Goal: Task Accomplishment & Management: Complete application form

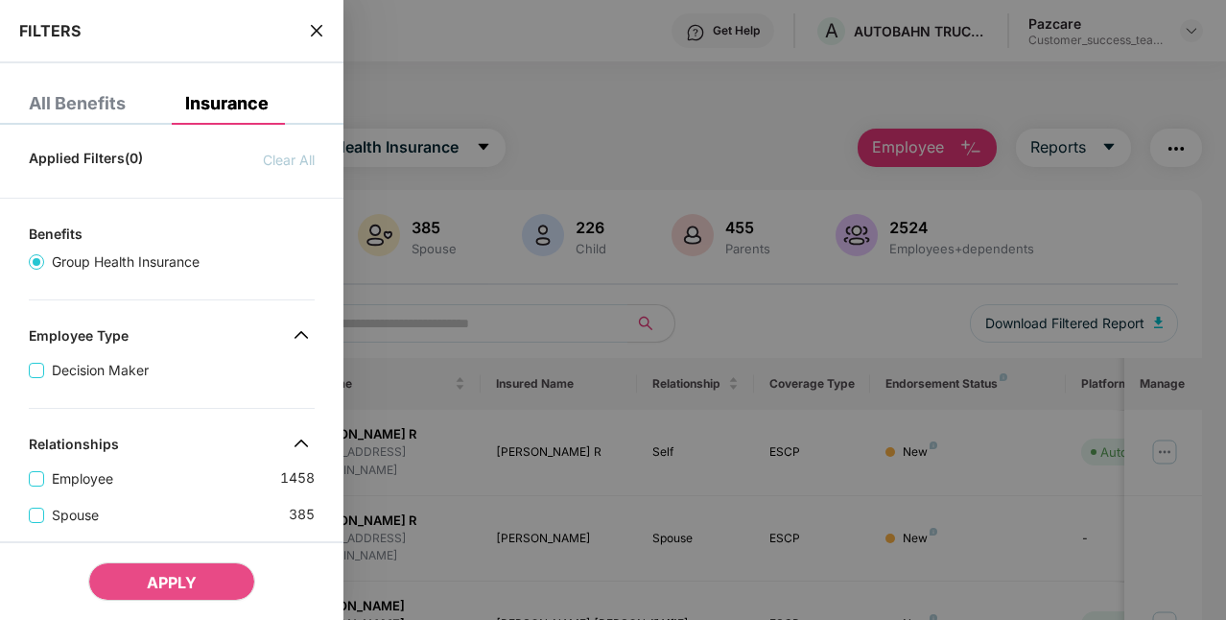
scroll to position [664, 0]
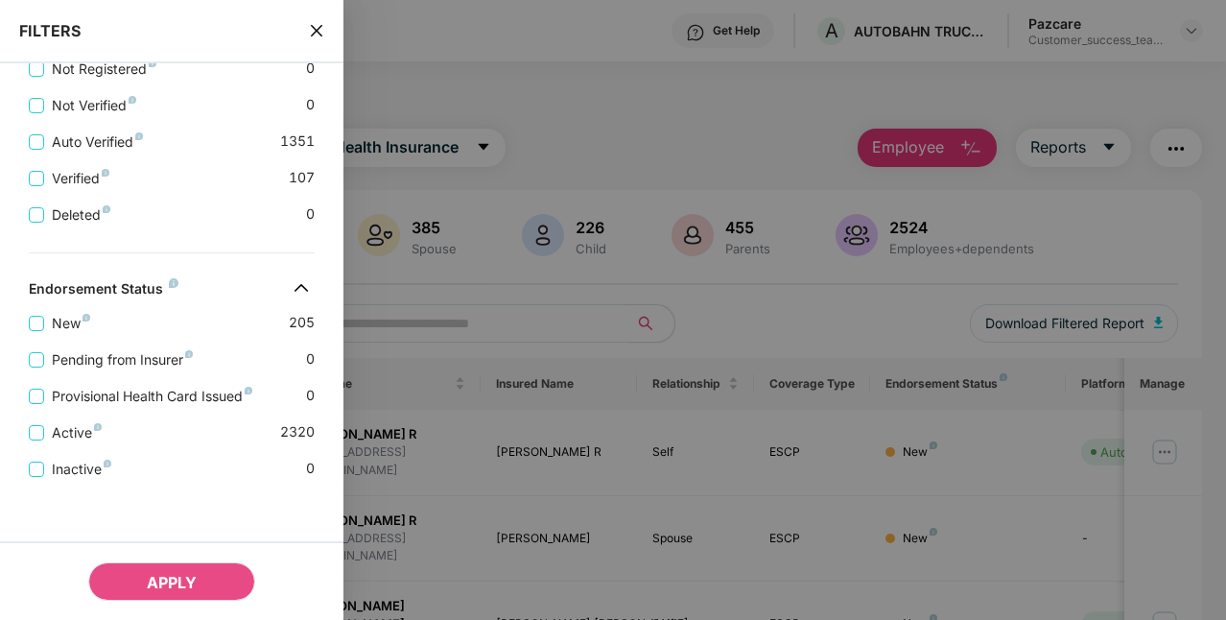
click at [643, 152] on div at bounding box center [613, 310] width 1226 height 620
click at [320, 31] on icon "close" at bounding box center [316, 30] width 15 height 15
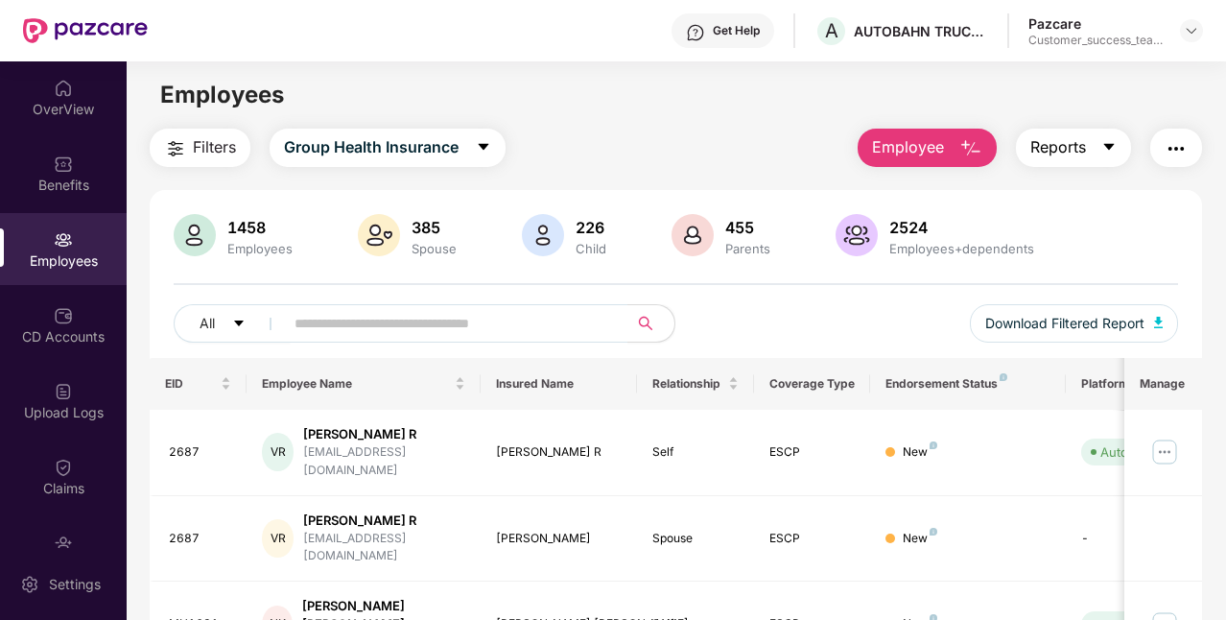
click at [1054, 143] on span "Reports" at bounding box center [1058, 147] width 56 height 24
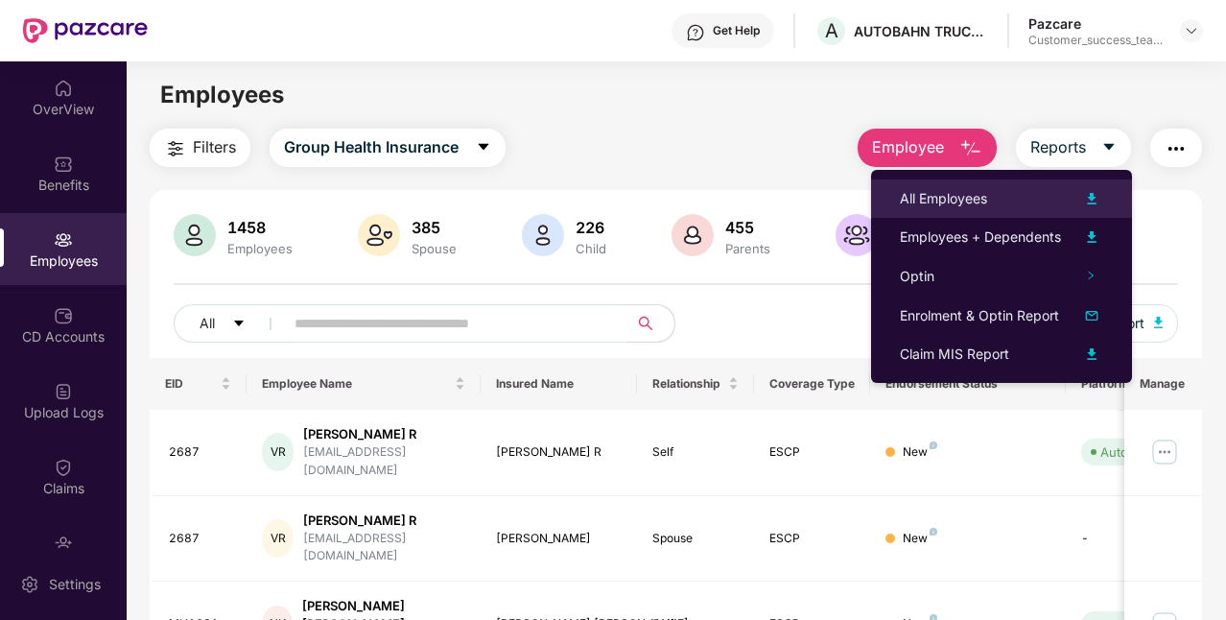
click at [1021, 206] on div "All Employees" at bounding box center [1001, 198] width 203 height 23
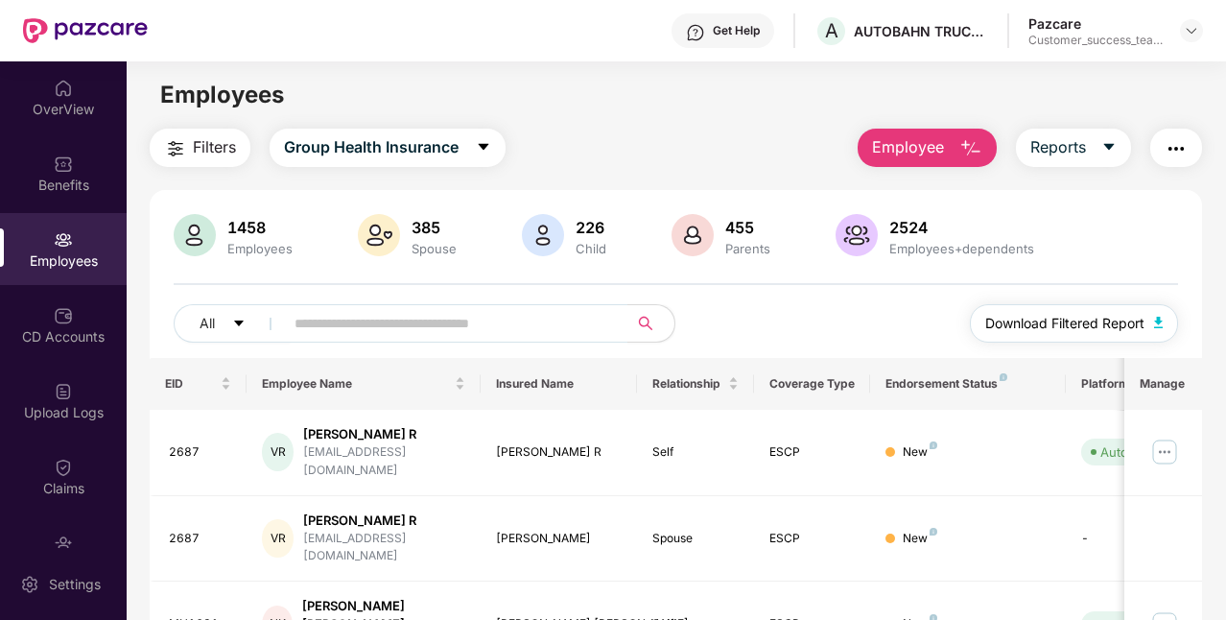
click at [1066, 321] on span "Download Filtered Report" at bounding box center [1064, 323] width 159 height 21
click at [1088, 153] on button "Reports" at bounding box center [1073, 148] width 115 height 38
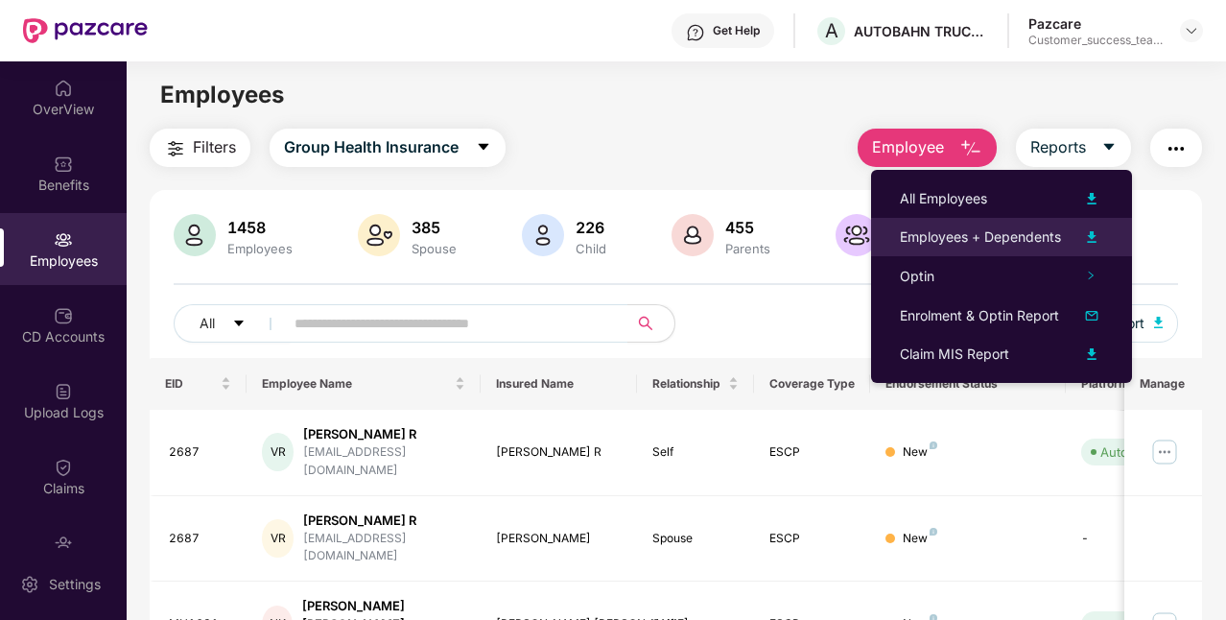
click at [1012, 234] on div "Employees + Dependents" at bounding box center [980, 236] width 161 height 21
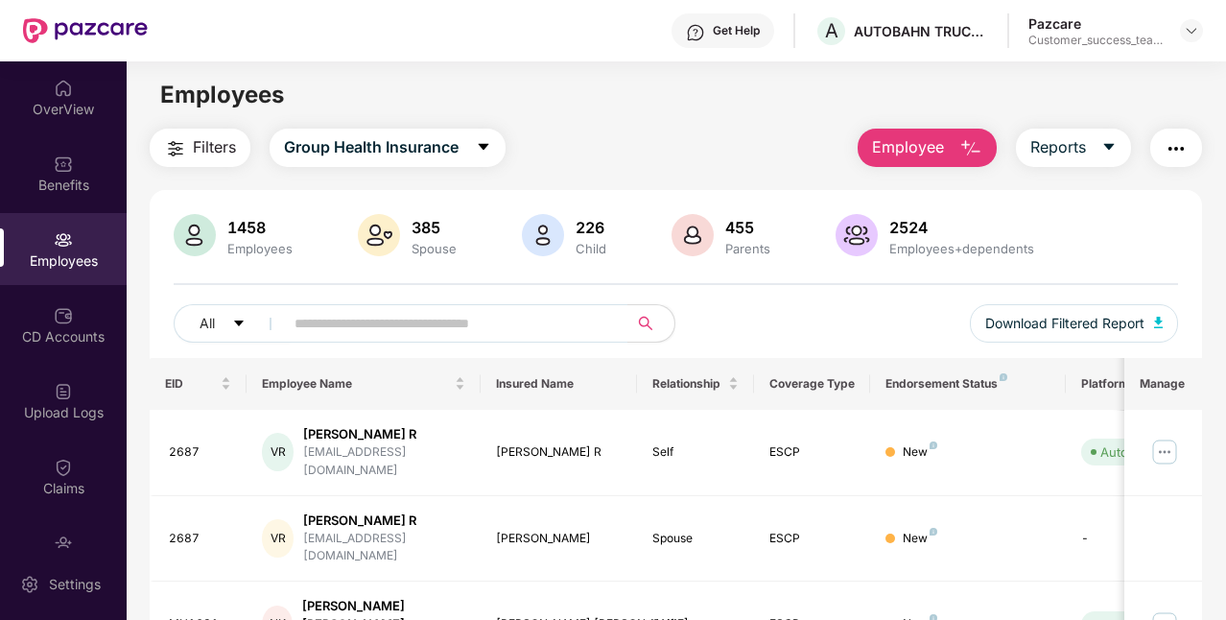
click at [1178, 150] on img "button" at bounding box center [1175, 148] width 23 height 23
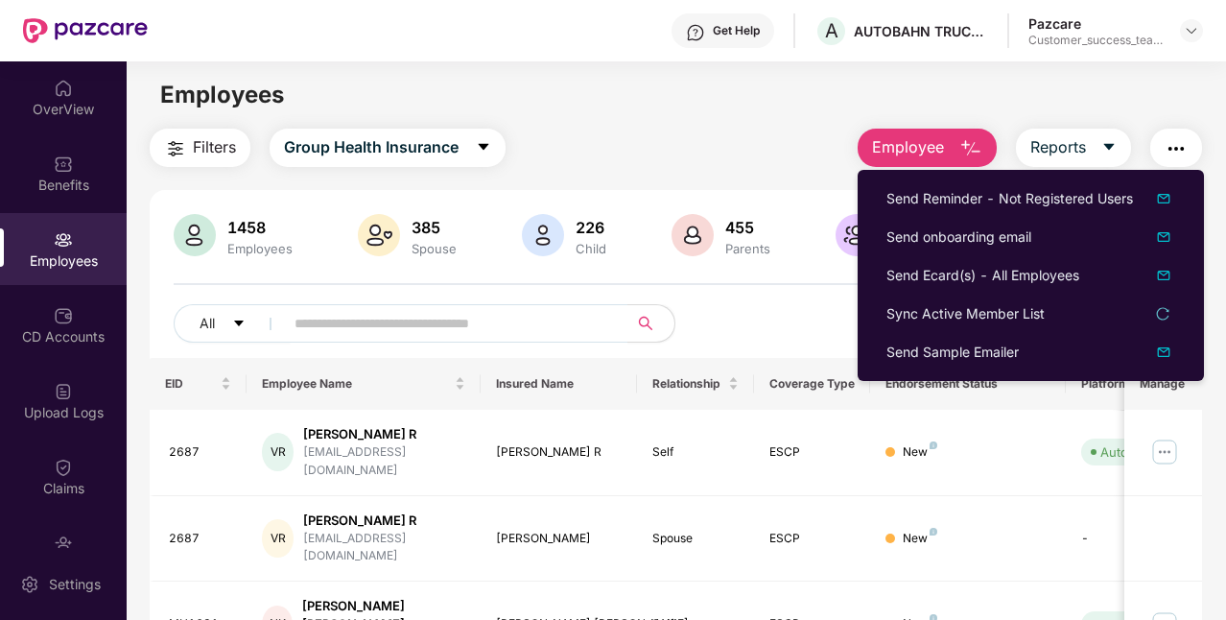
click at [791, 310] on div "All Download Filtered Report" at bounding box center [676, 331] width 1004 height 54
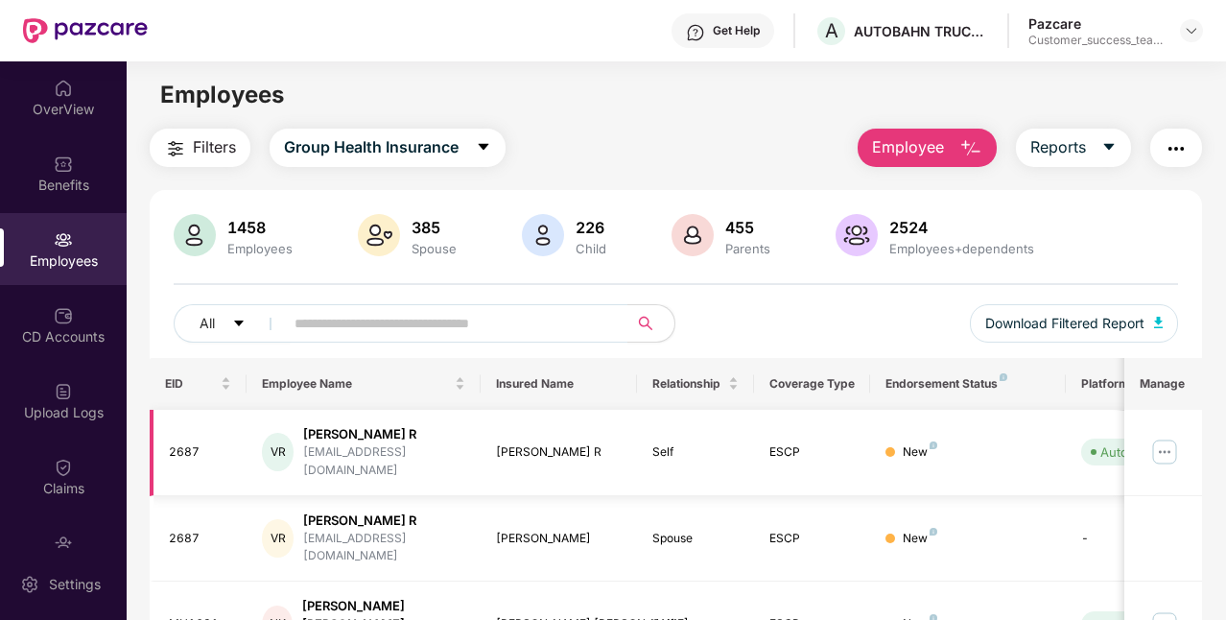
click at [1178, 445] on img at bounding box center [1164, 451] width 31 height 31
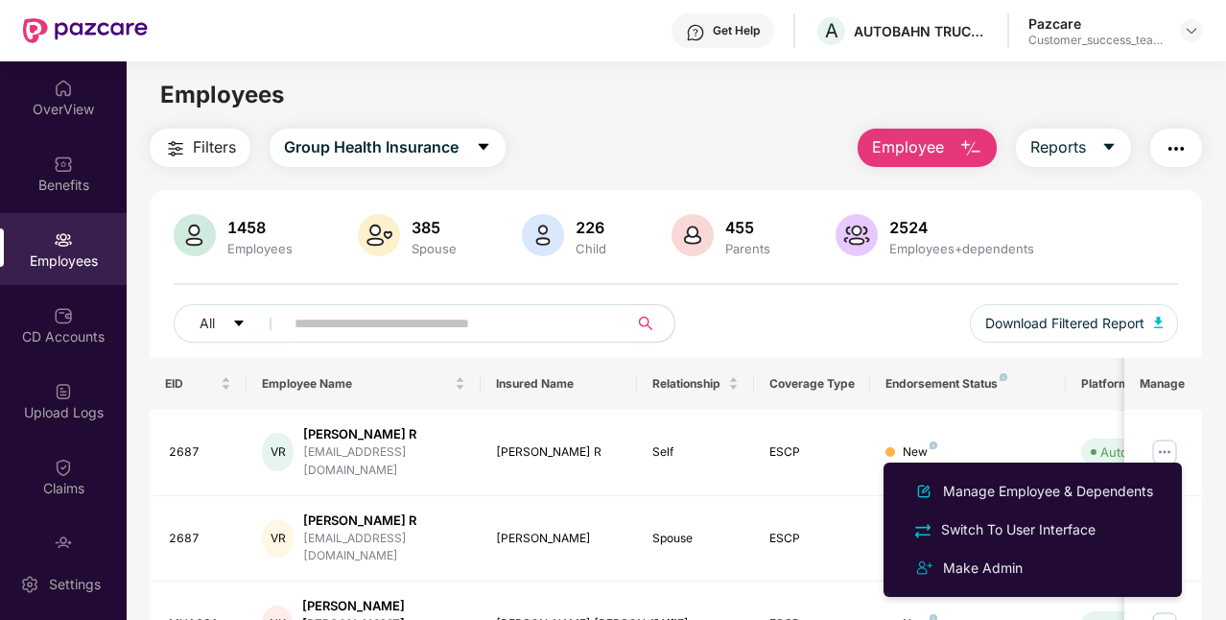
click at [861, 307] on div "All Download Filtered Report" at bounding box center [676, 331] width 1004 height 54
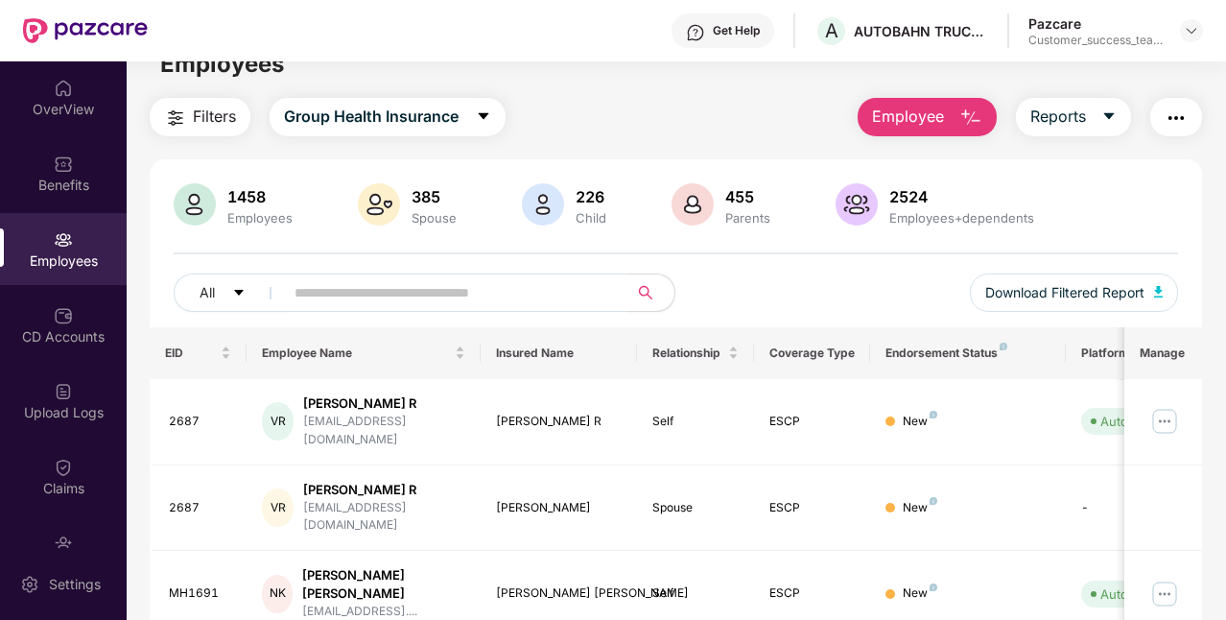
scroll to position [0, 0]
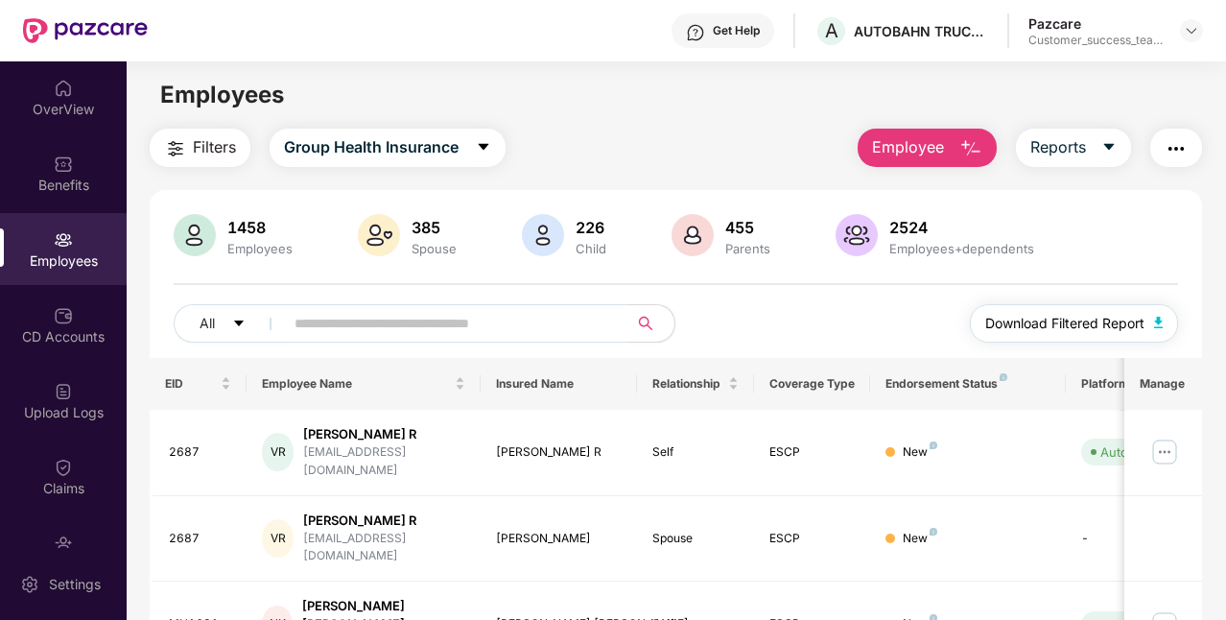
click at [1043, 322] on span "Download Filtered Report" at bounding box center [1064, 323] width 159 height 21
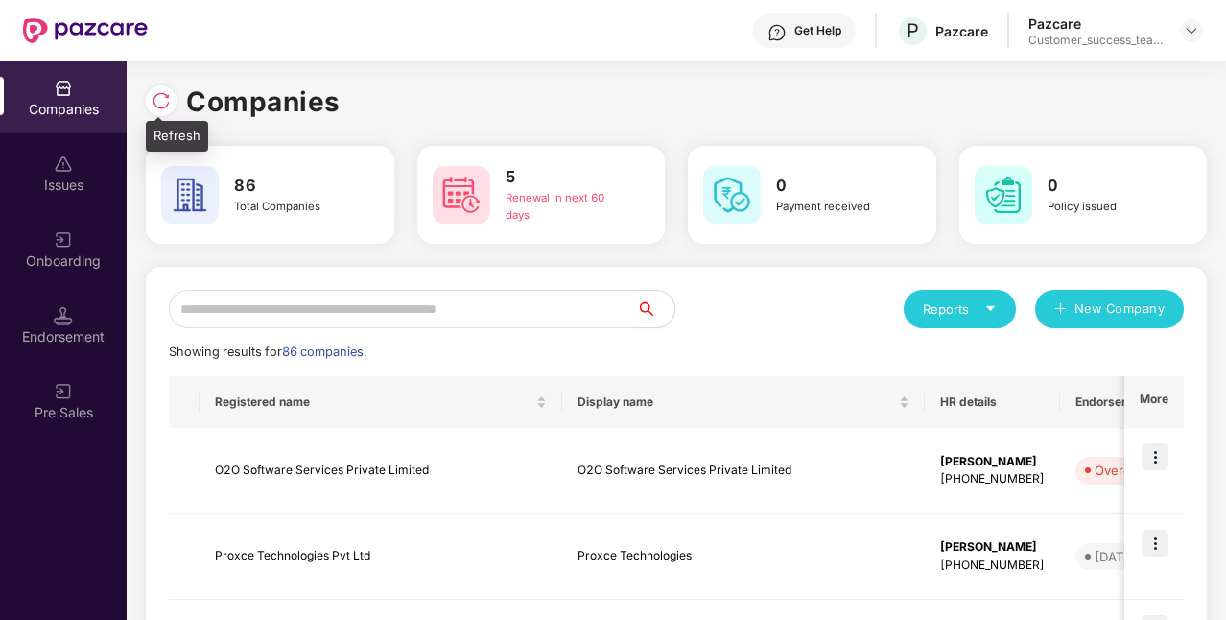
click at [157, 84] on div at bounding box center [166, 98] width 40 height 35
click at [161, 105] on img at bounding box center [161, 100] width 19 height 19
click at [322, 315] on input "text" at bounding box center [402, 309] width 467 height 38
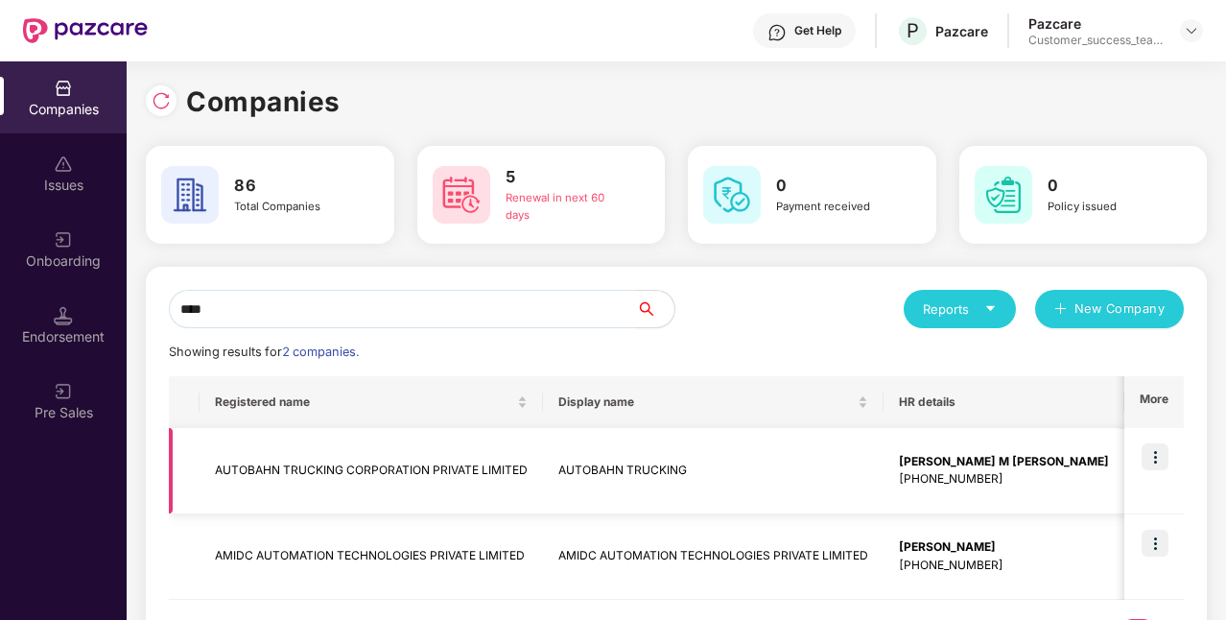
scroll to position [86, 0]
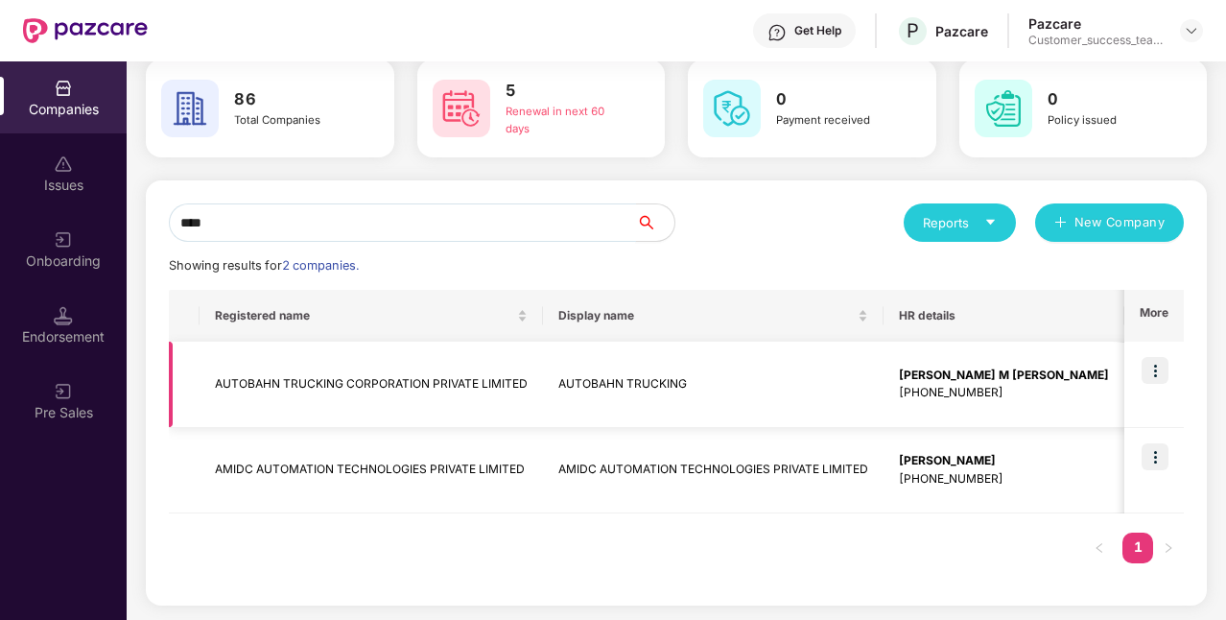
type input "****"
click at [1153, 374] on img at bounding box center [1154, 370] width 27 height 27
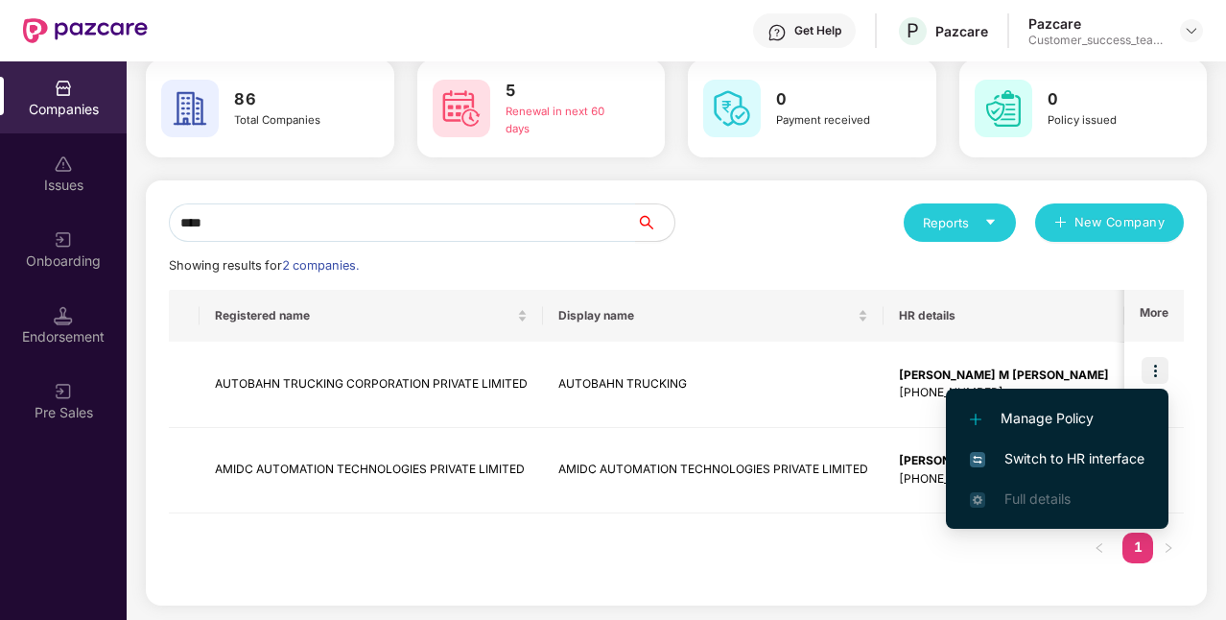
click at [1120, 453] on span "Switch to HR interface" at bounding box center [1057, 458] width 175 height 21
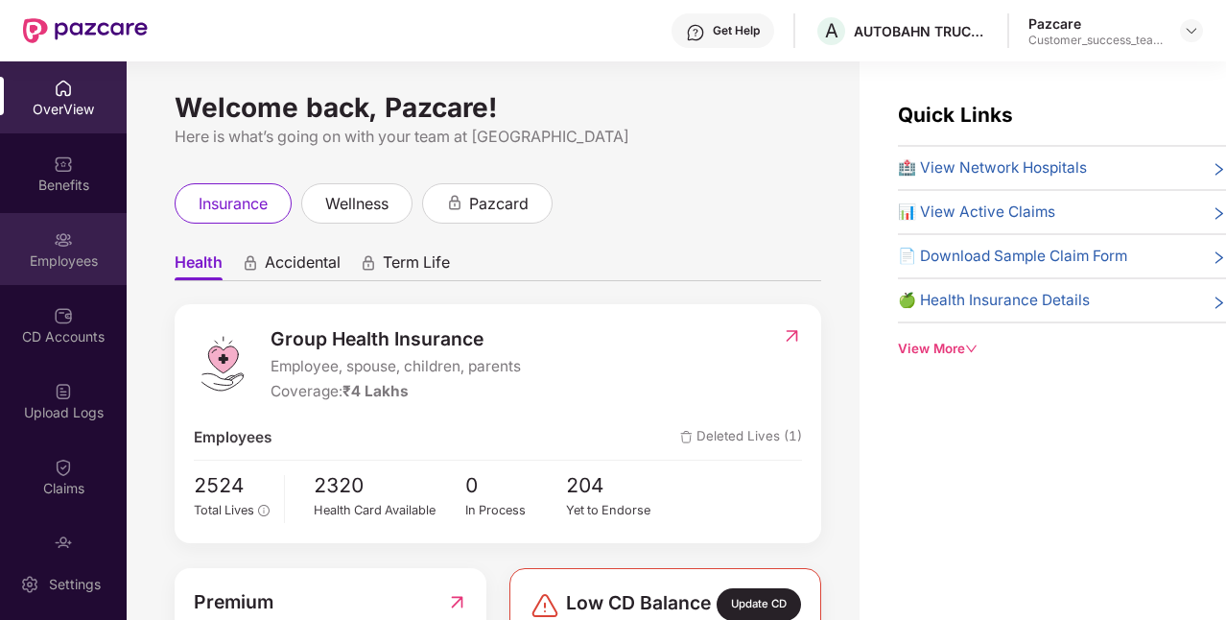
click at [46, 253] on div "Employees" at bounding box center [63, 260] width 127 height 19
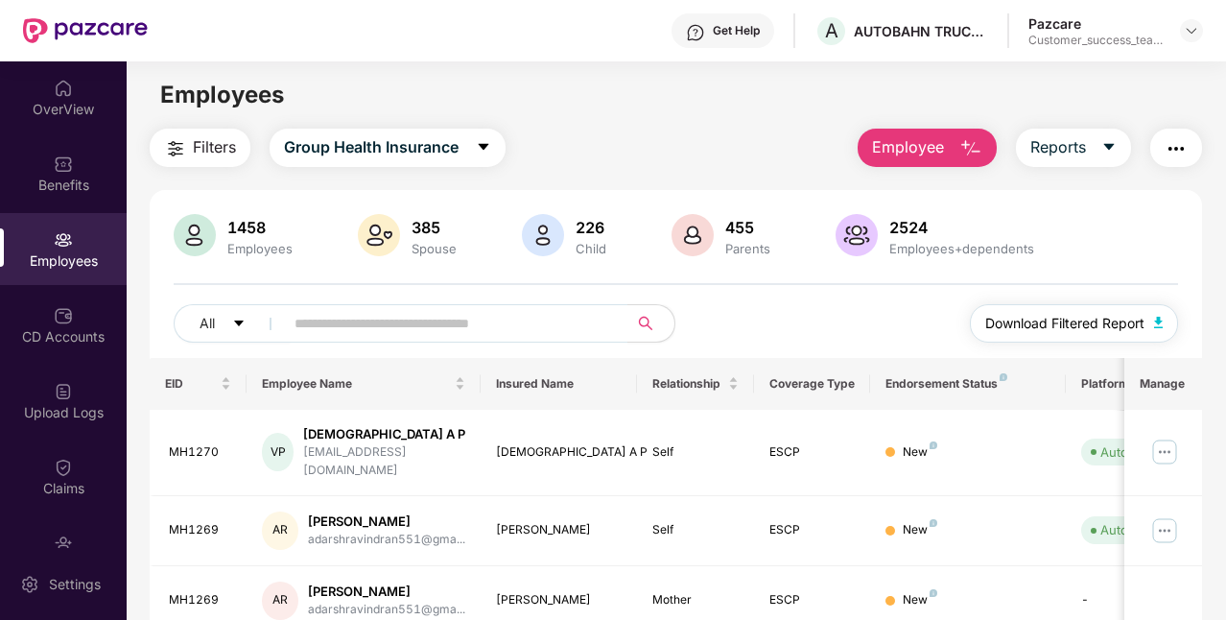
click at [1159, 322] on img "button" at bounding box center [1159, 322] width 10 height 12
click at [1128, 329] on span "Download Filtered Report" at bounding box center [1064, 323] width 159 height 21
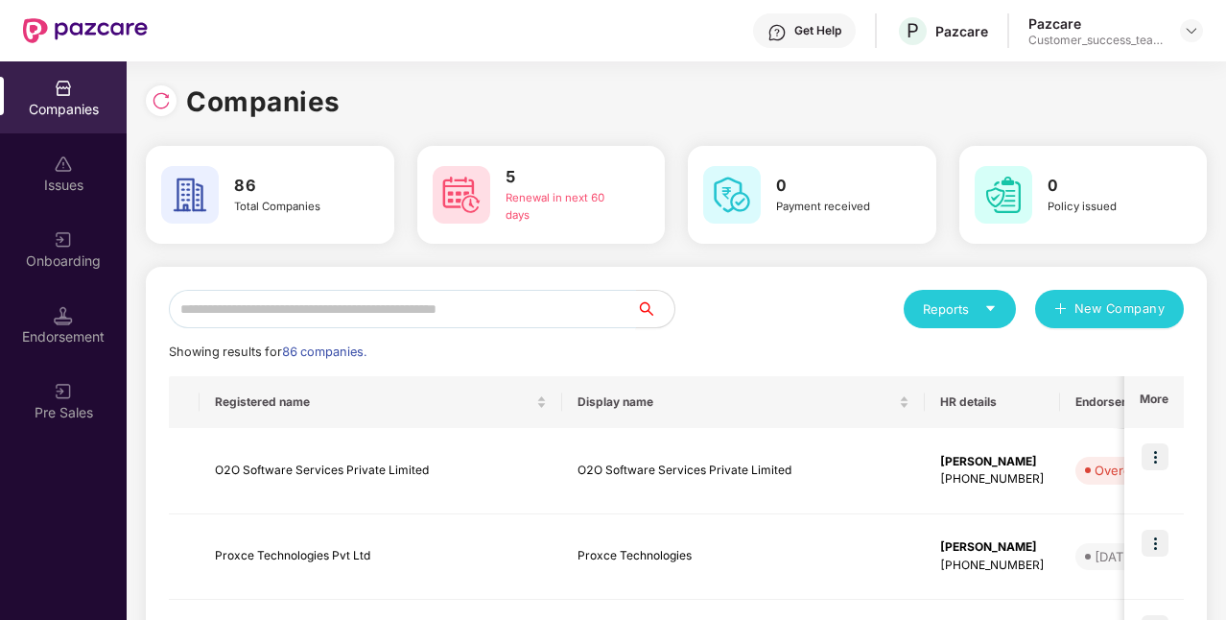
click at [396, 314] on input "text" at bounding box center [402, 309] width 467 height 38
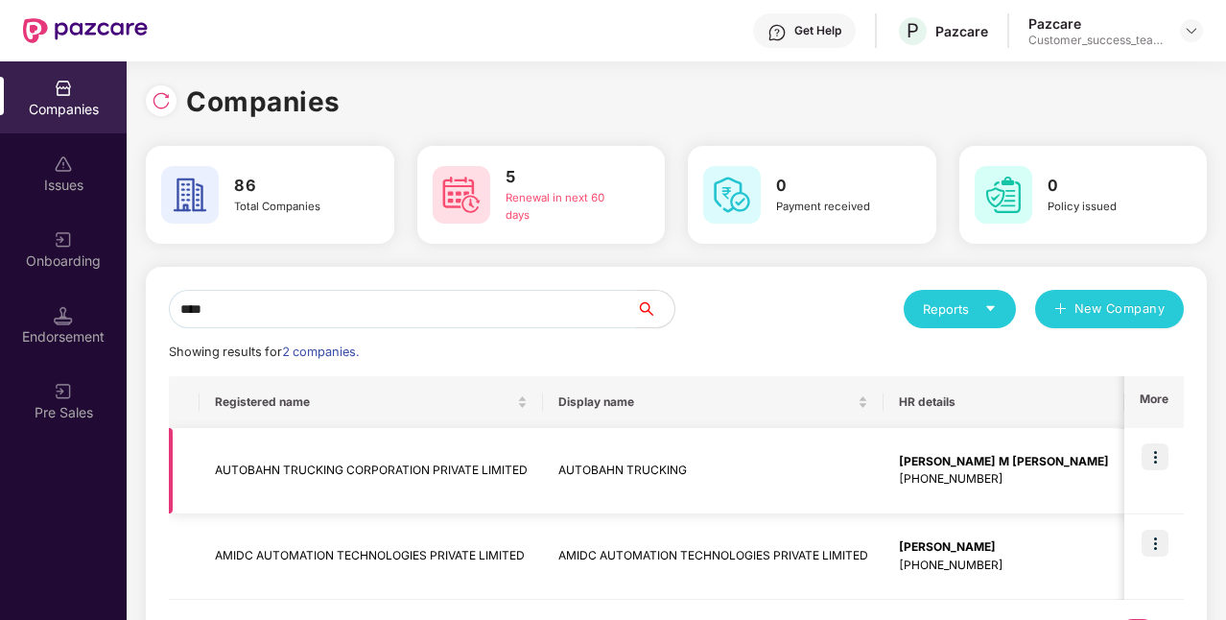
type input "****"
click at [349, 461] on td "AUTOBAHN TRUCKING CORPORATION PRIVATE LIMITED" at bounding box center [370, 471] width 343 height 86
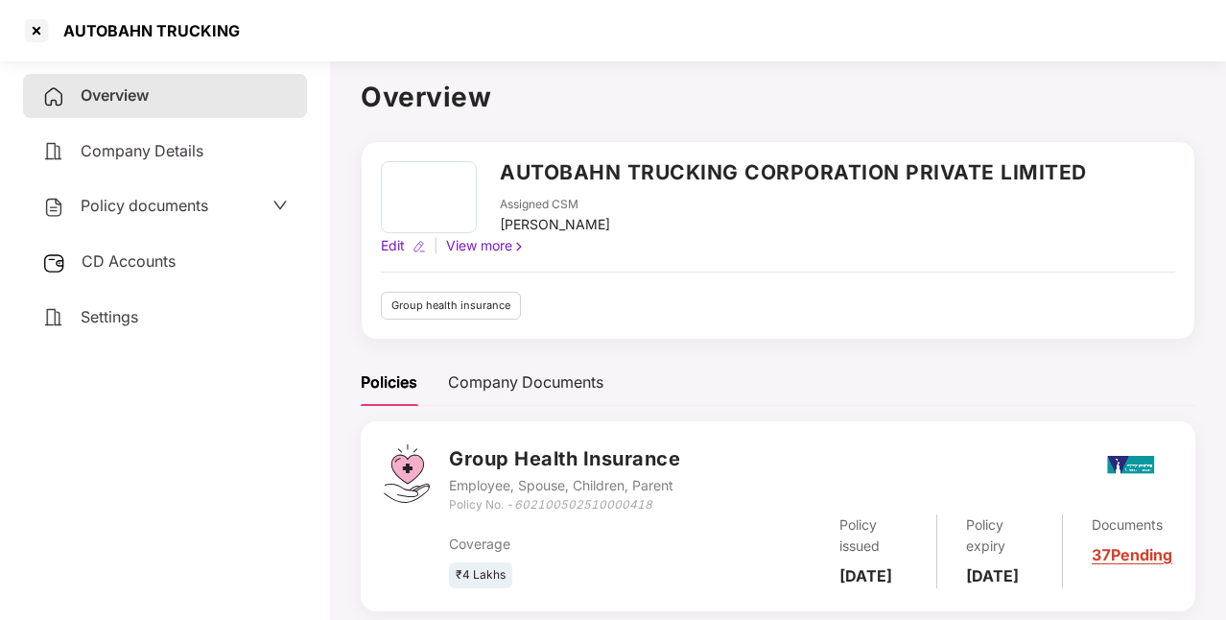
click at [205, 212] on span "Policy documents" at bounding box center [145, 205] width 128 height 19
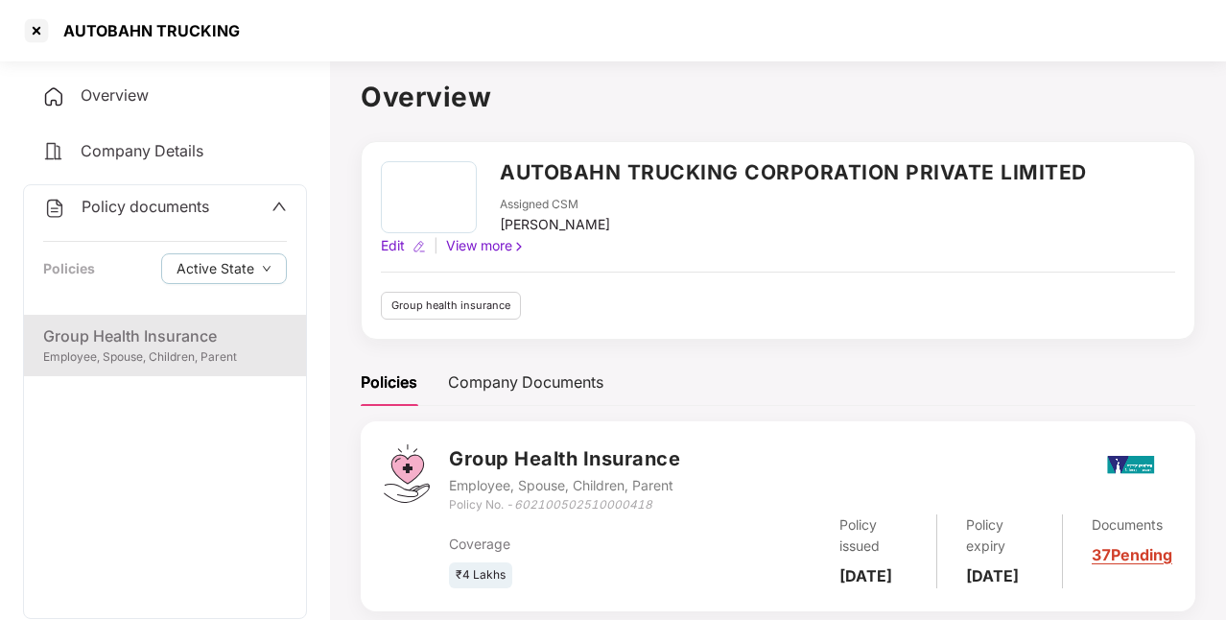
click at [157, 338] on div "Group Health Insurance" at bounding box center [165, 336] width 244 height 24
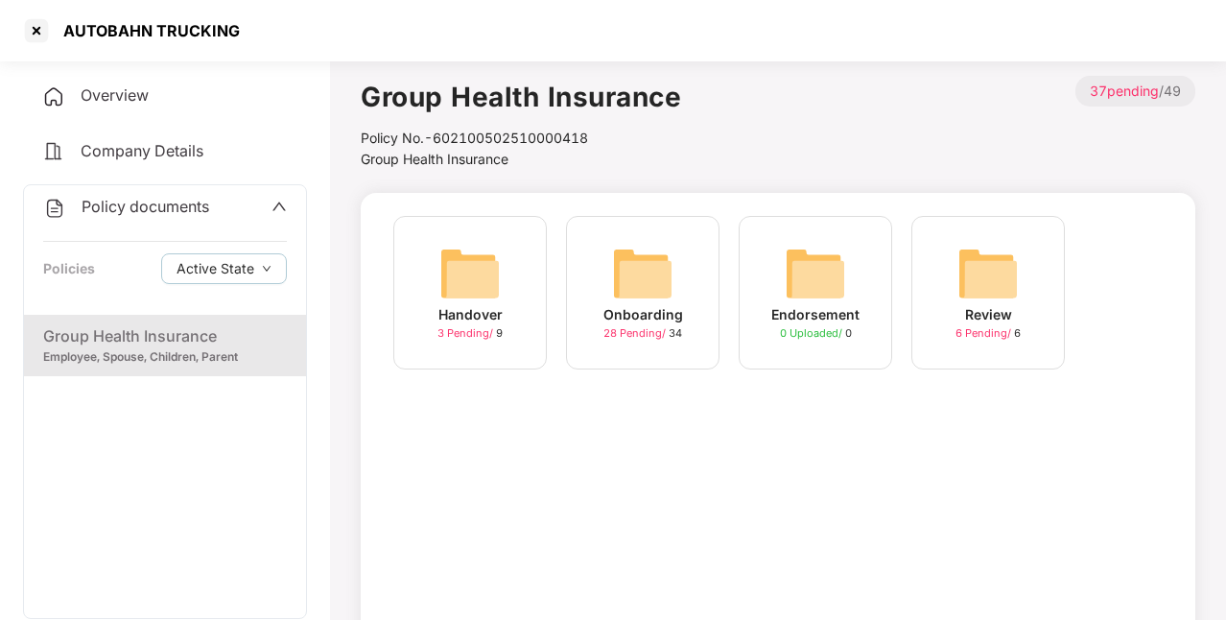
click at [627, 270] on img at bounding box center [642, 273] width 61 height 61
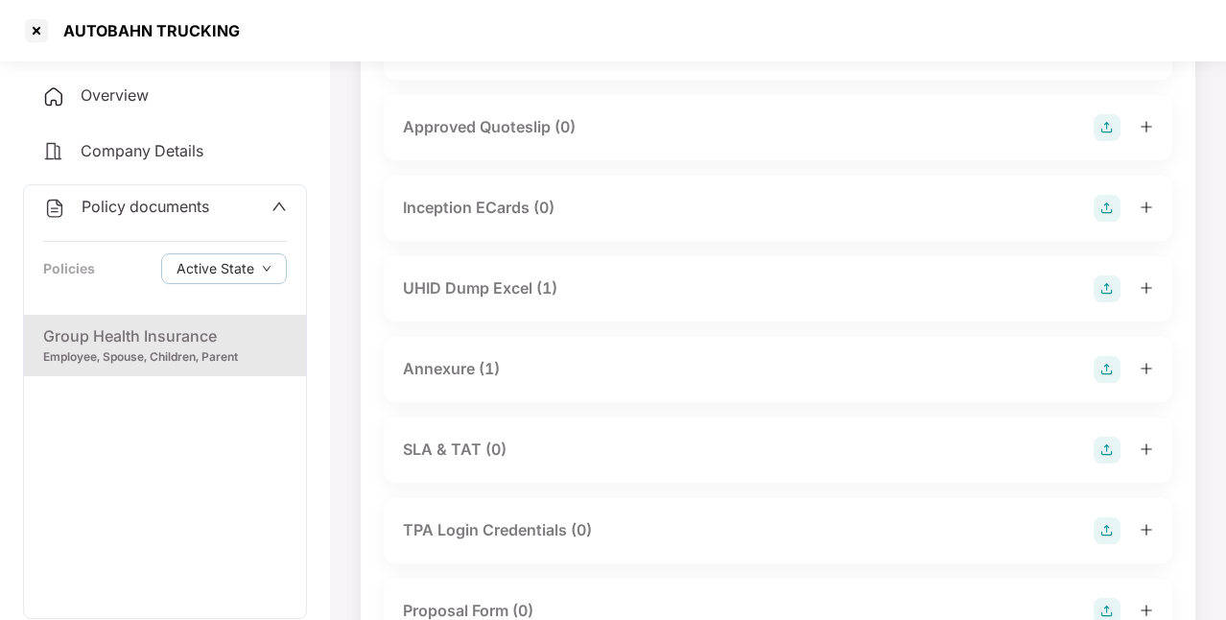
scroll to position [766, 0]
click at [574, 364] on div "Annexure (1)" at bounding box center [778, 368] width 750 height 27
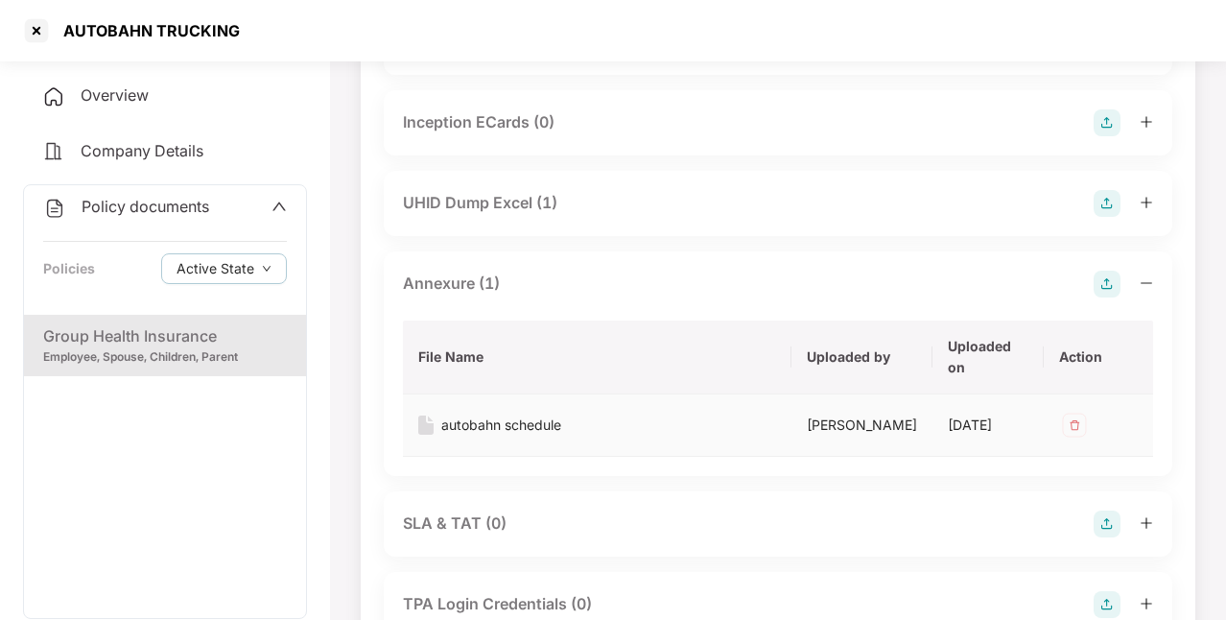
scroll to position [852, 0]
click at [543, 417] on div "autobahn schedule" at bounding box center [501, 423] width 120 height 21
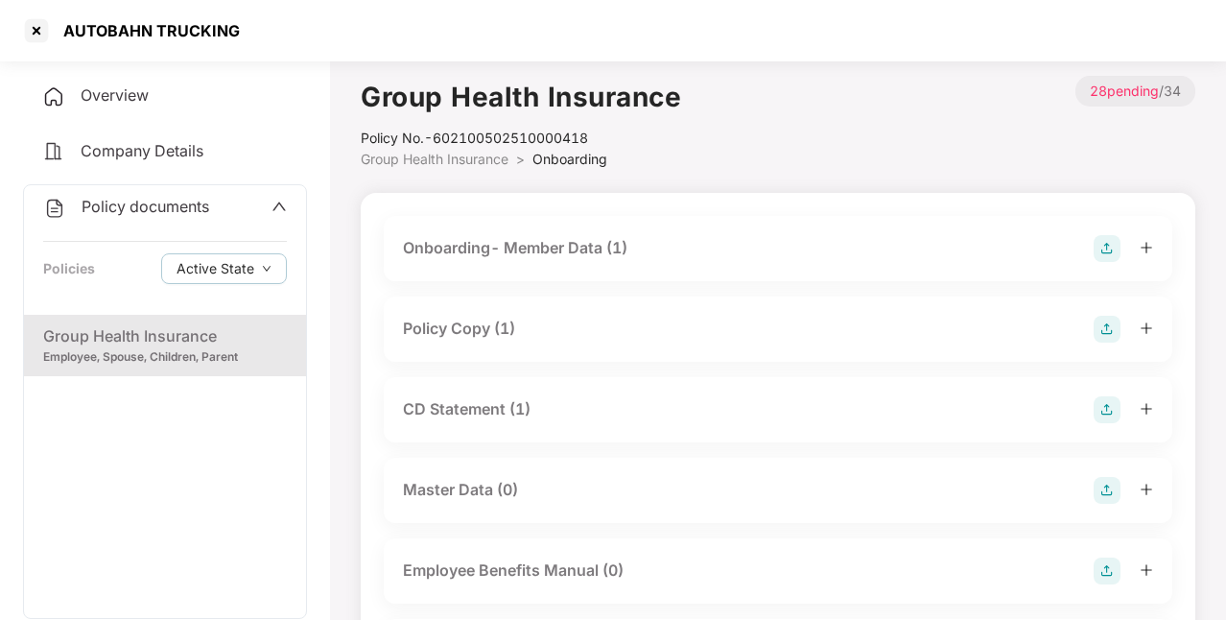
click at [499, 257] on div "Onboarding- Member Data (1)" at bounding box center [515, 248] width 224 height 24
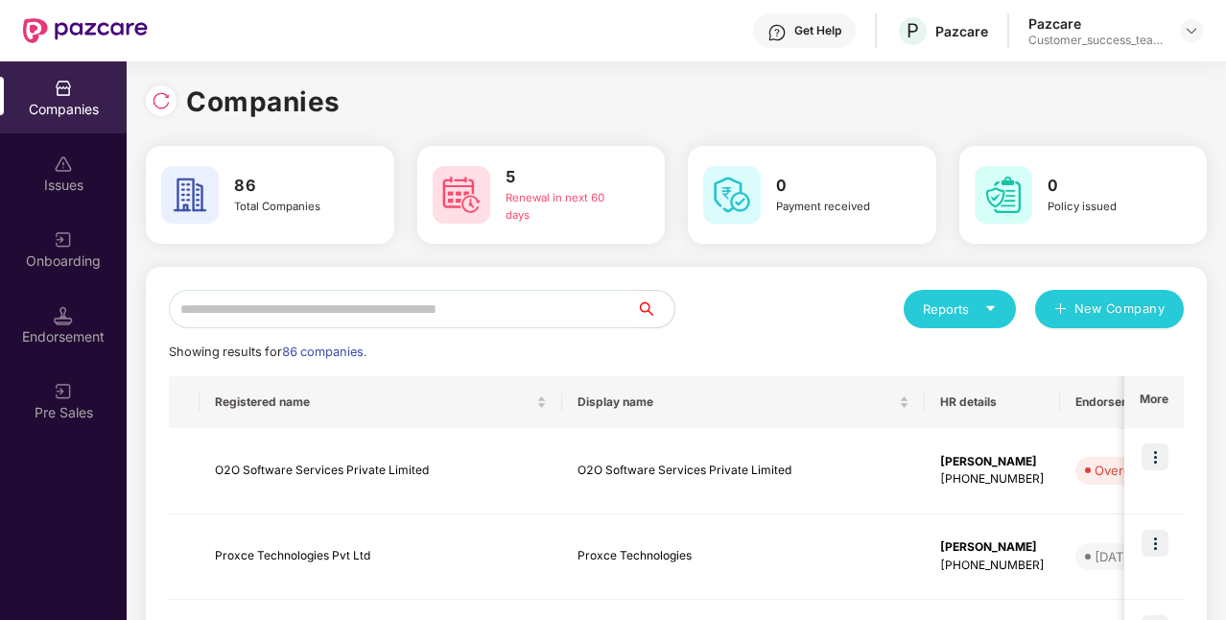
click at [303, 321] on input "text" at bounding box center [402, 309] width 467 height 38
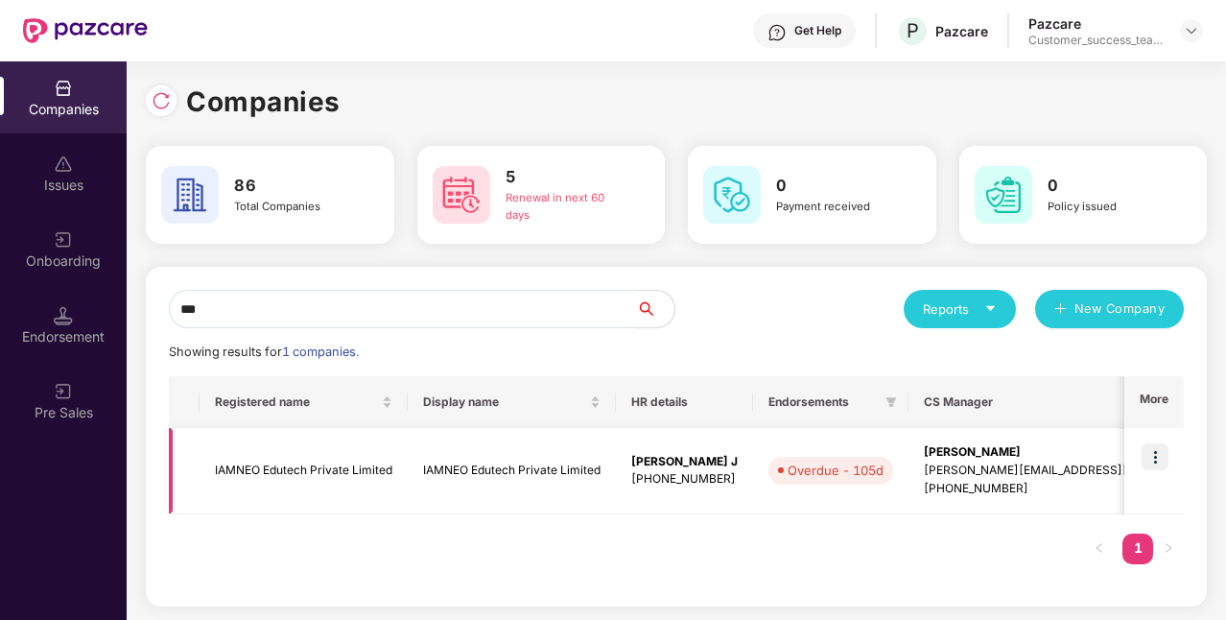
type input "***"
click at [1160, 453] on img at bounding box center [1154, 456] width 27 height 27
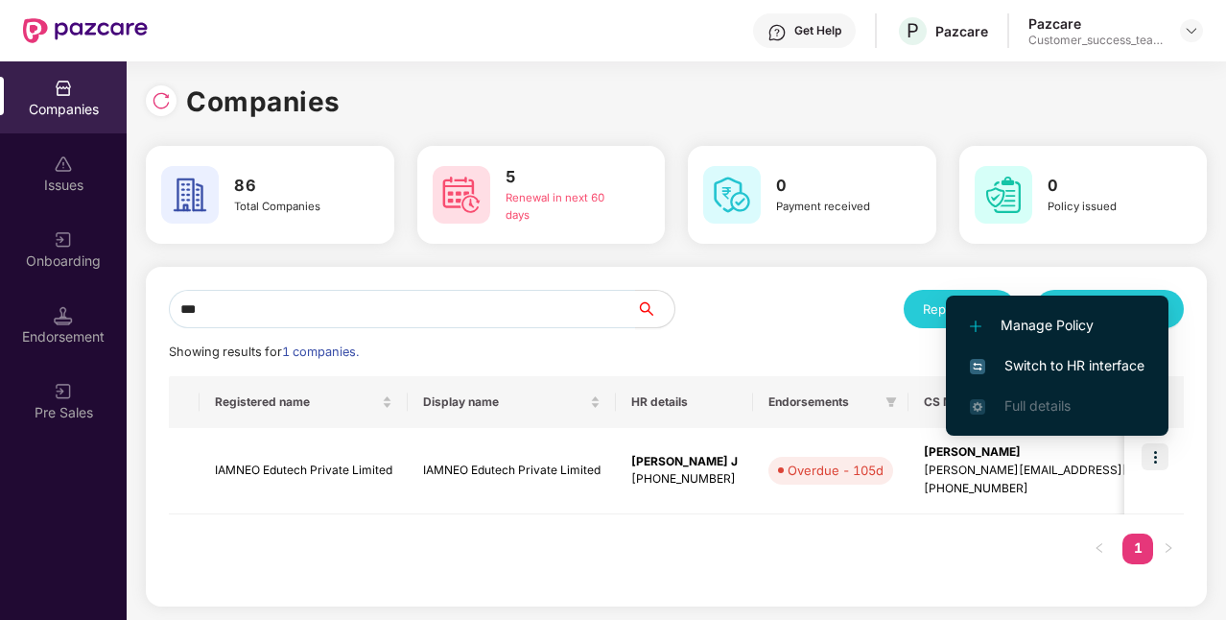
click at [1022, 372] on span "Switch to HR interface" at bounding box center [1057, 365] width 175 height 21
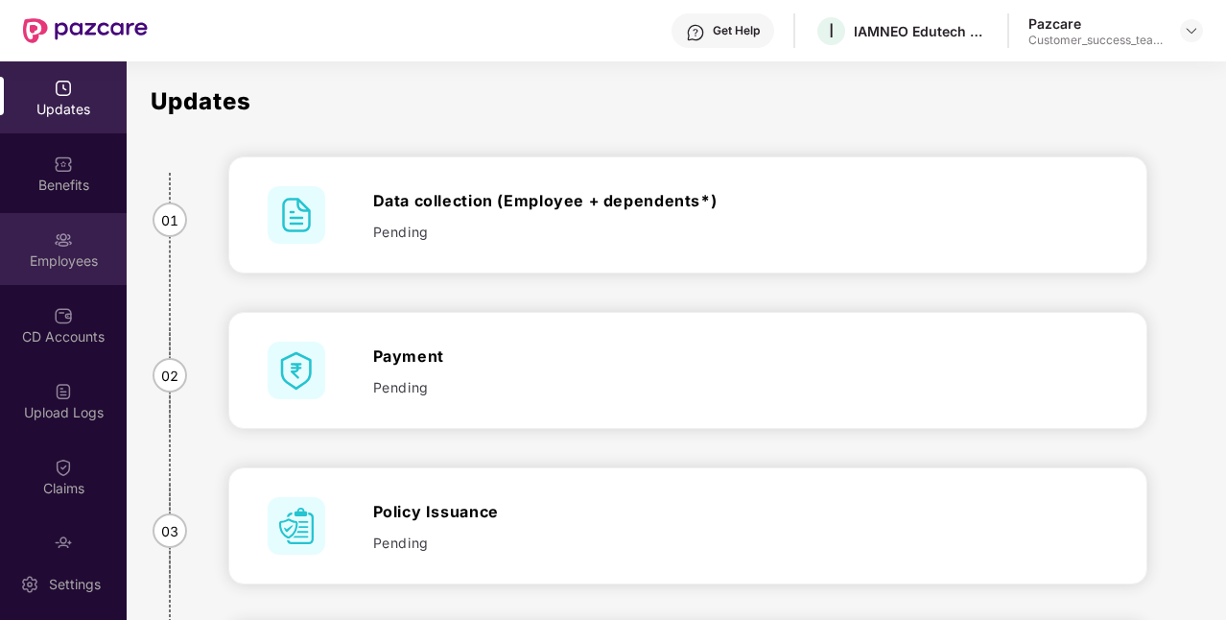
click at [43, 272] on div "Employees" at bounding box center [63, 249] width 127 height 72
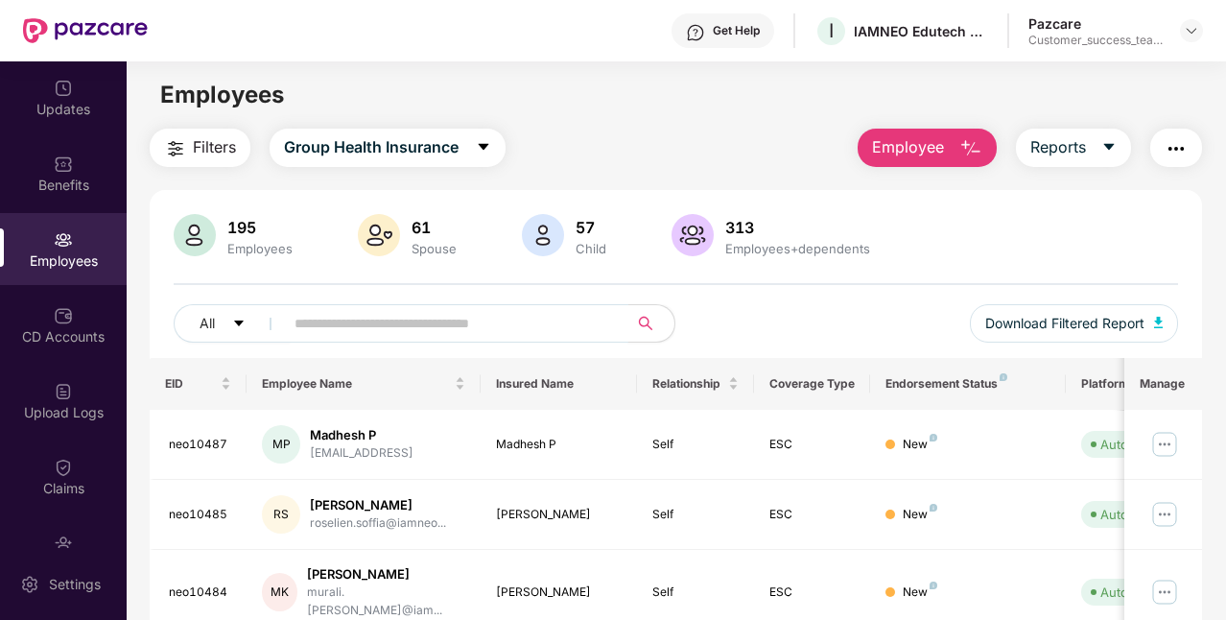
click at [382, 332] on input "text" at bounding box center [448, 323] width 308 height 29
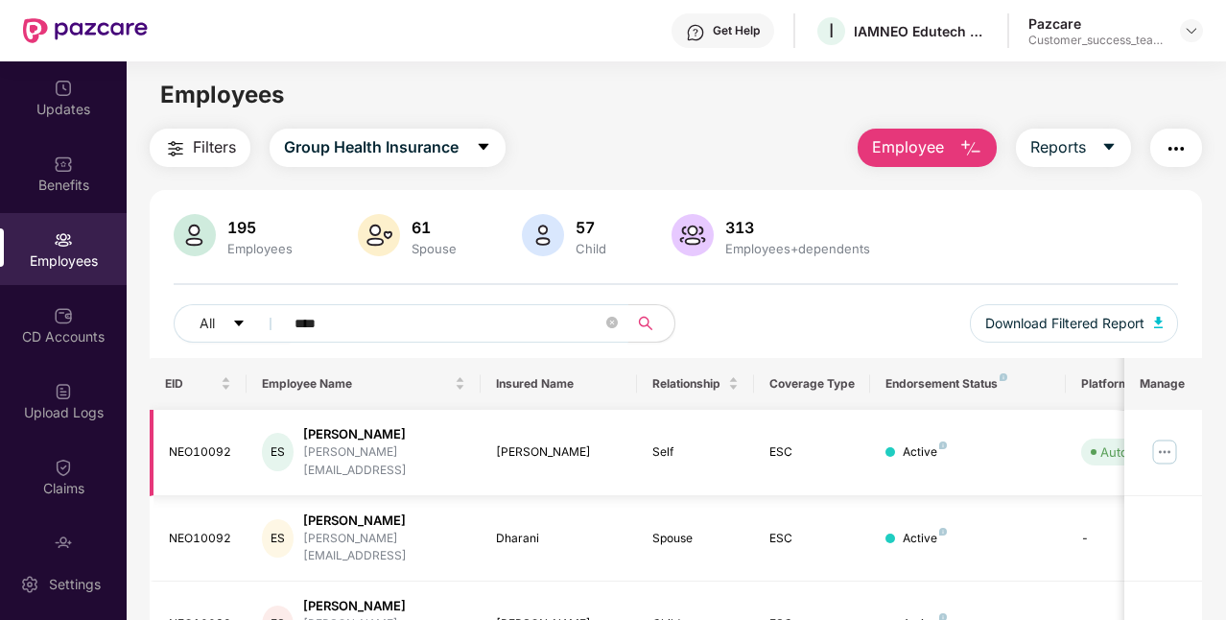
type input "****"
click at [1164, 440] on img at bounding box center [1164, 451] width 31 height 31
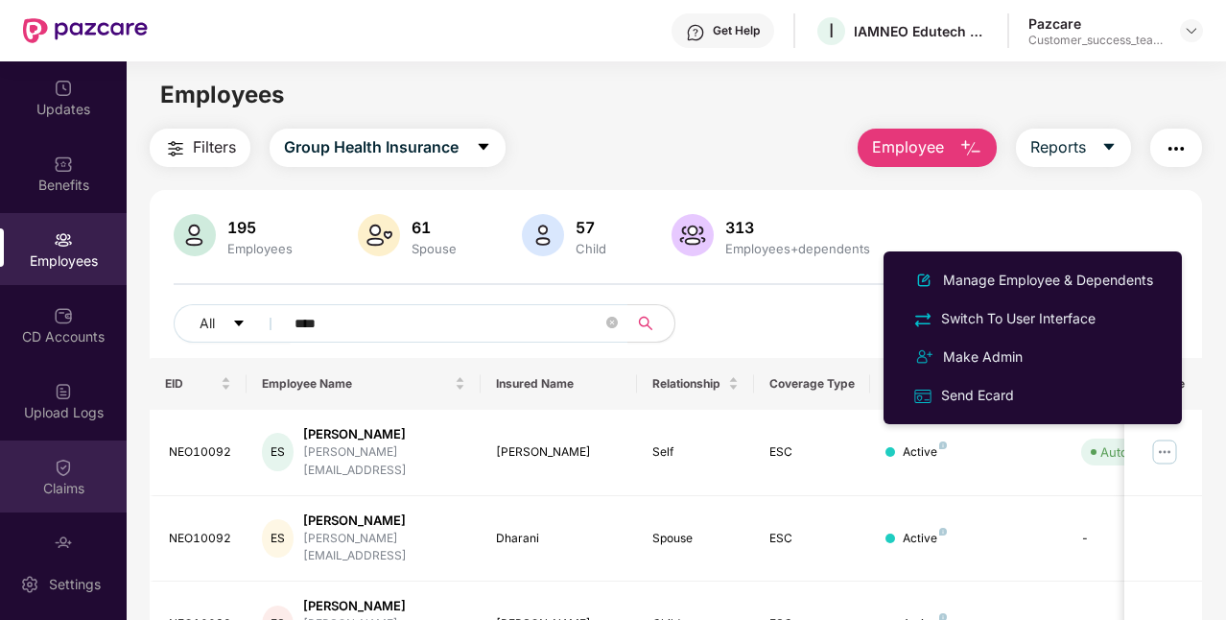
click at [60, 465] on img at bounding box center [63, 466] width 19 height 19
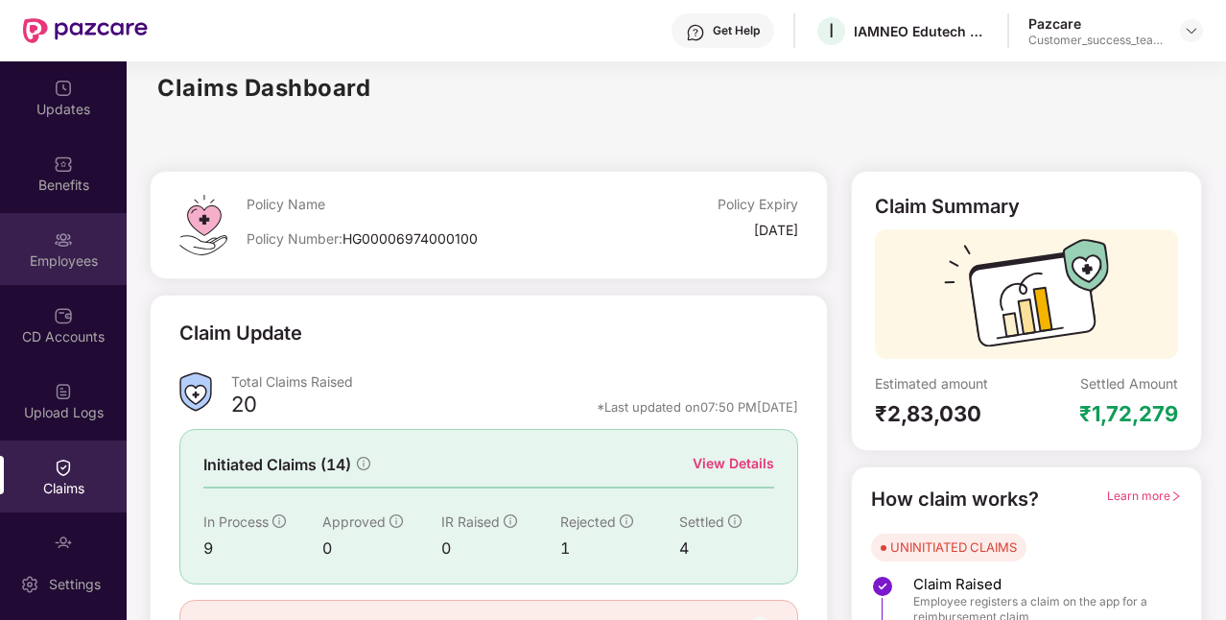
click at [46, 257] on div "Employees" at bounding box center [63, 260] width 127 height 19
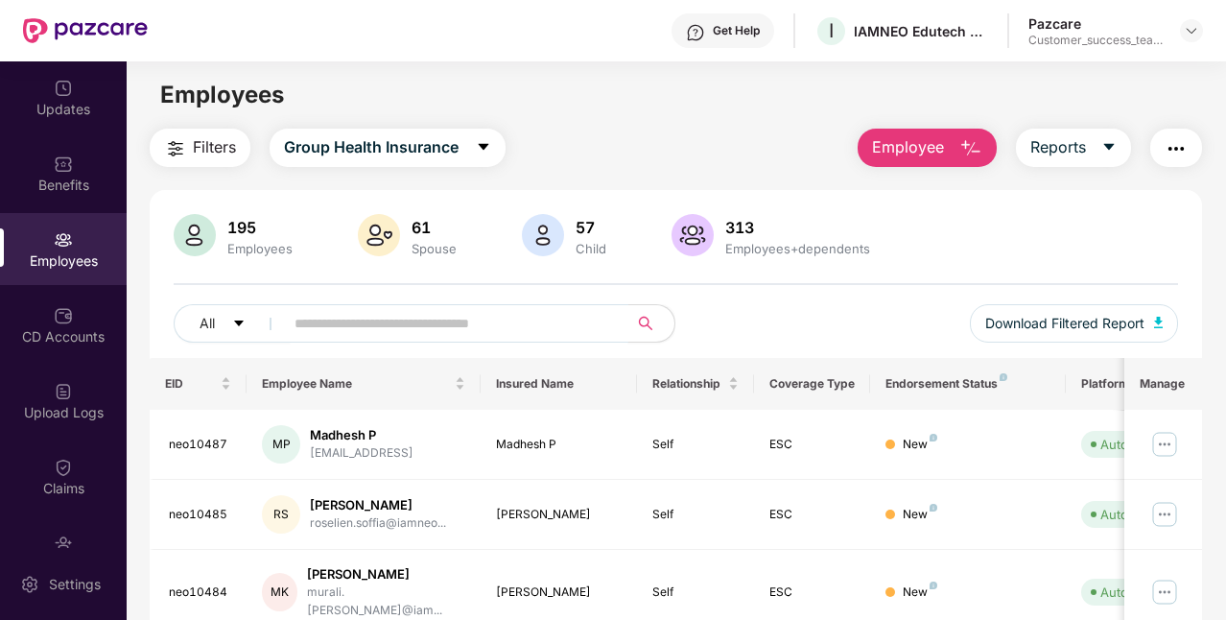
click at [346, 336] on input "text" at bounding box center [448, 323] width 308 height 29
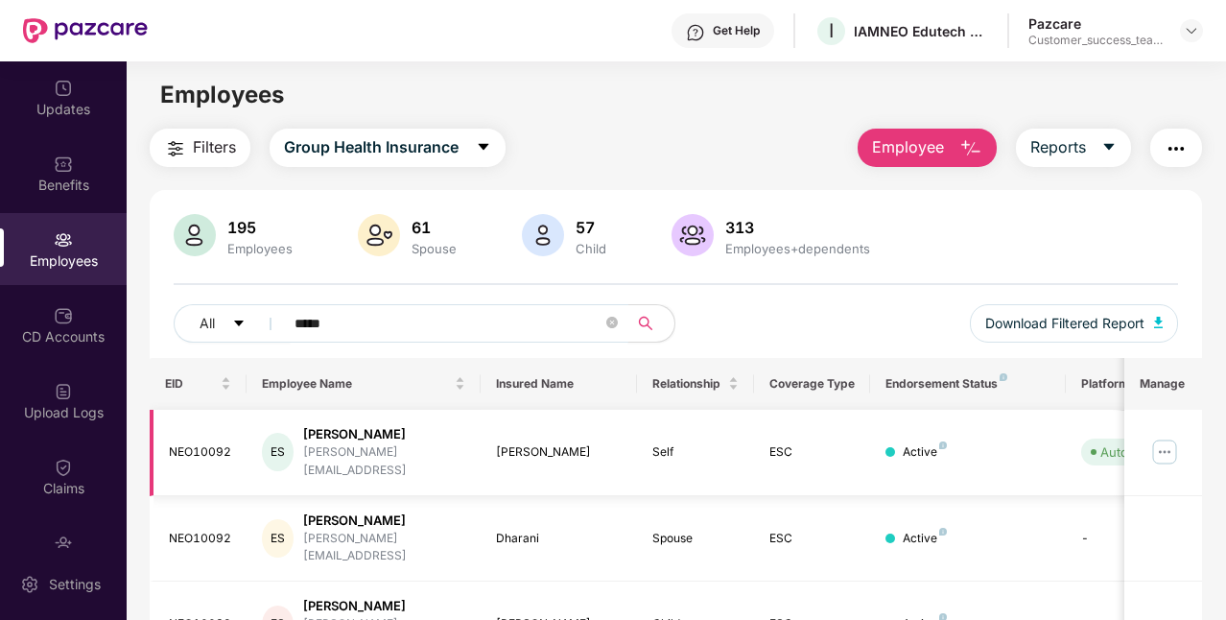
type input "*****"
click at [1168, 437] on img at bounding box center [1164, 451] width 31 height 31
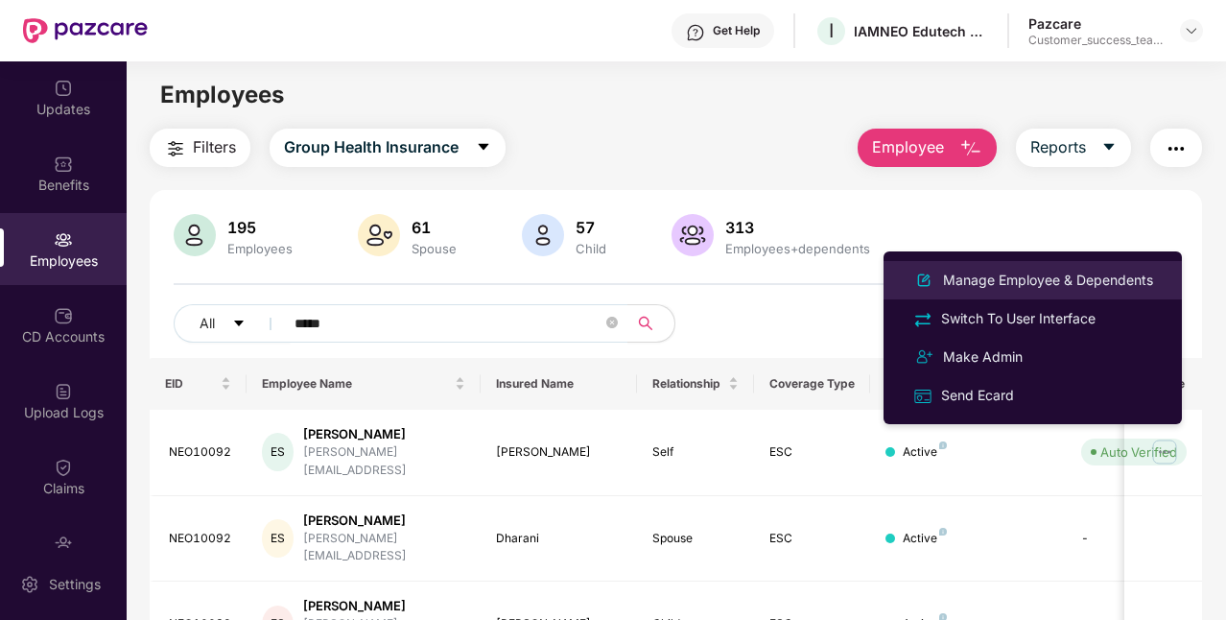
click at [1012, 281] on div "Manage Employee & Dependents" at bounding box center [1048, 280] width 218 height 21
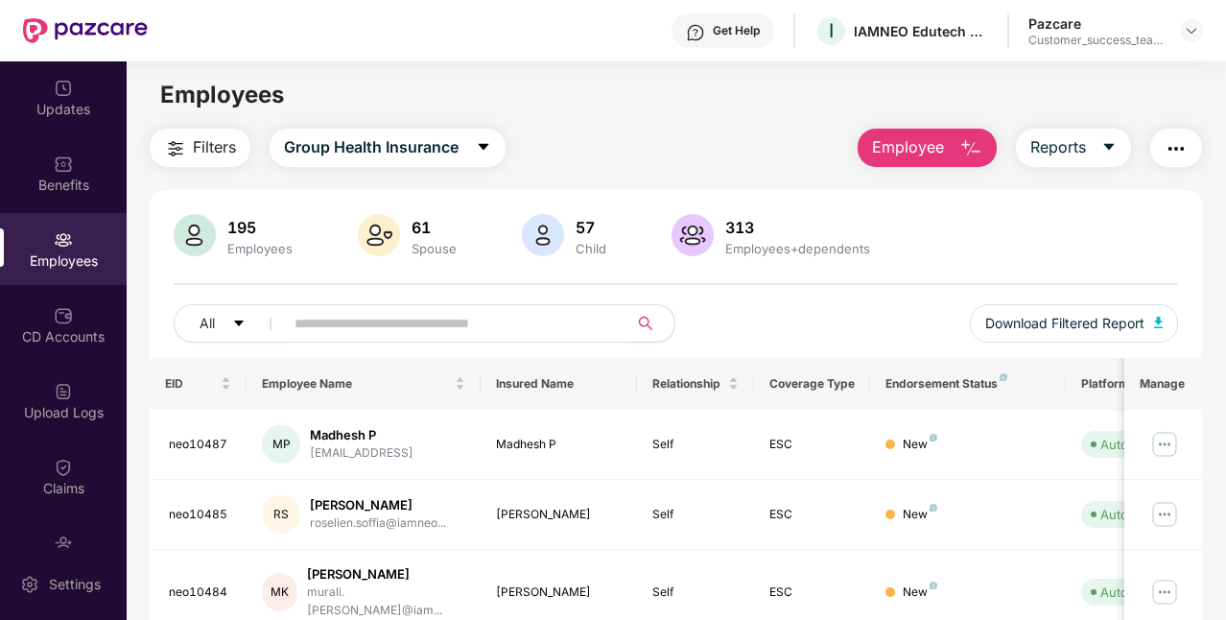
click at [386, 334] on input "text" at bounding box center [448, 323] width 308 height 29
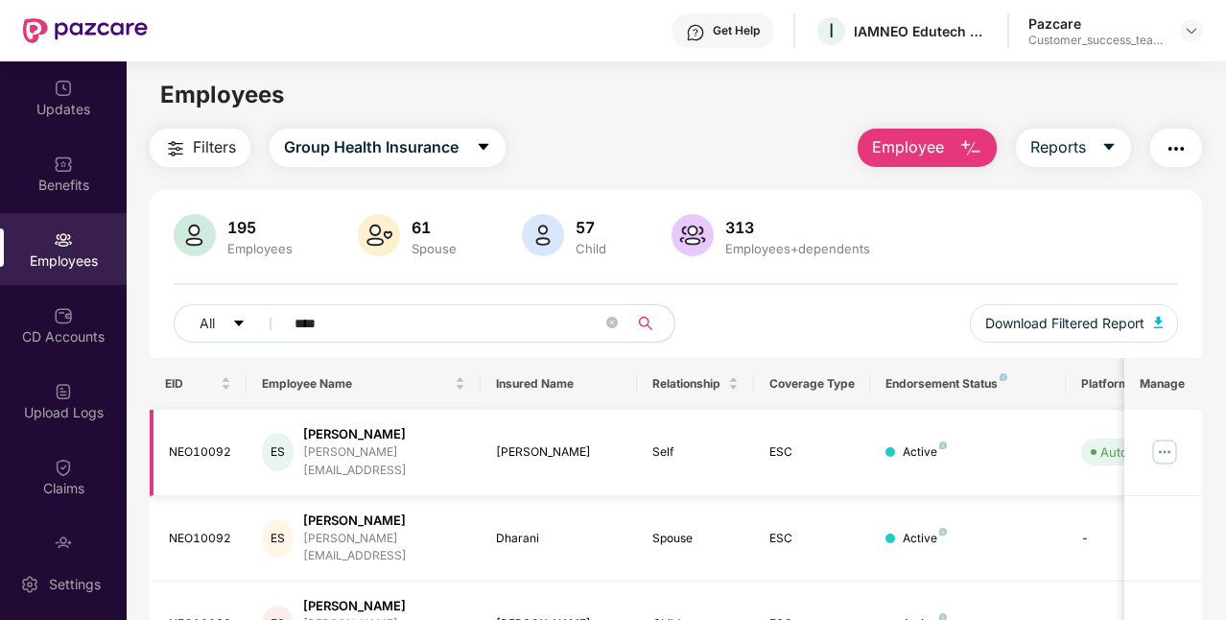
type input "****"
click at [387, 443] on div "[PERSON_NAME][EMAIL_ADDRESS]" at bounding box center [384, 461] width 162 height 36
click at [451, 436] on div "[PERSON_NAME] Selvaraj [EMAIL_ADDRESS]" at bounding box center [363, 452] width 203 height 55
click at [234, 455] on td "NEO10092" at bounding box center [199, 453] width 98 height 86
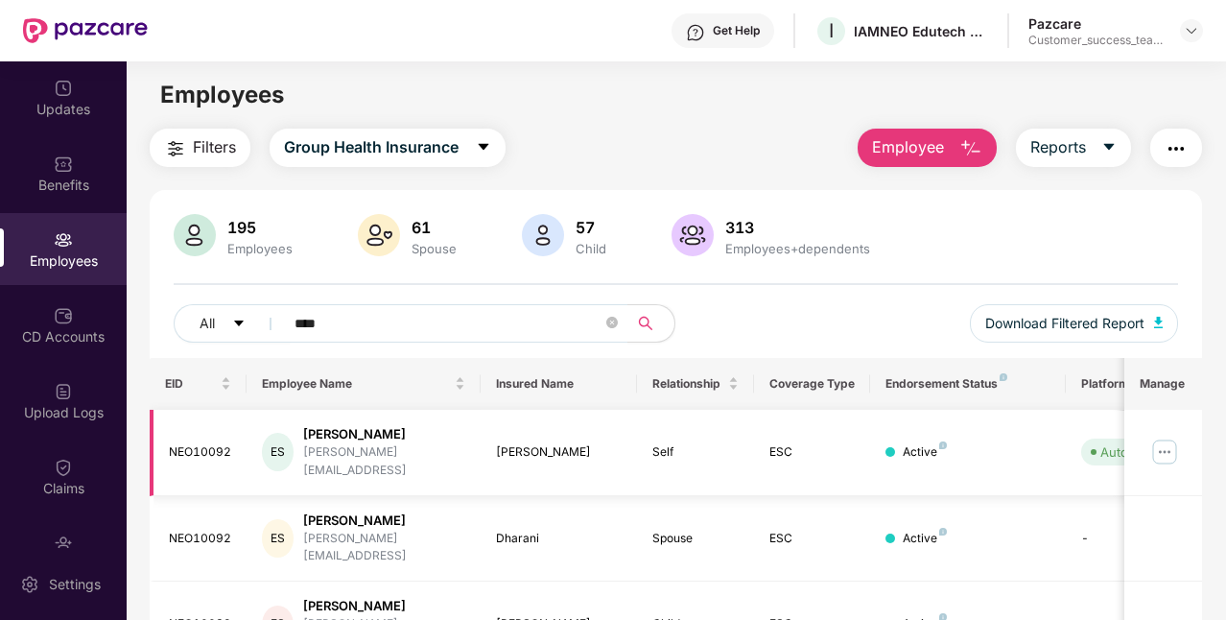
click at [702, 473] on td "Self" at bounding box center [695, 453] width 117 height 86
click at [758, 462] on td "ESC" at bounding box center [812, 453] width 117 height 86
click at [1171, 445] on img at bounding box center [1164, 451] width 31 height 31
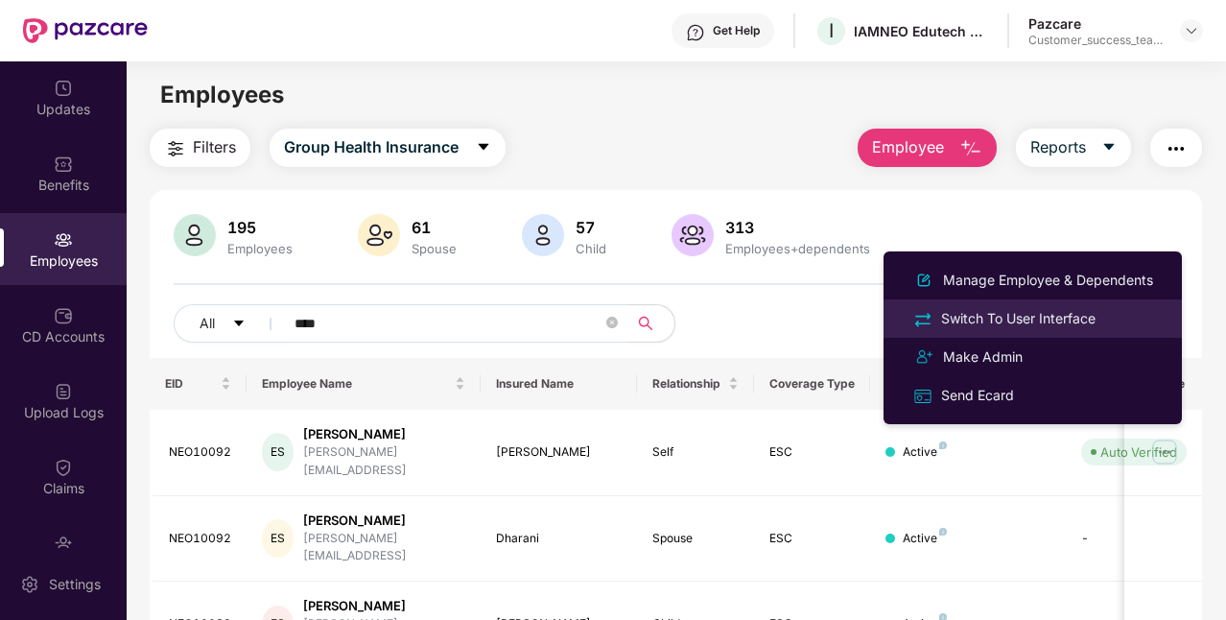
click at [1042, 311] on div "Switch To User Interface" at bounding box center [1018, 318] width 162 height 21
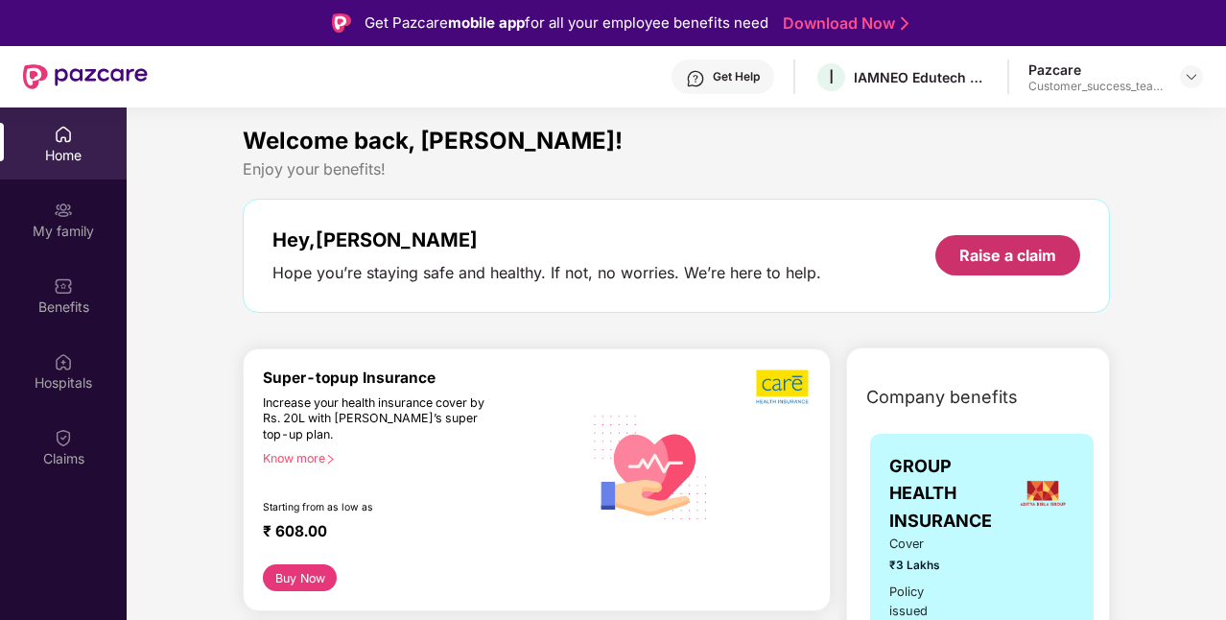
click at [978, 249] on div "Raise a claim" at bounding box center [1007, 255] width 97 height 21
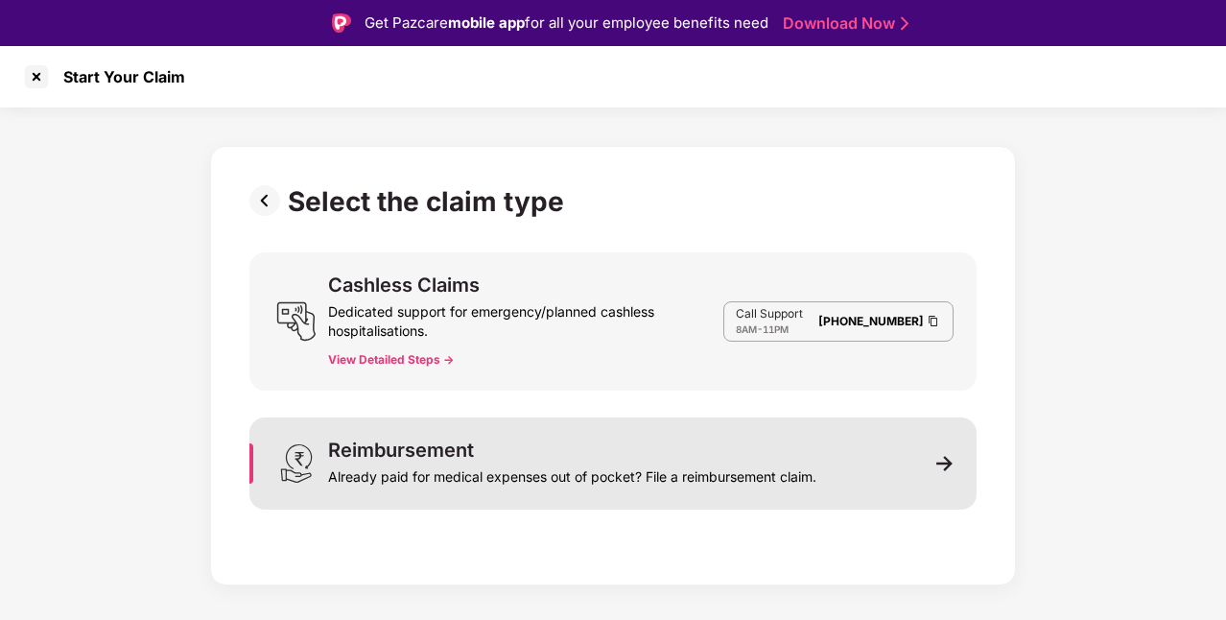
click at [717, 474] on div "Already paid for medical expenses out of pocket? File a reimbursement claim." at bounding box center [572, 472] width 488 height 27
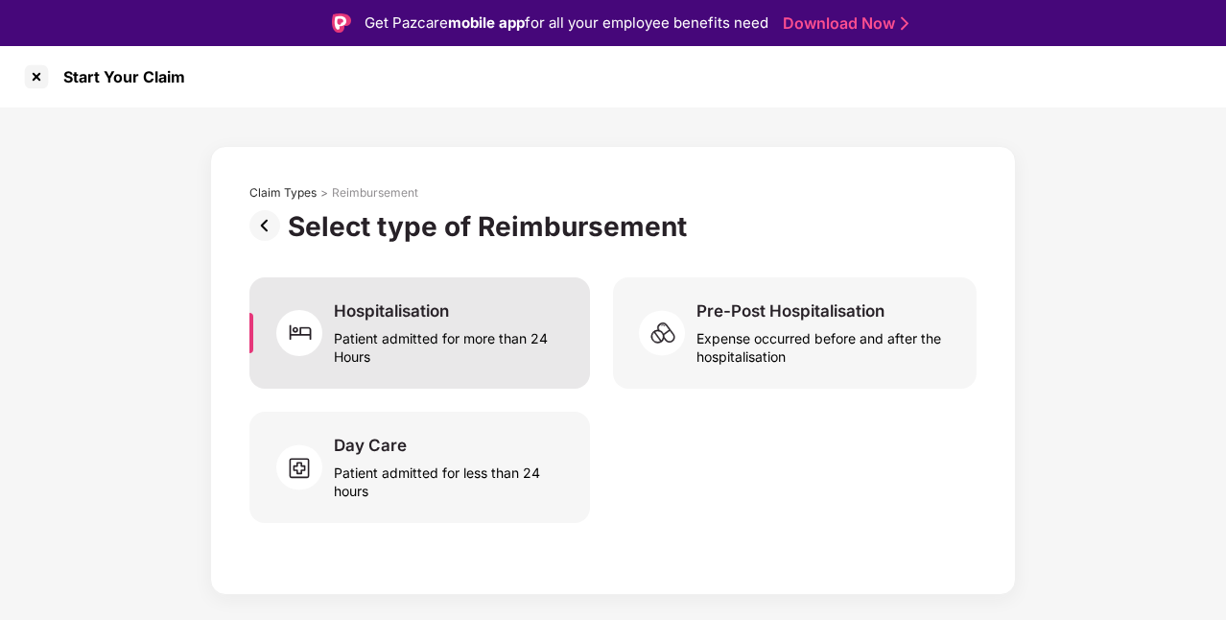
click at [471, 354] on div "Patient admitted for more than 24 Hours" at bounding box center [450, 343] width 233 height 44
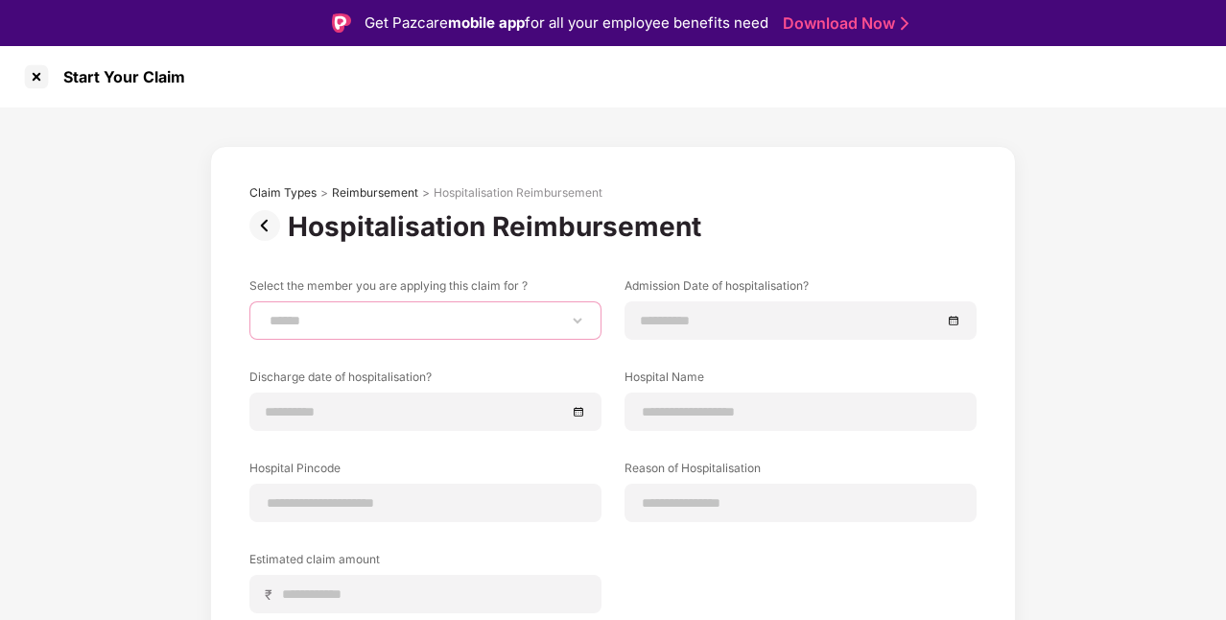
click at [407, 323] on select "**********" at bounding box center [425, 320] width 319 height 15
select select "**********"
click at [266, 313] on select "**********" at bounding box center [425, 320] width 319 height 15
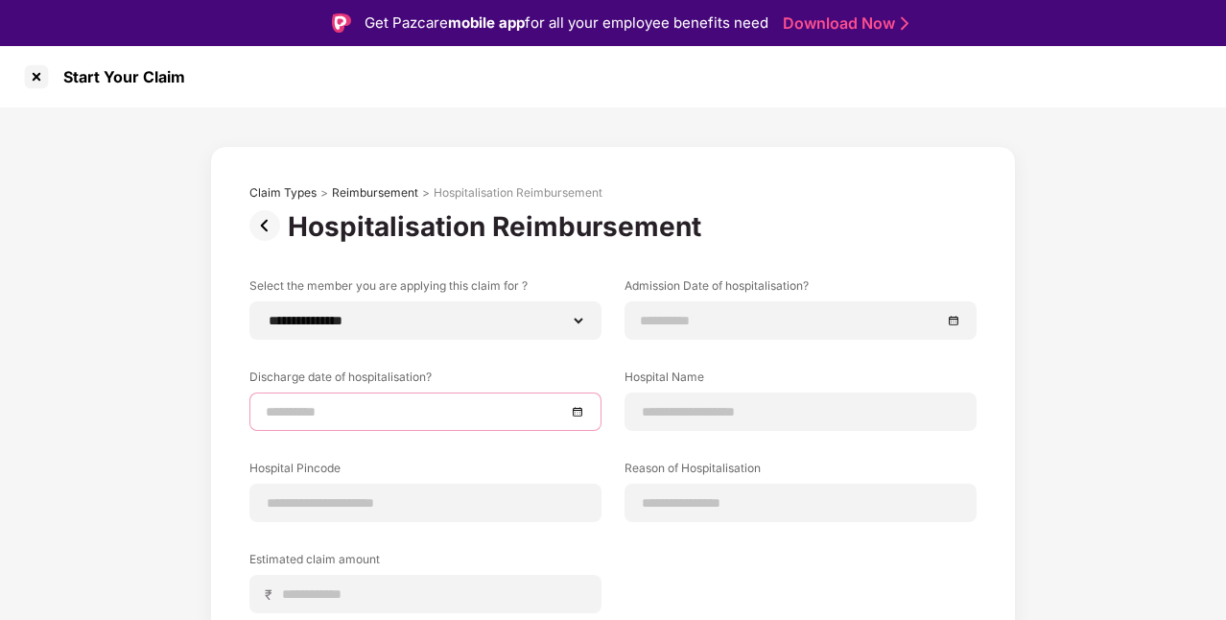
click at [323, 411] on input at bounding box center [416, 411] width 300 height 21
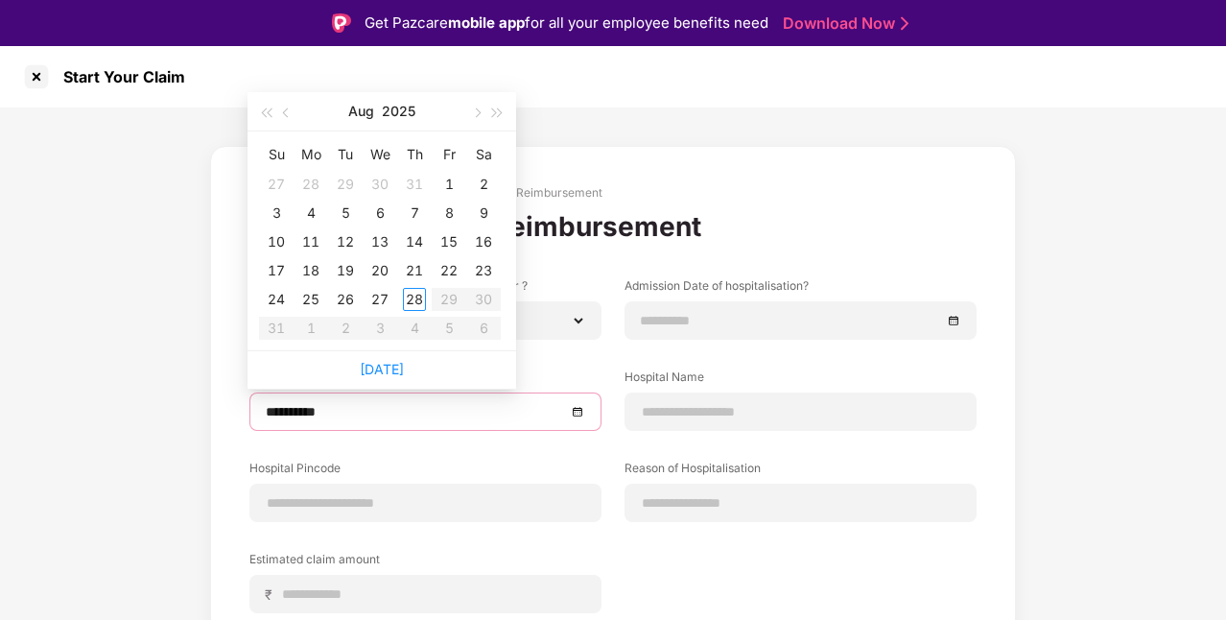
type input "**********"
click at [286, 118] on button "button" at bounding box center [286, 111] width 21 height 38
type input "**********"
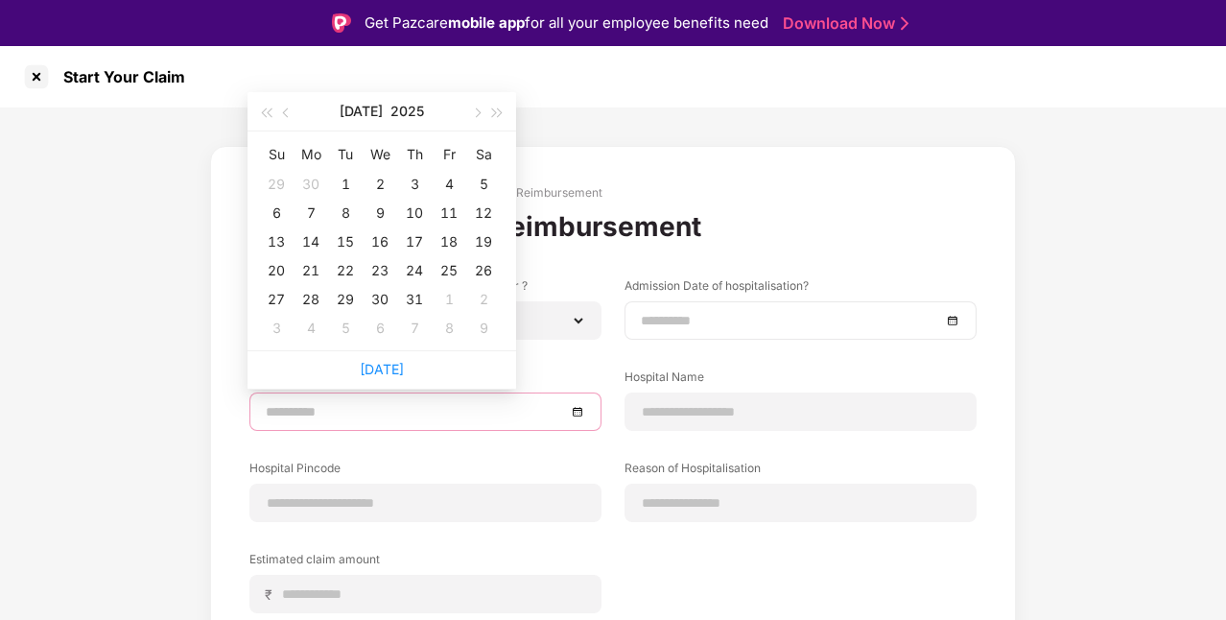
click at [708, 321] on input at bounding box center [791, 320] width 300 height 21
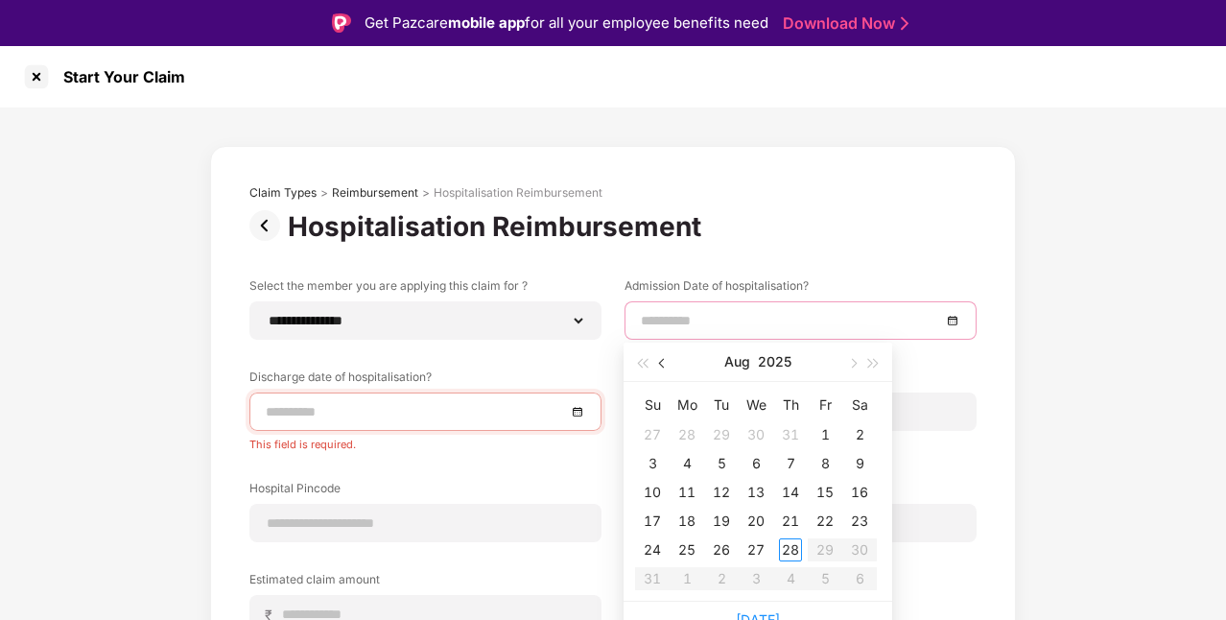
click at [664, 362] on span "button" at bounding box center [664, 364] width 10 height 10
type input "**********"
click at [664, 370] on button "button" at bounding box center [662, 361] width 21 height 38
type input "**********"
click at [658, 549] on div "29" at bounding box center [652, 549] width 23 height 23
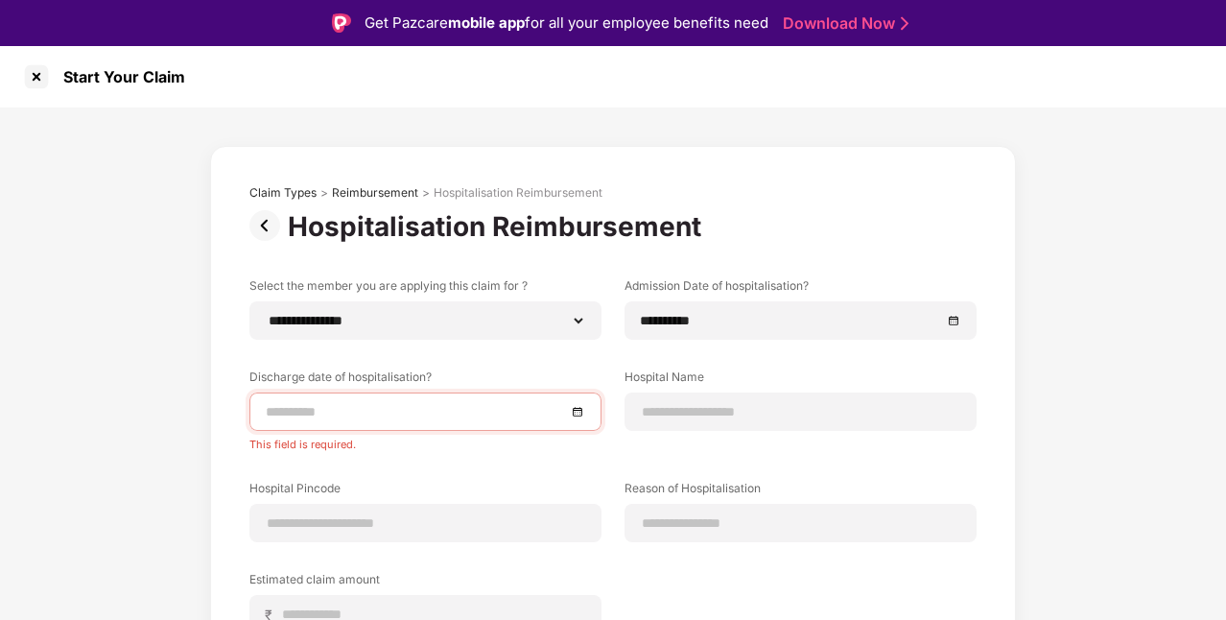
click at [425, 414] on input at bounding box center [416, 411] width 300 height 21
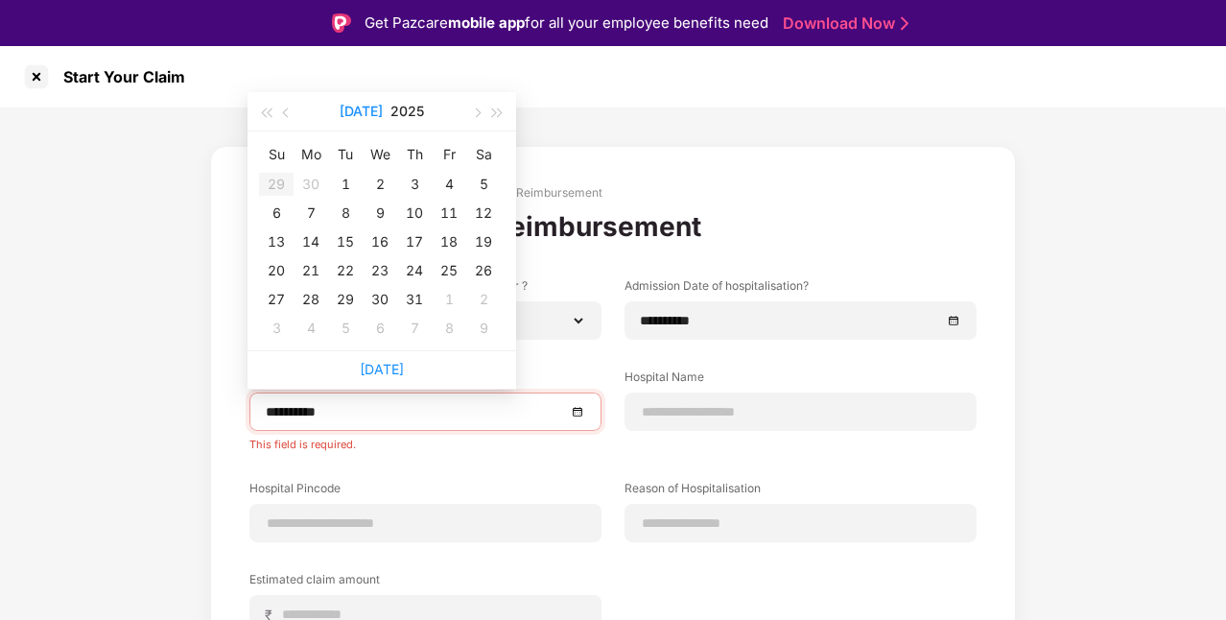
type input "**********"
click at [343, 181] on div "1" at bounding box center [345, 184] width 23 height 23
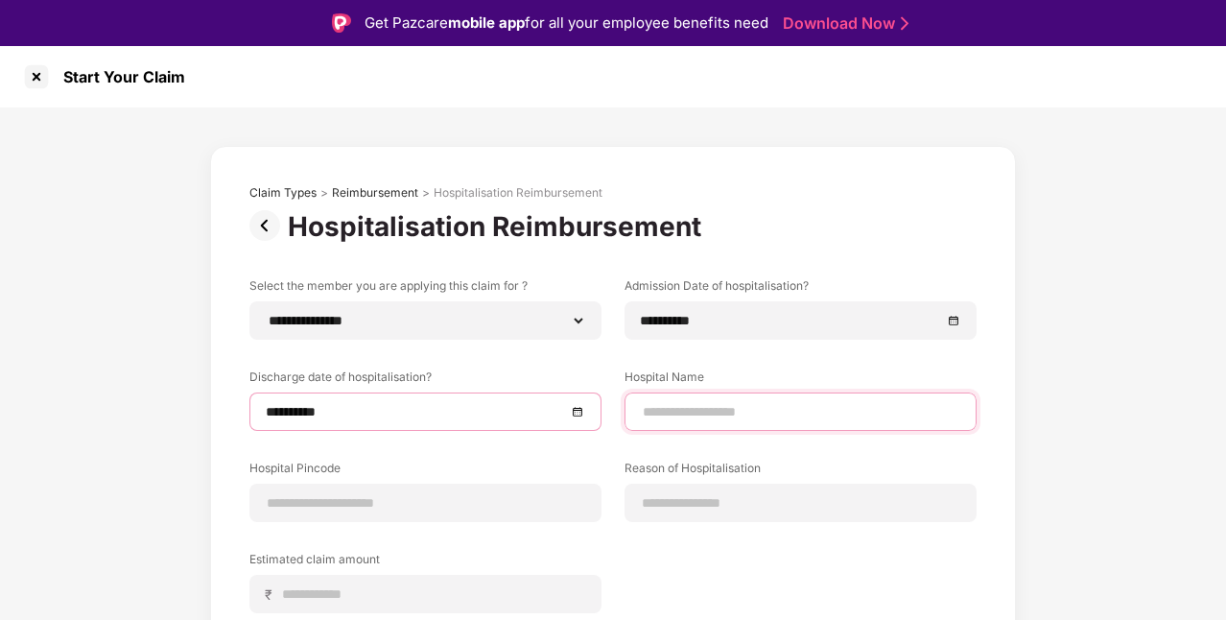
click at [657, 416] on input at bounding box center [800, 412] width 319 height 20
type input "**********"
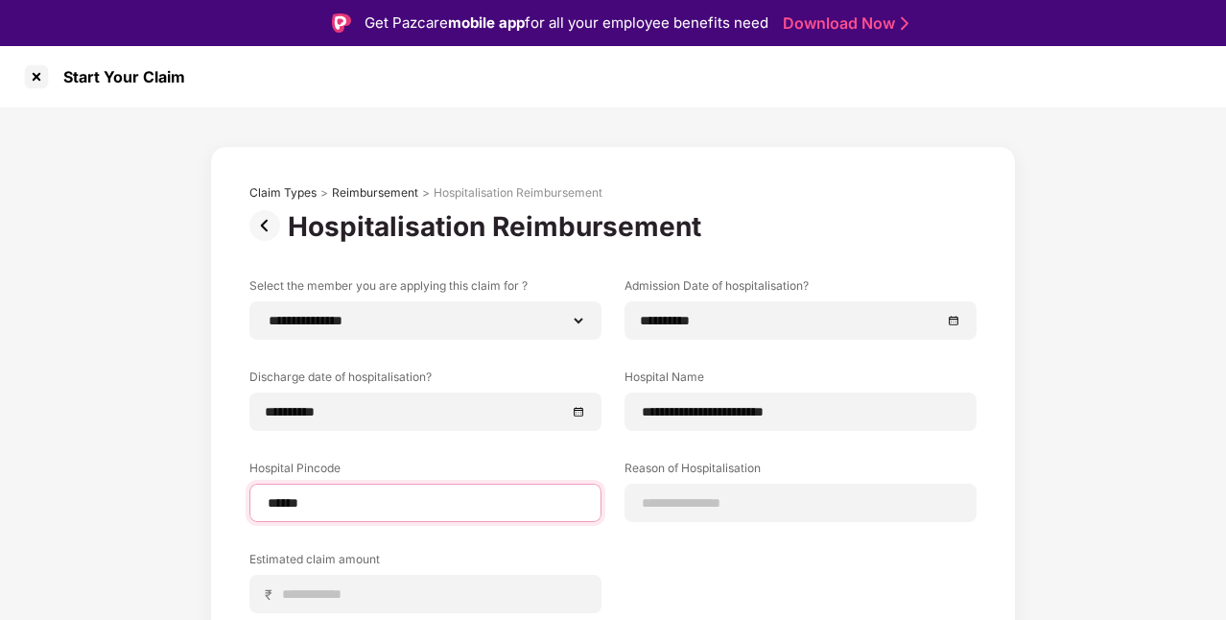
type input "******"
select select "**********"
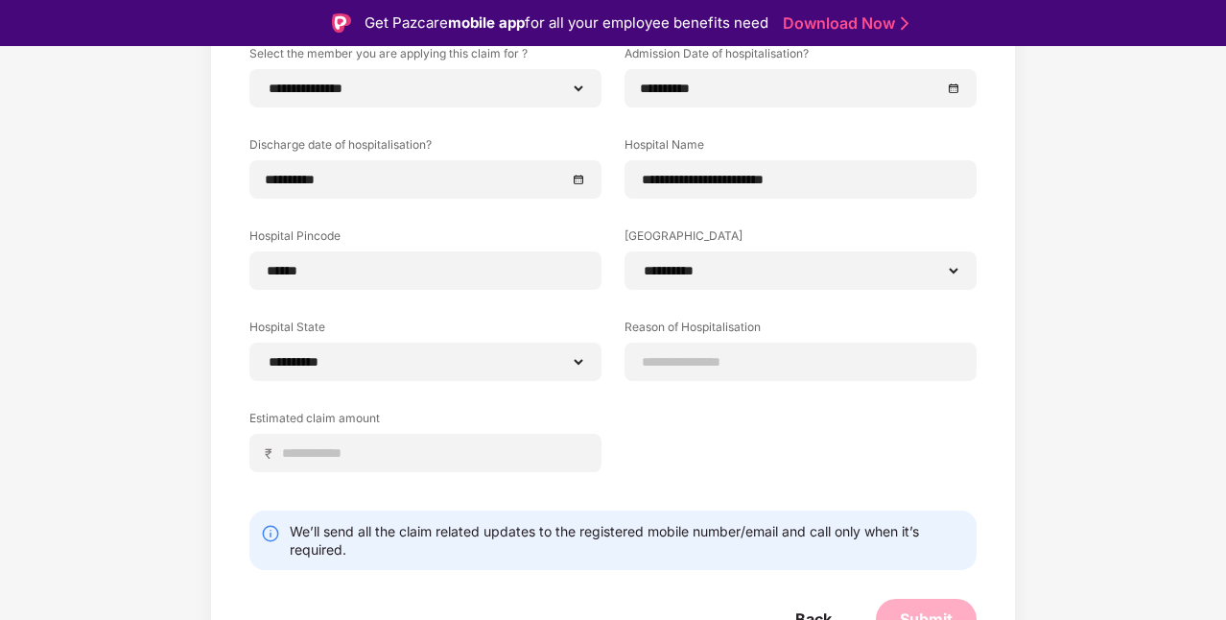
scroll to position [253, 0]
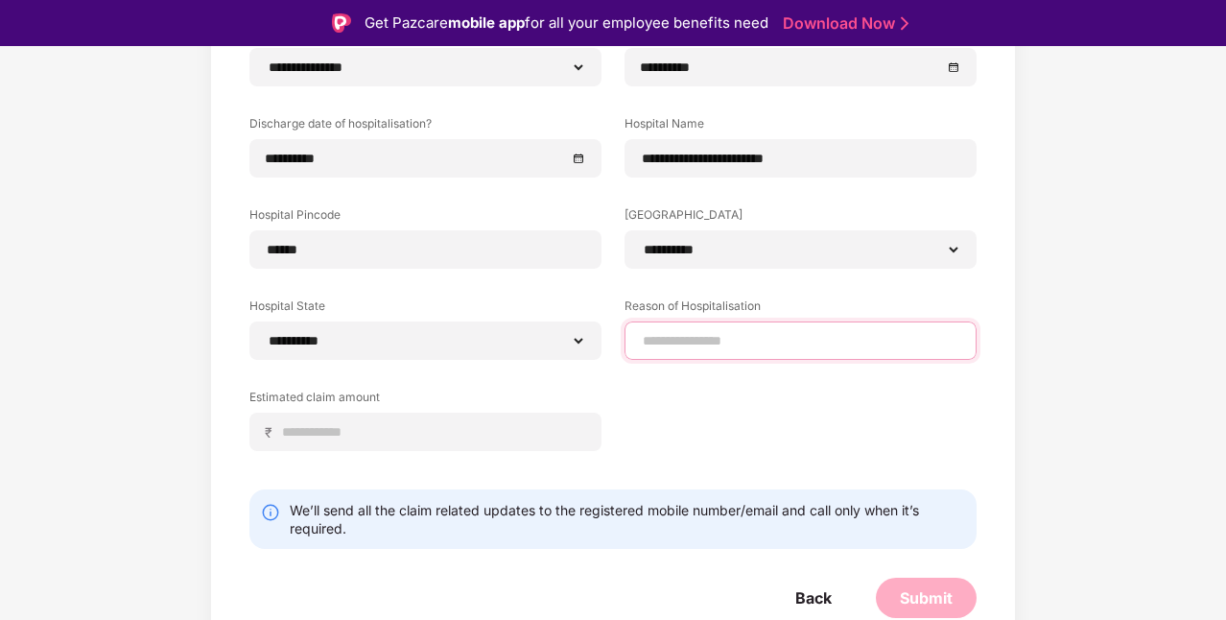
click at [698, 338] on input at bounding box center [800, 341] width 319 height 20
type input "**********"
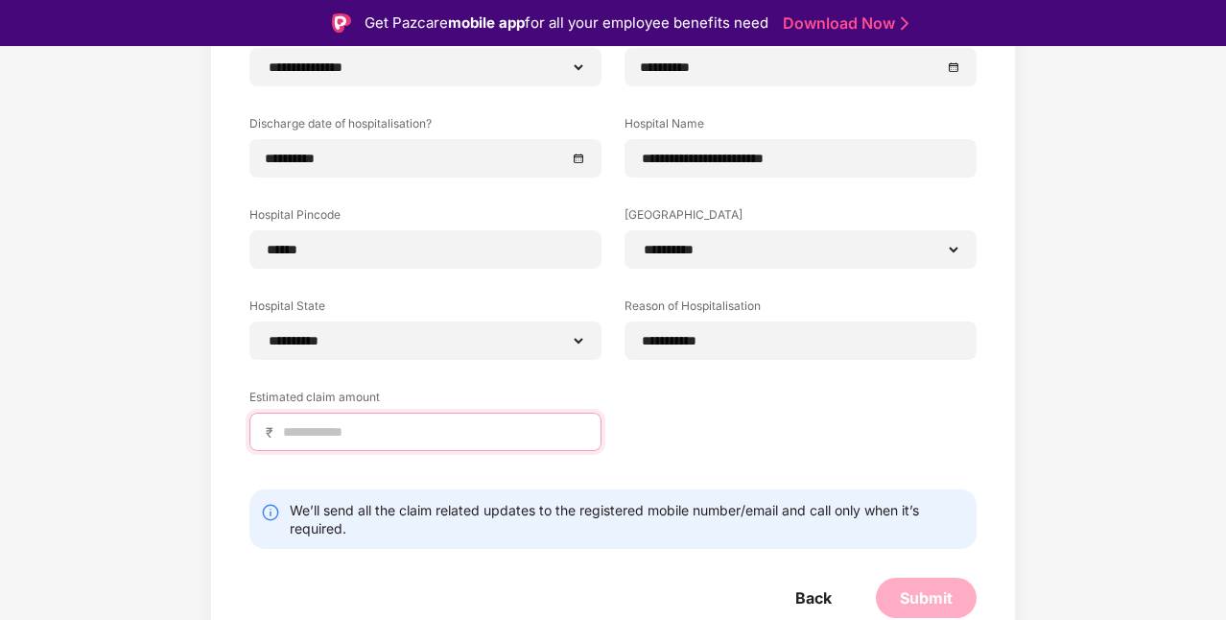
click at [319, 428] on input at bounding box center [433, 432] width 304 height 20
type input "****"
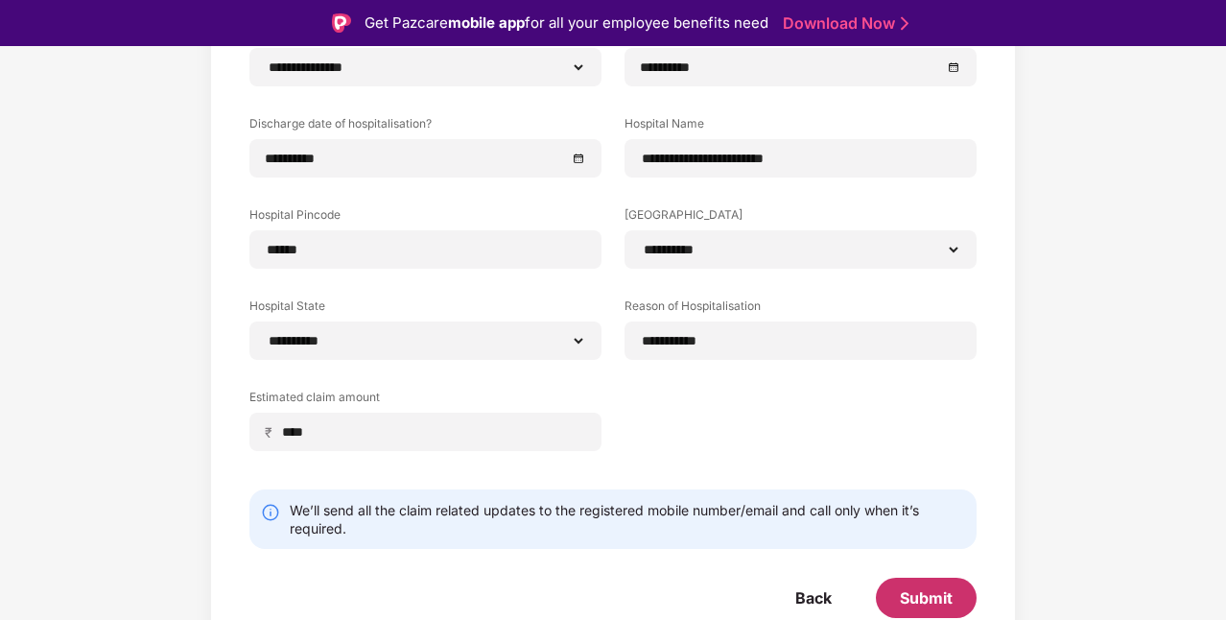
click at [930, 605] on div "Submit" at bounding box center [926, 597] width 53 height 21
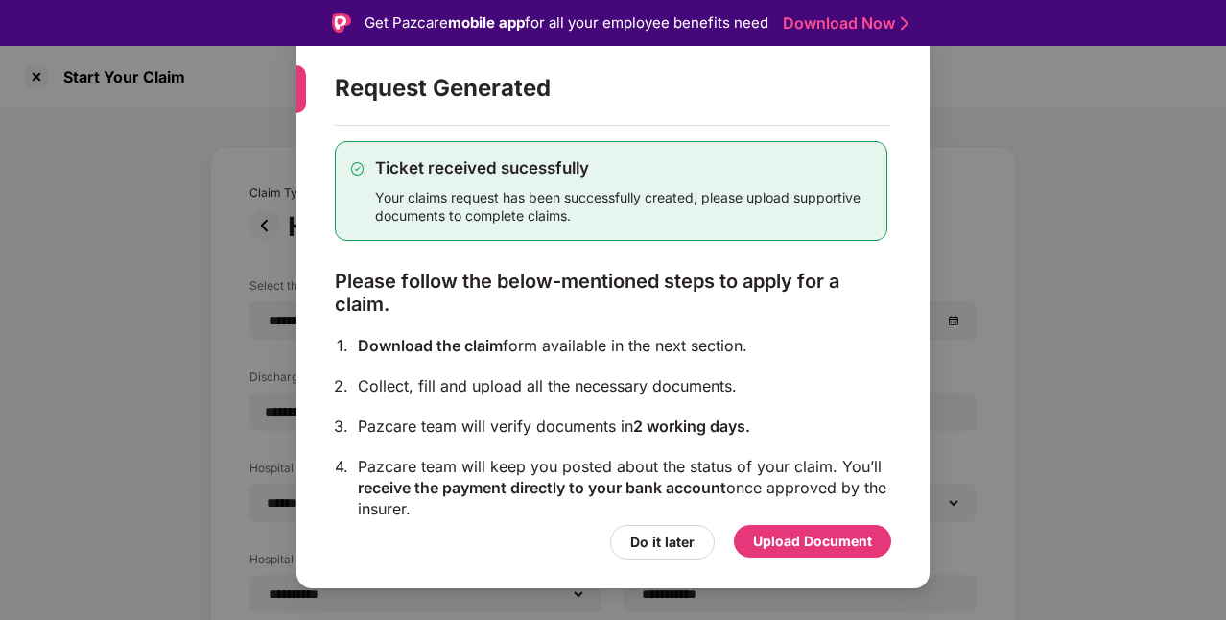
scroll to position [150, 0]
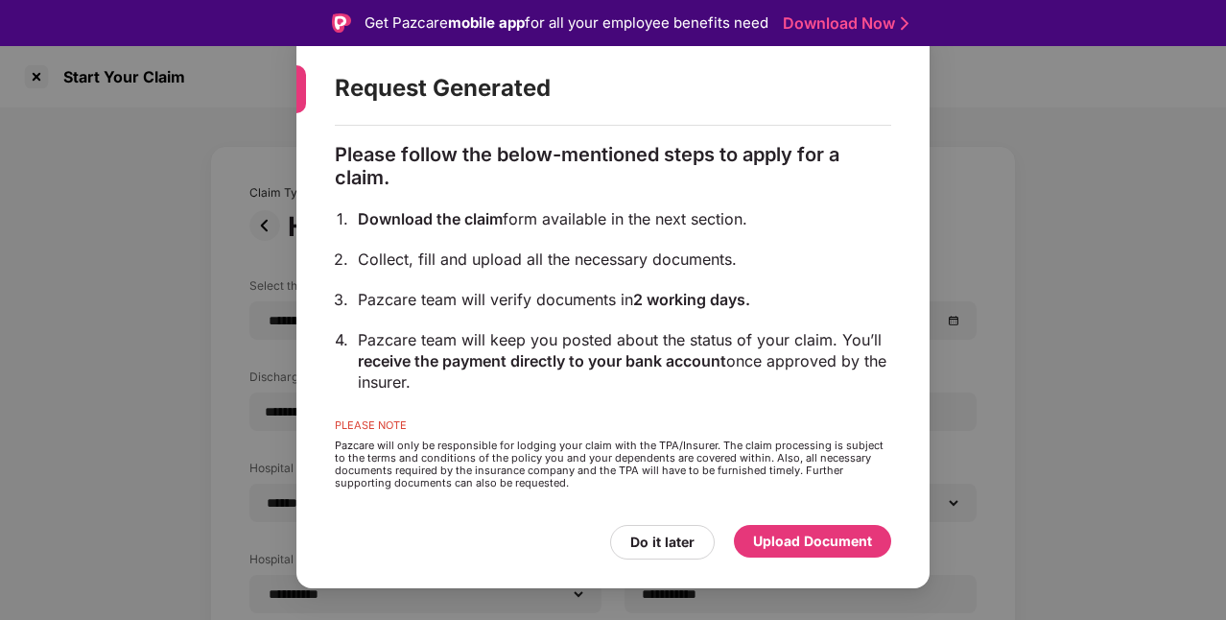
click at [791, 540] on div "Upload Document" at bounding box center [812, 540] width 119 height 21
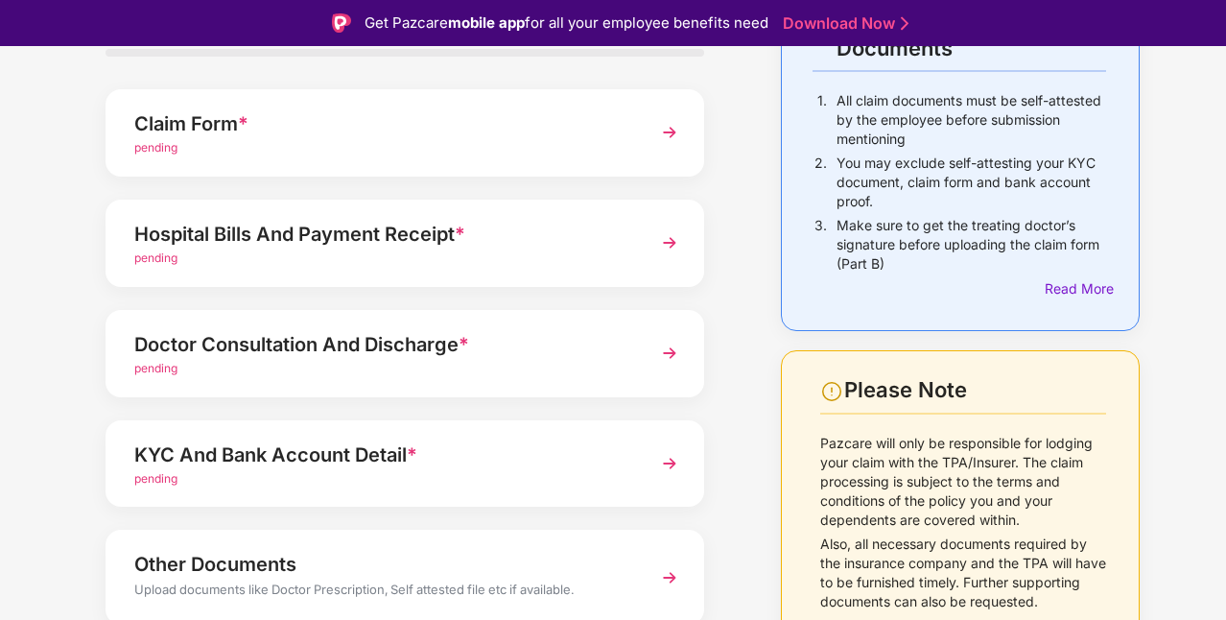
scroll to position [0, 0]
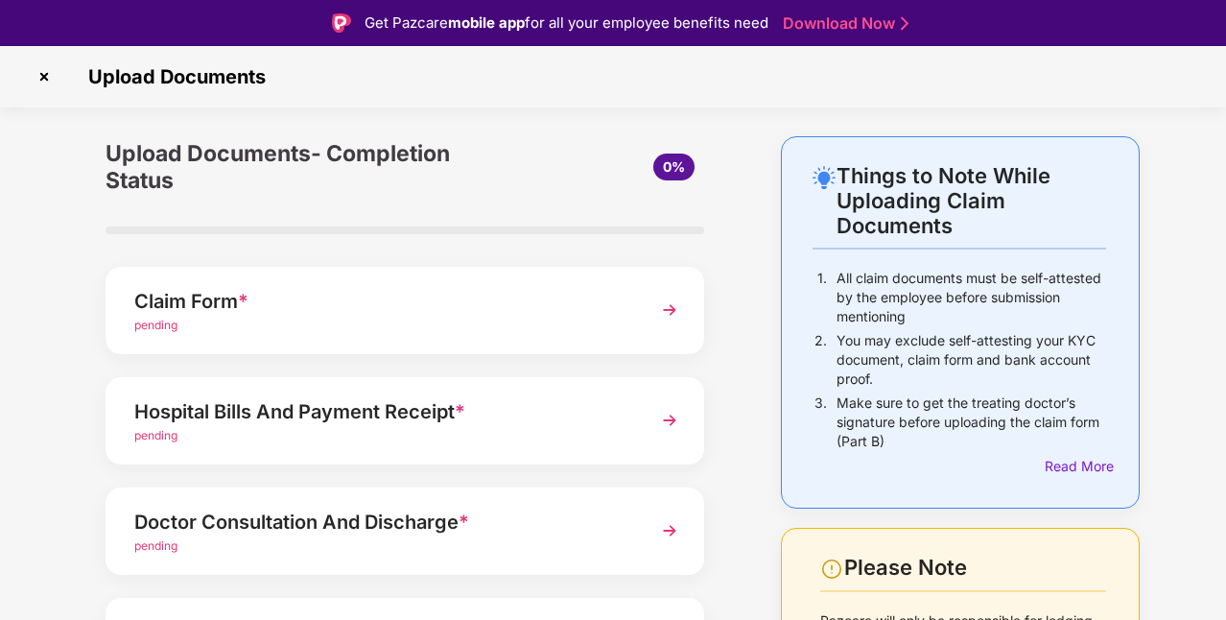
click at [328, 301] on div "Claim Form *" at bounding box center [382, 301] width 496 height 31
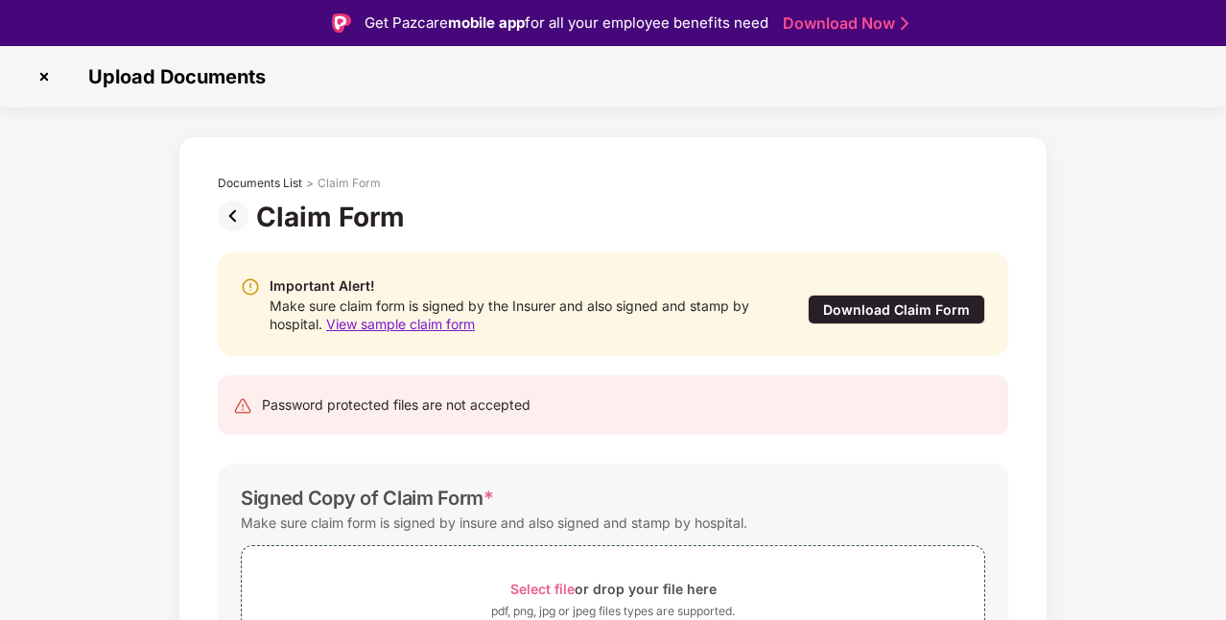
scroll to position [138, 0]
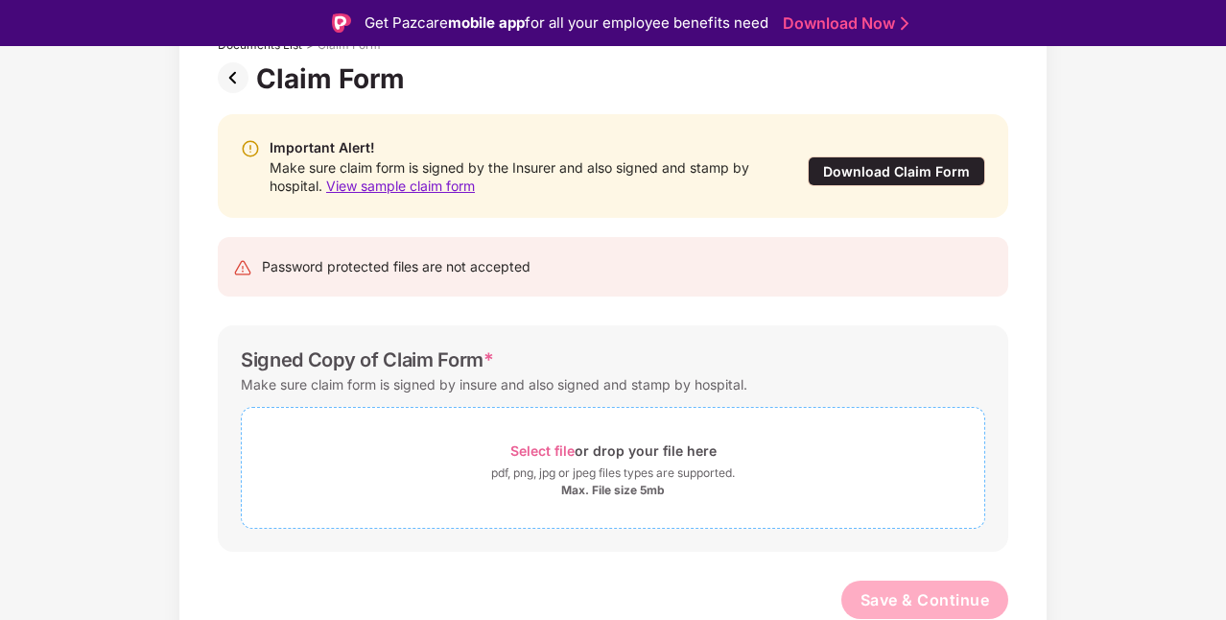
click at [557, 445] on span "Select file" at bounding box center [542, 450] width 64 height 16
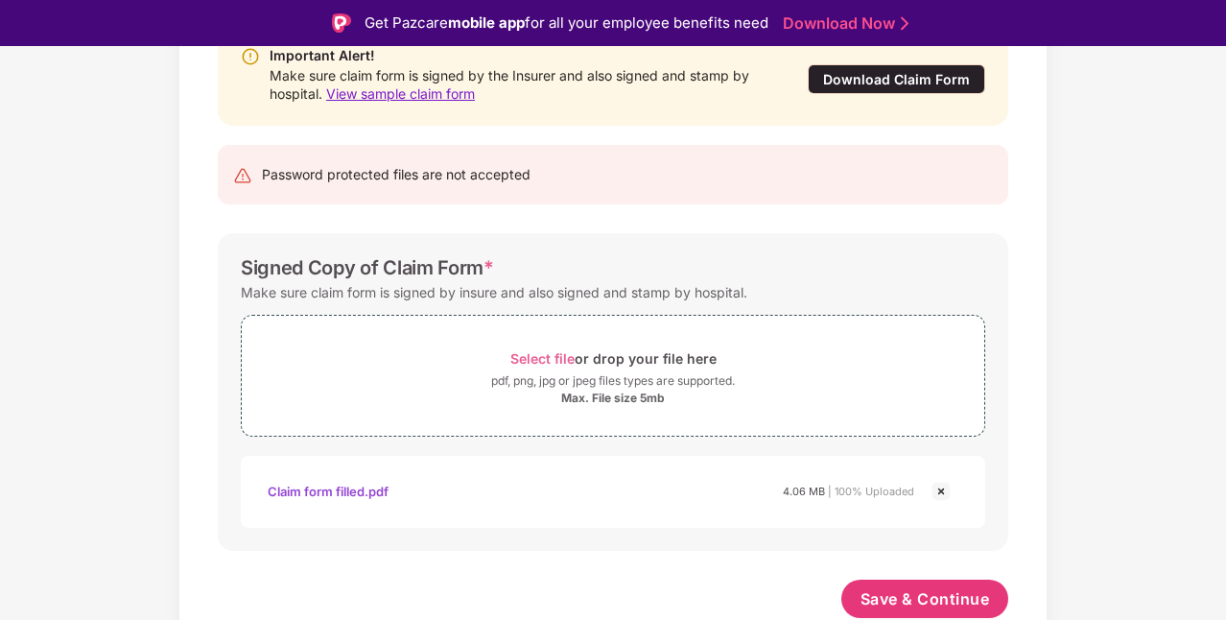
scroll to position [46, 0]
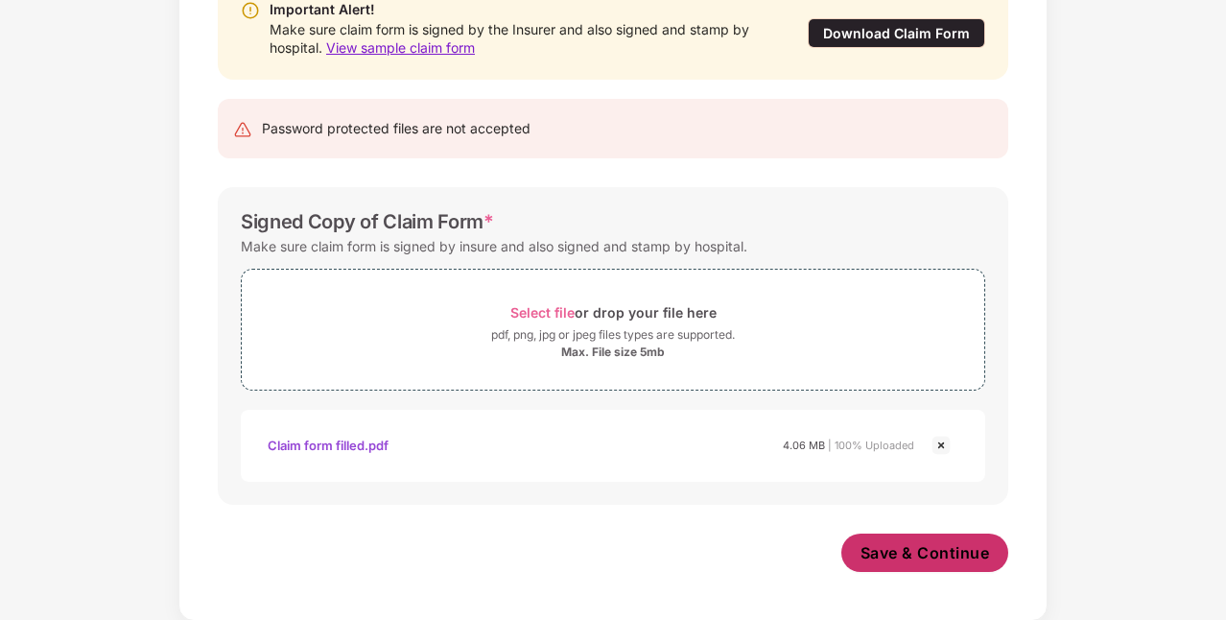
click at [886, 552] on span "Save & Continue" at bounding box center [924, 552] width 129 height 21
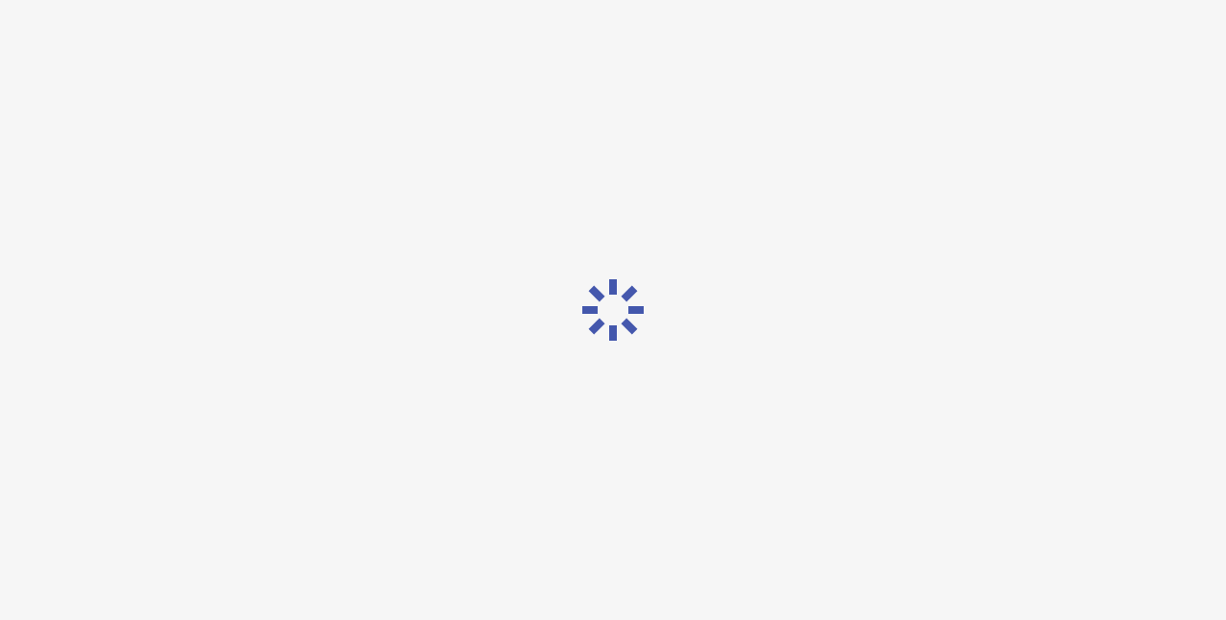
scroll to position [0, 0]
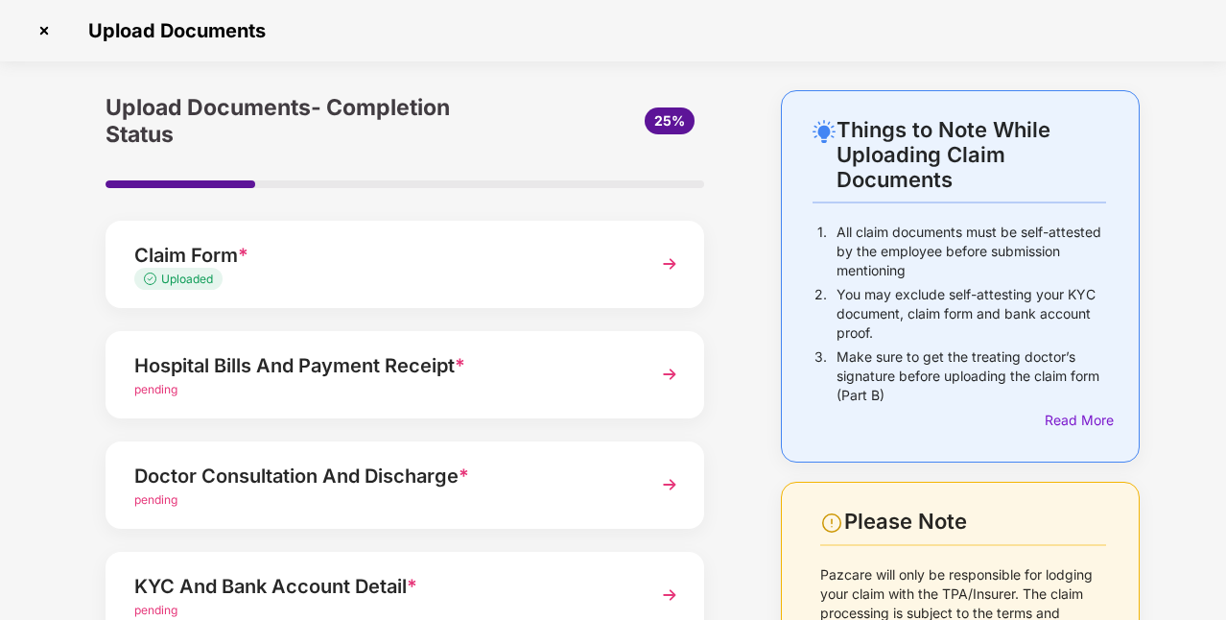
click at [429, 403] on div "Hospital Bills And Payment Receipt * pending" at bounding box center [404, 374] width 598 height 87
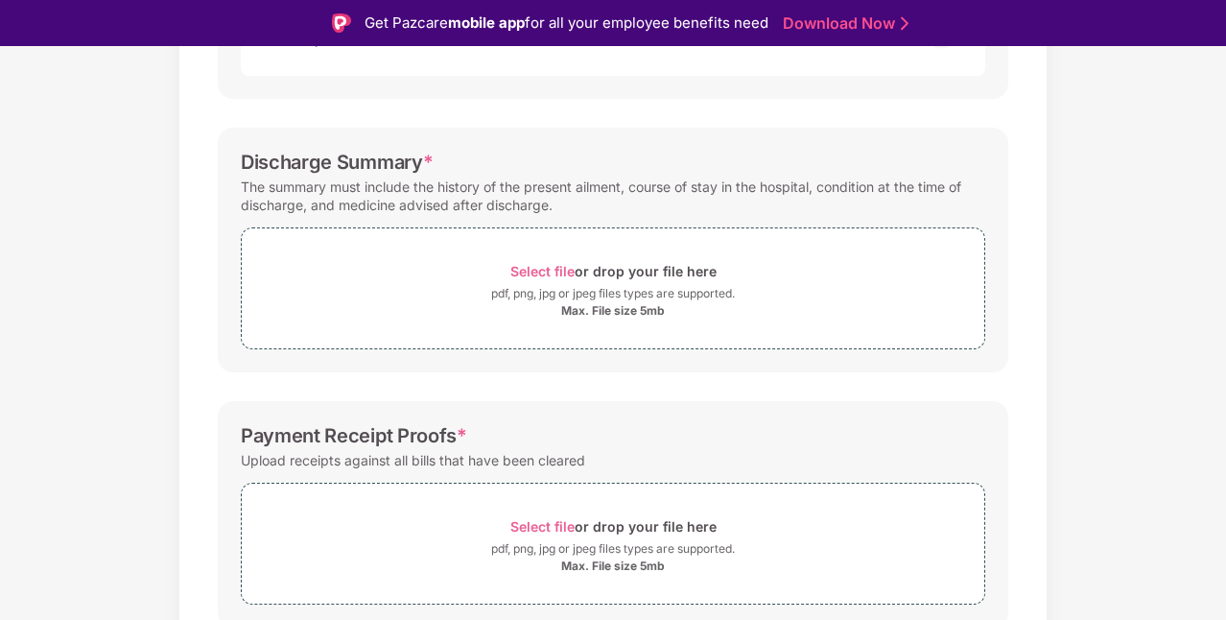
scroll to position [634, 0]
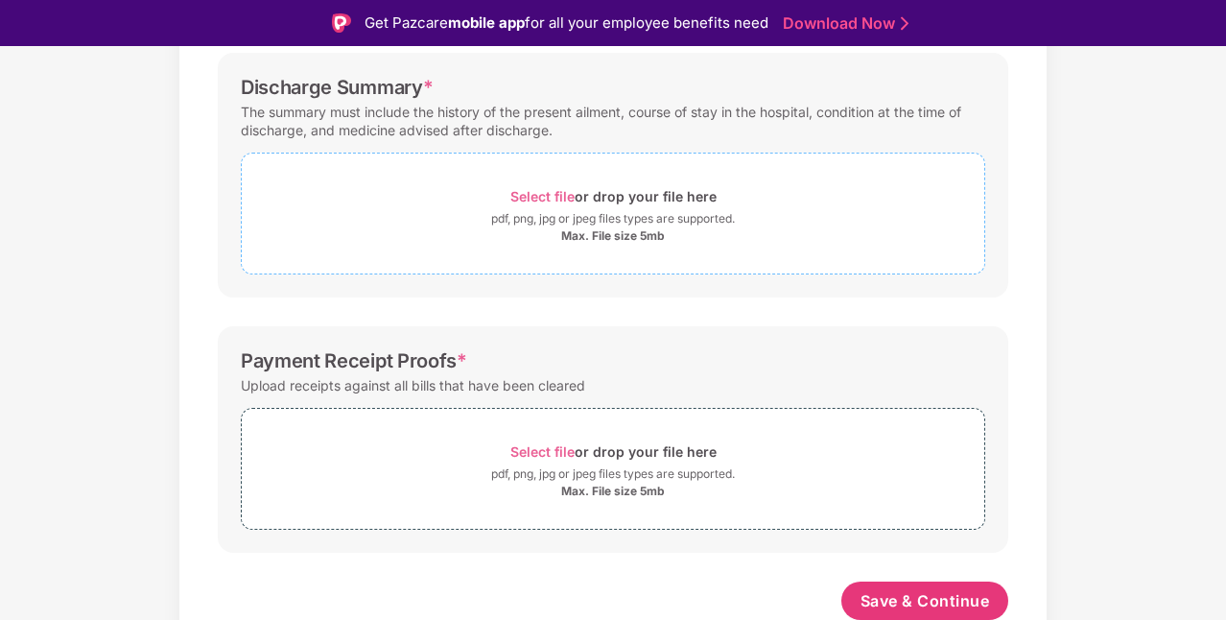
click at [560, 222] on div "pdf, png, jpg or jpeg files types are supported." at bounding box center [613, 218] width 244 height 19
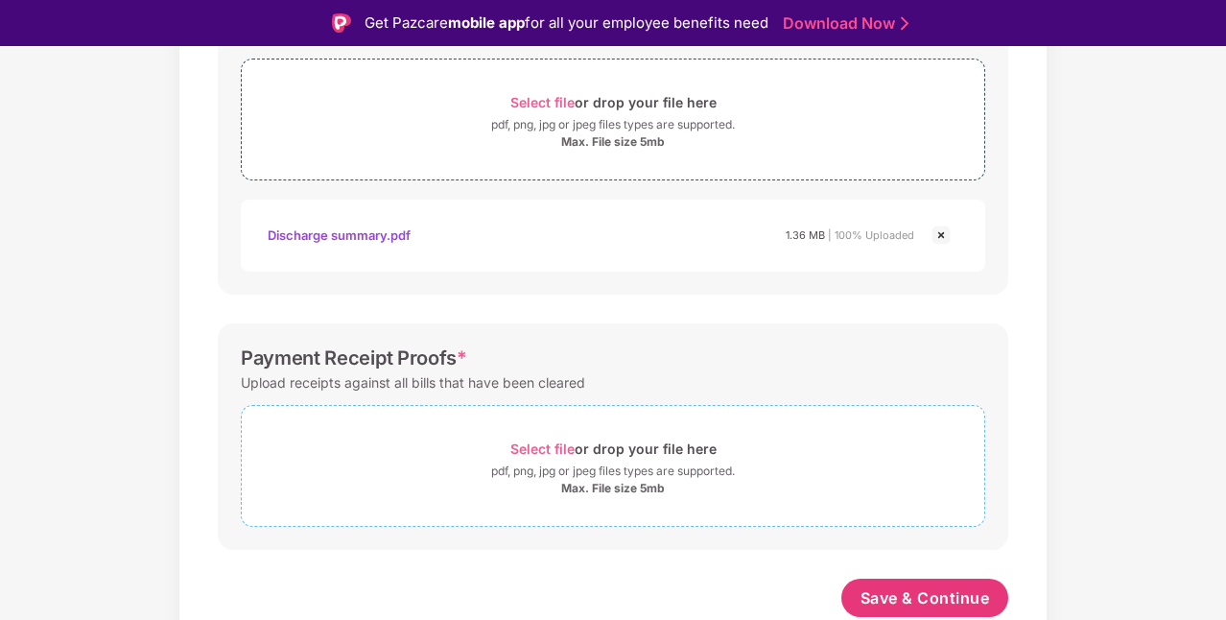
click at [560, 473] on div "pdf, png, jpg or jpeg files types are supported." at bounding box center [613, 470] width 244 height 19
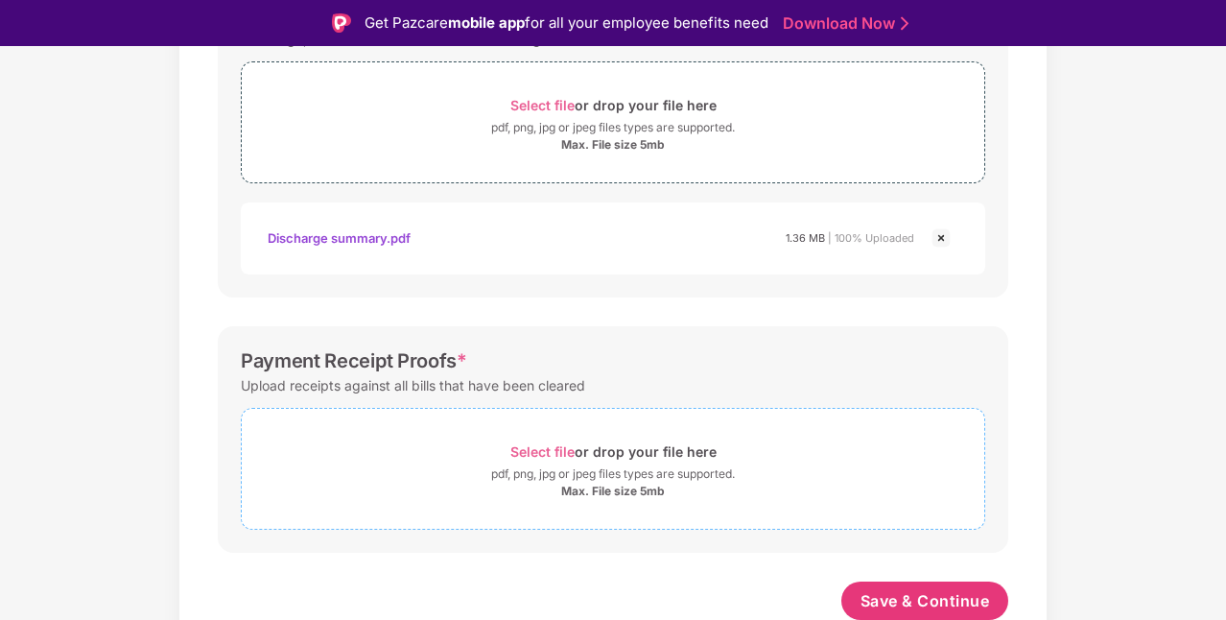
click at [575, 429] on span "Select file or drop your file here pdf, png, jpg or jpeg files types are suppor…" at bounding box center [613, 468] width 742 height 91
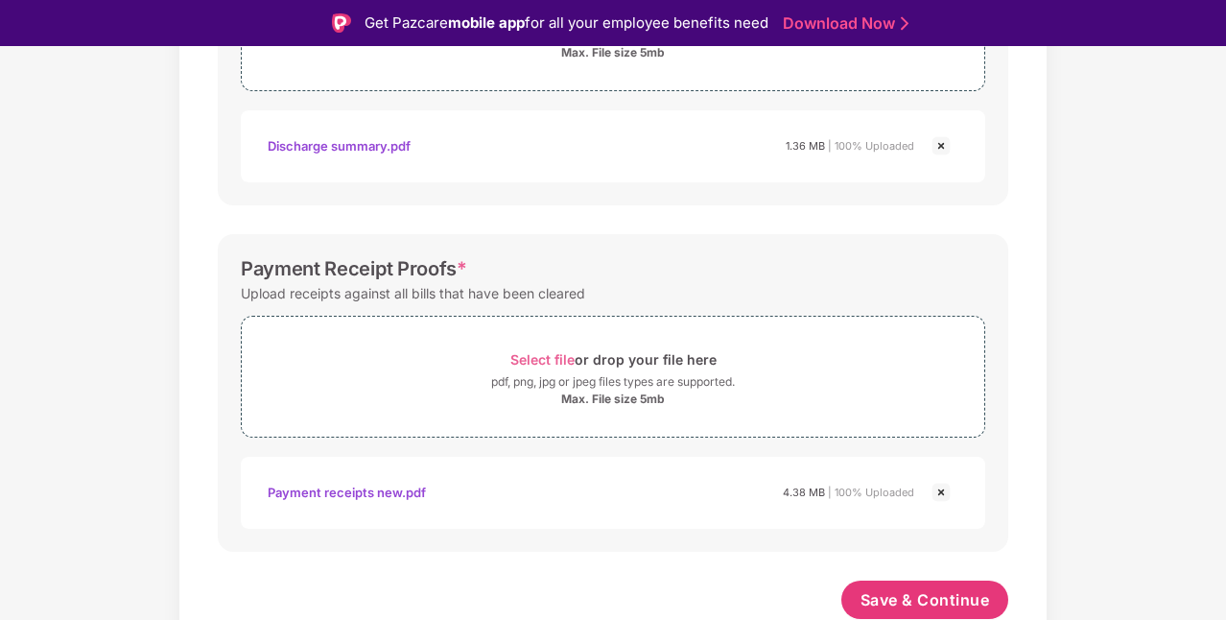
scroll to position [816, 0]
click at [944, 602] on span "Save & Continue" at bounding box center [924, 600] width 129 height 21
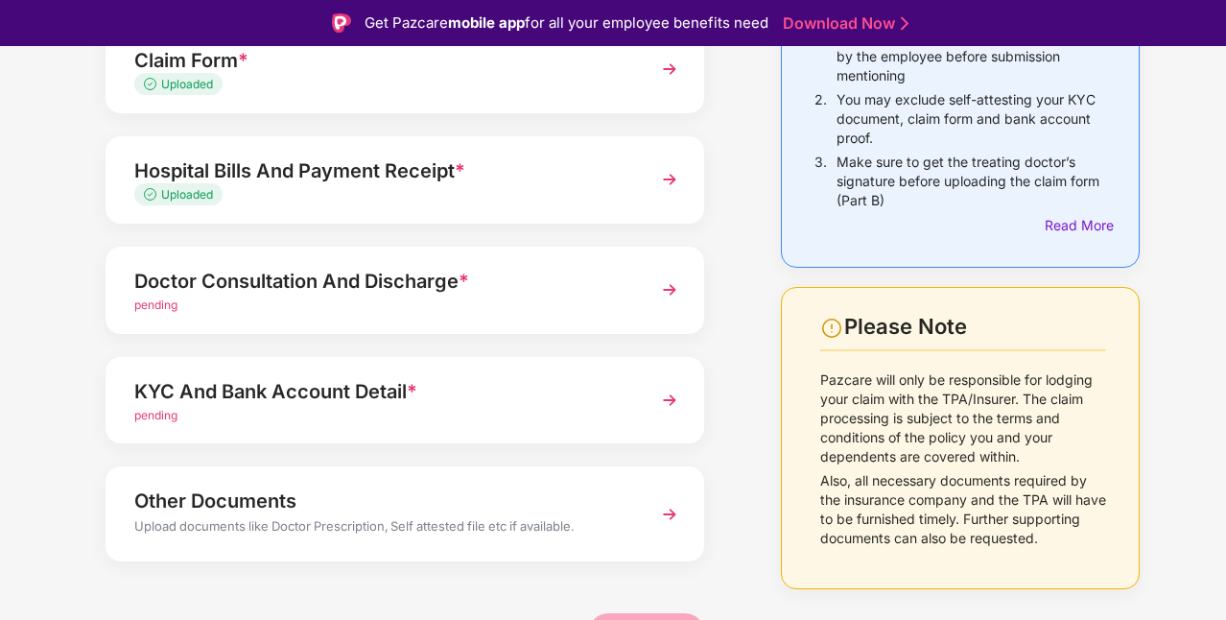
scroll to position [255, 0]
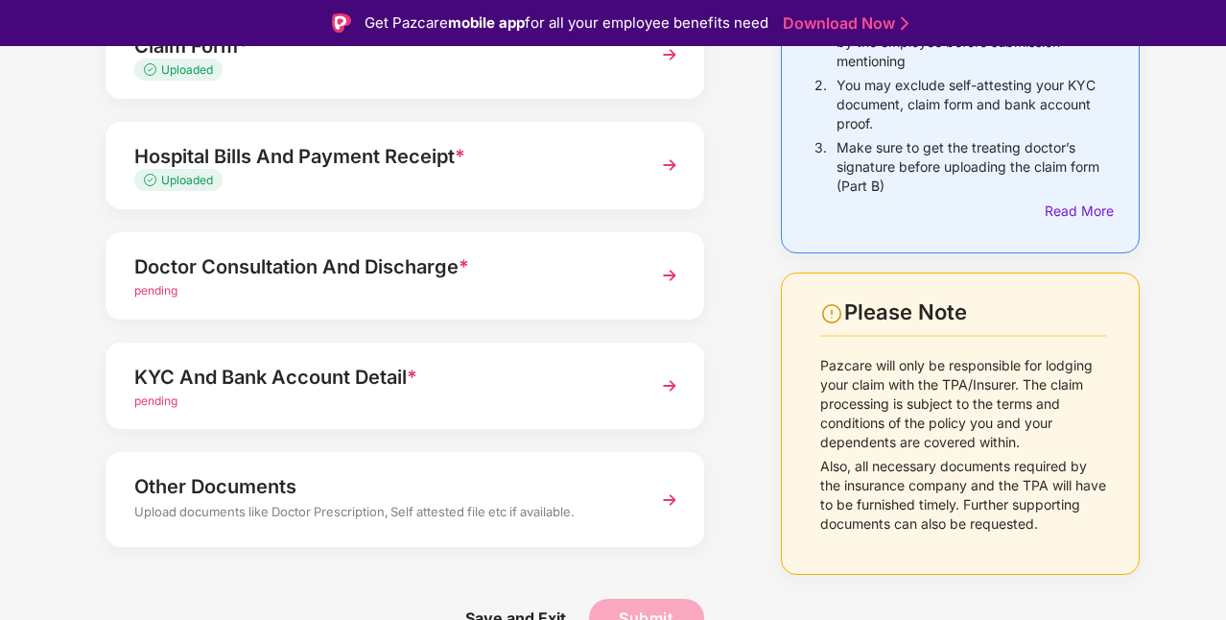
click at [491, 278] on div "Doctor Consultation And Discharge *" at bounding box center [382, 266] width 496 height 31
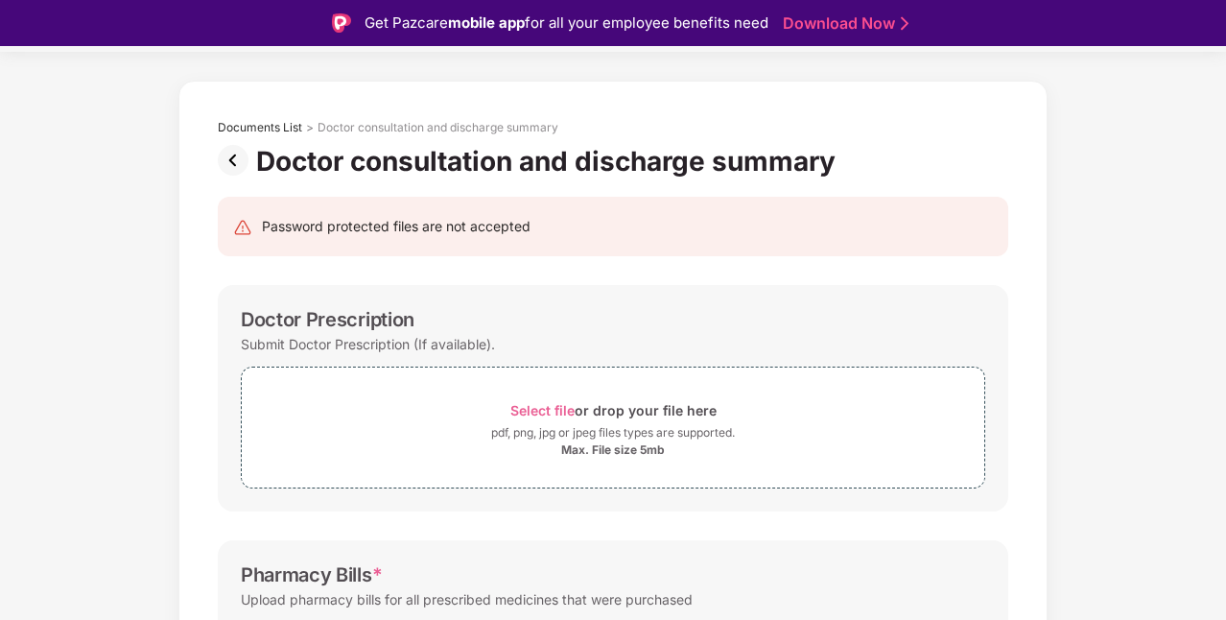
scroll to position [54, 0]
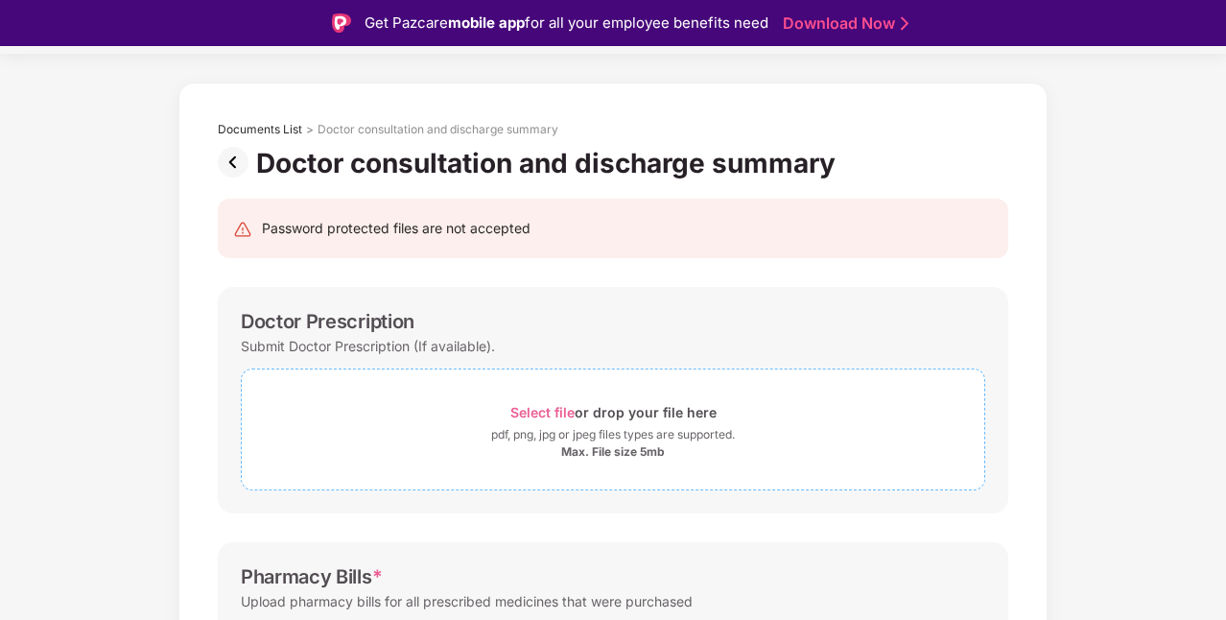
click at [539, 412] on span "Select file" at bounding box center [542, 412] width 64 height 16
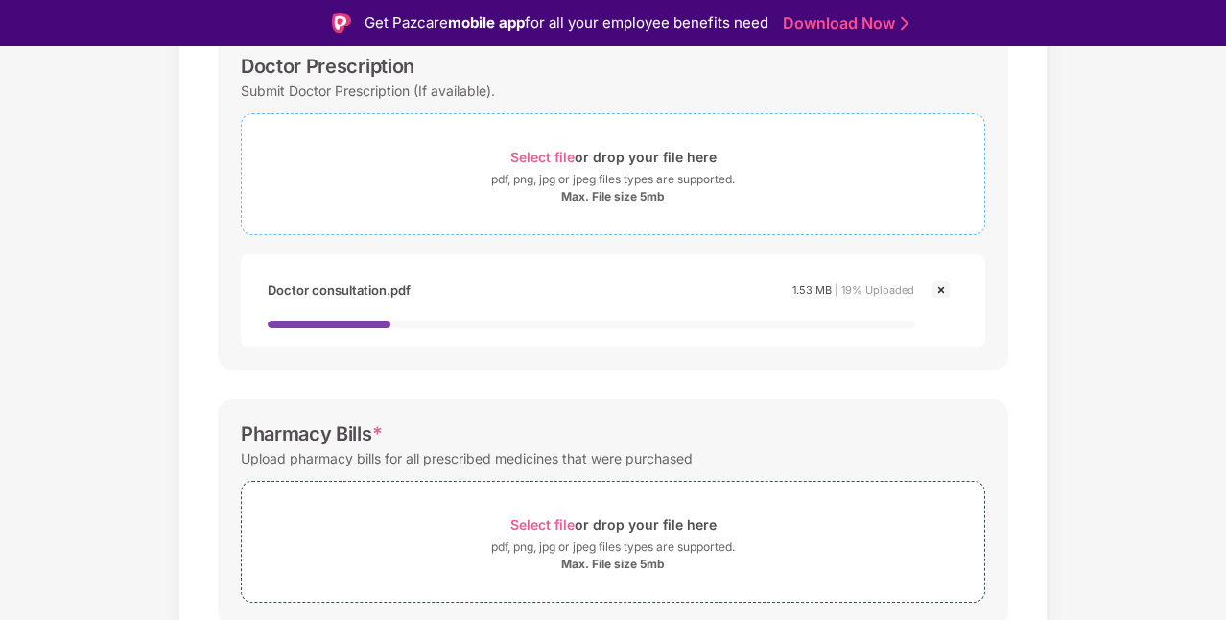
scroll to position [341, 0]
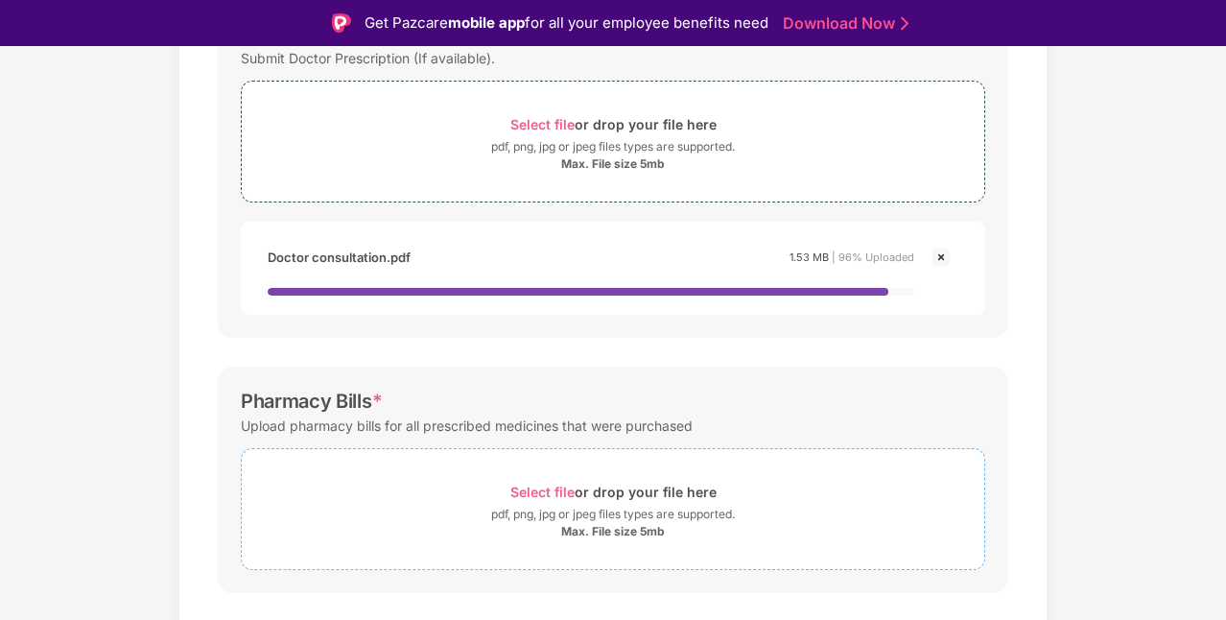
click at [495, 479] on div "Select file or drop your file here" at bounding box center [613, 492] width 742 height 26
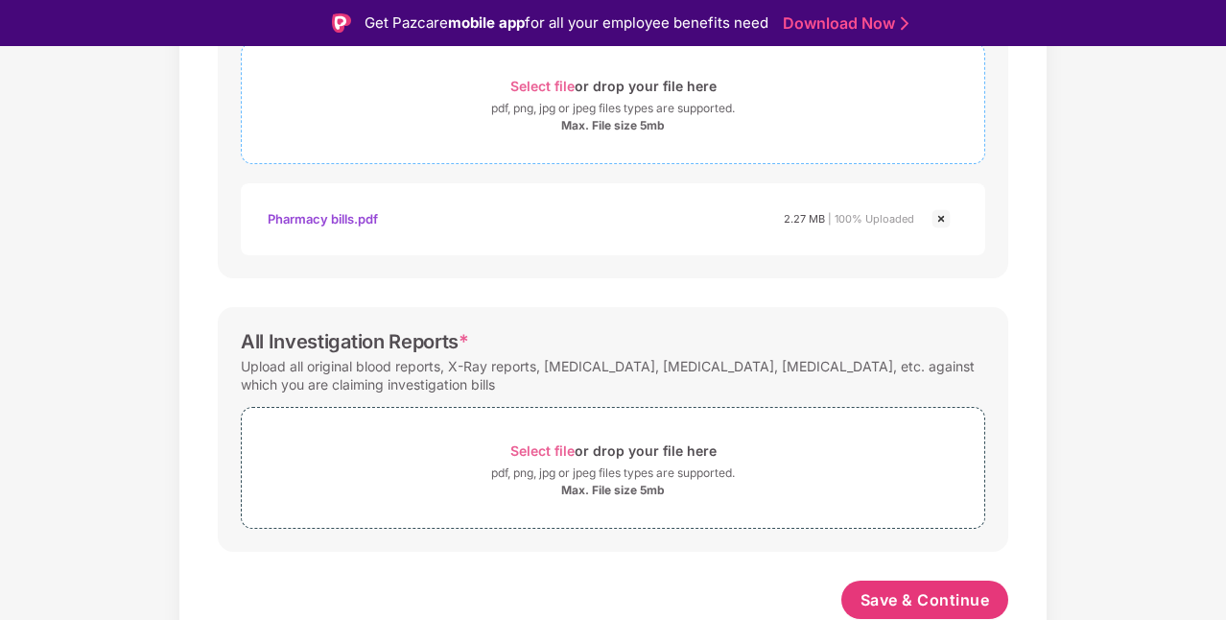
scroll to position [725, 0]
click at [402, 434] on span "Select file or drop your file here pdf, png, jpg or jpeg files types are suppor…" at bounding box center [613, 468] width 742 height 91
click at [545, 459] on div "Select file or drop your file here" at bounding box center [613, 451] width 206 height 26
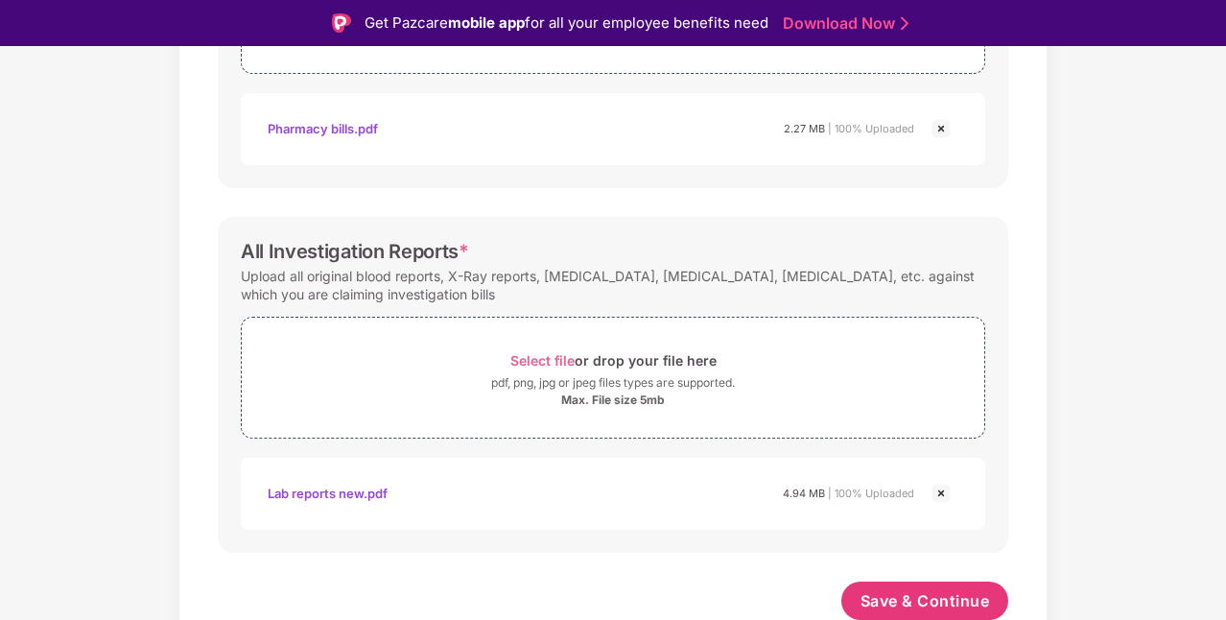
scroll to position [816, 0]
click at [887, 591] on span "Save & Continue" at bounding box center [924, 600] width 129 height 21
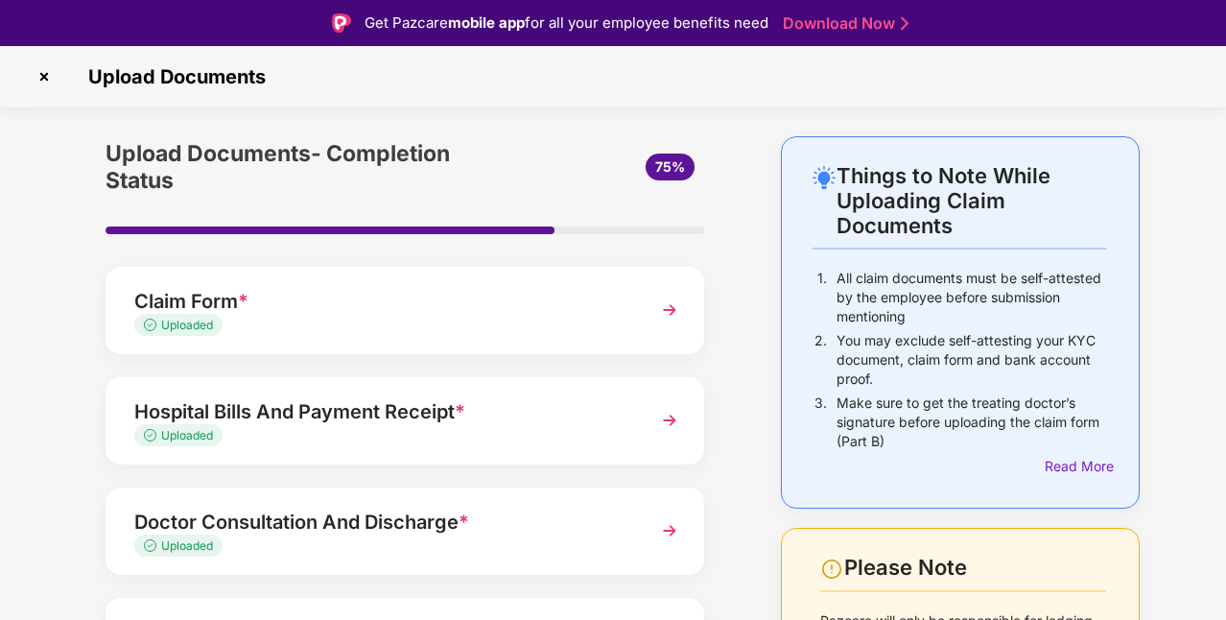
scroll to position [255, 0]
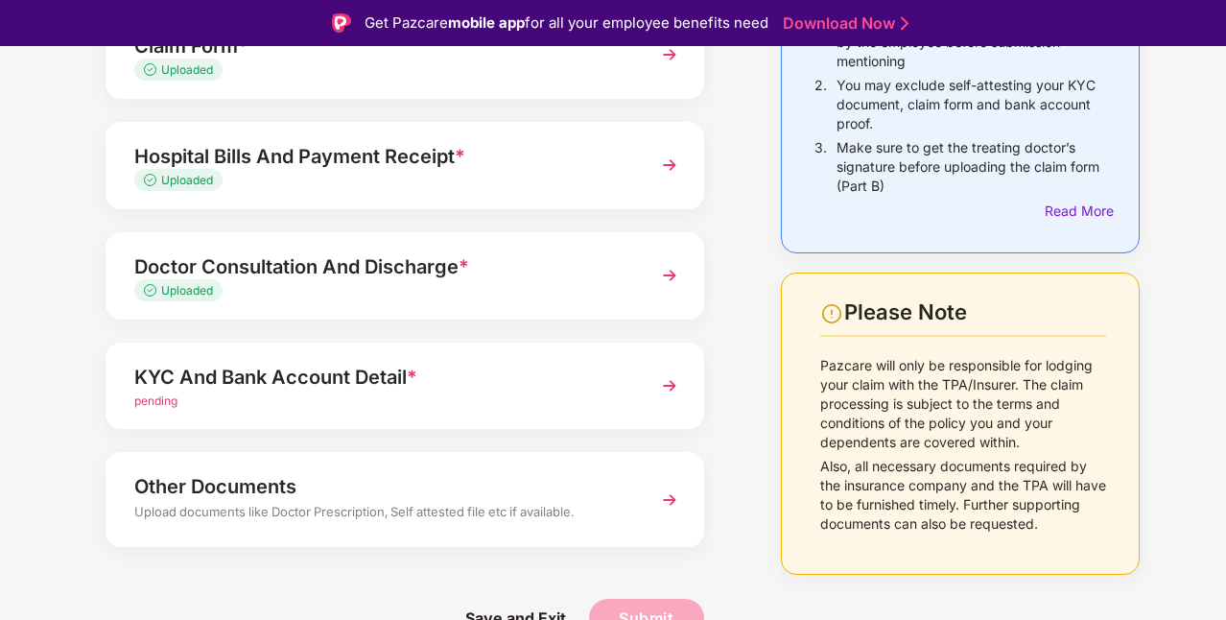
click at [509, 395] on div "pending" at bounding box center [382, 401] width 496 height 18
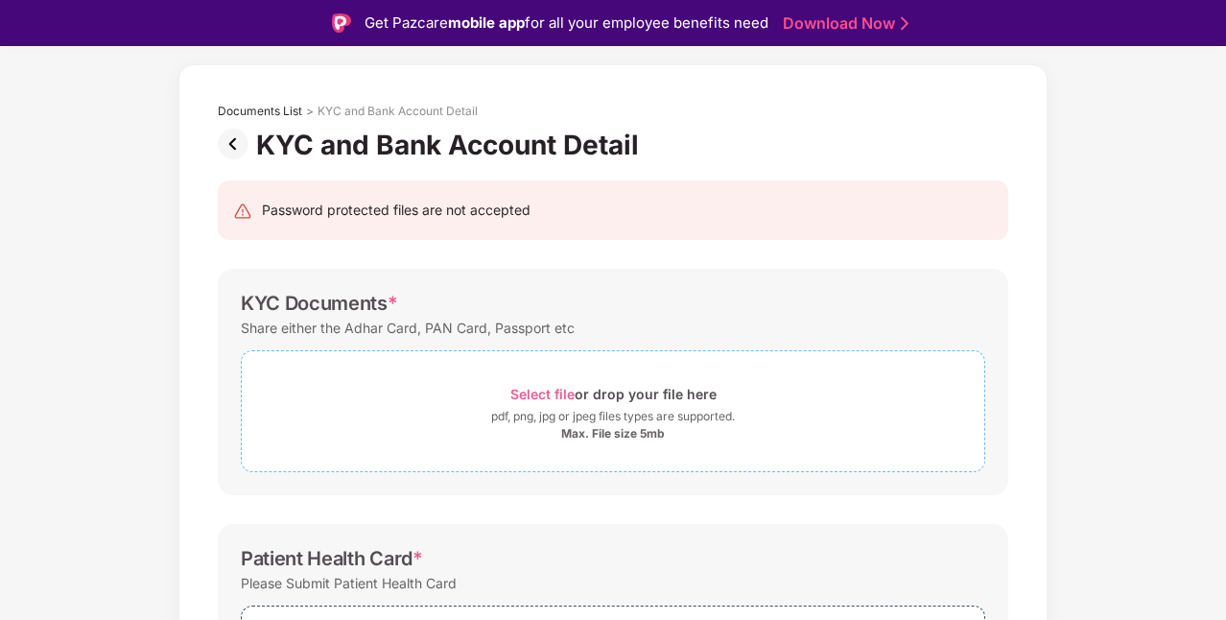
scroll to position [135, 0]
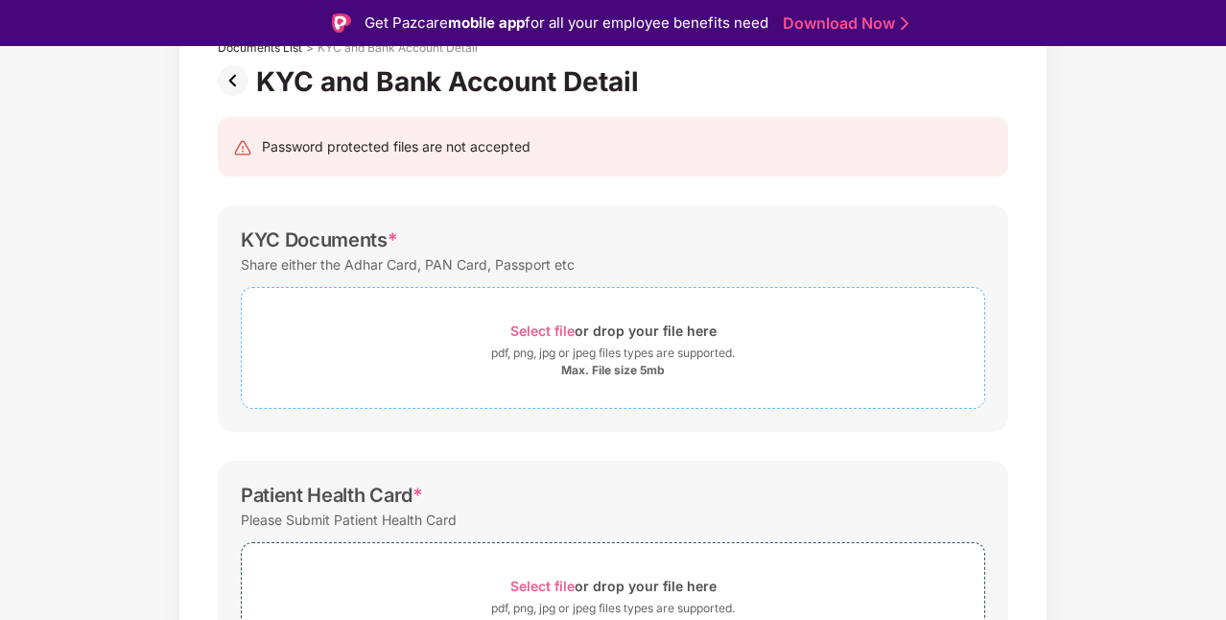
click at [475, 358] on div "pdf, png, jpg or jpeg files types are supported." at bounding box center [613, 352] width 742 height 19
click at [551, 340] on div "Select file or drop your file here" at bounding box center [613, 330] width 206 height 26
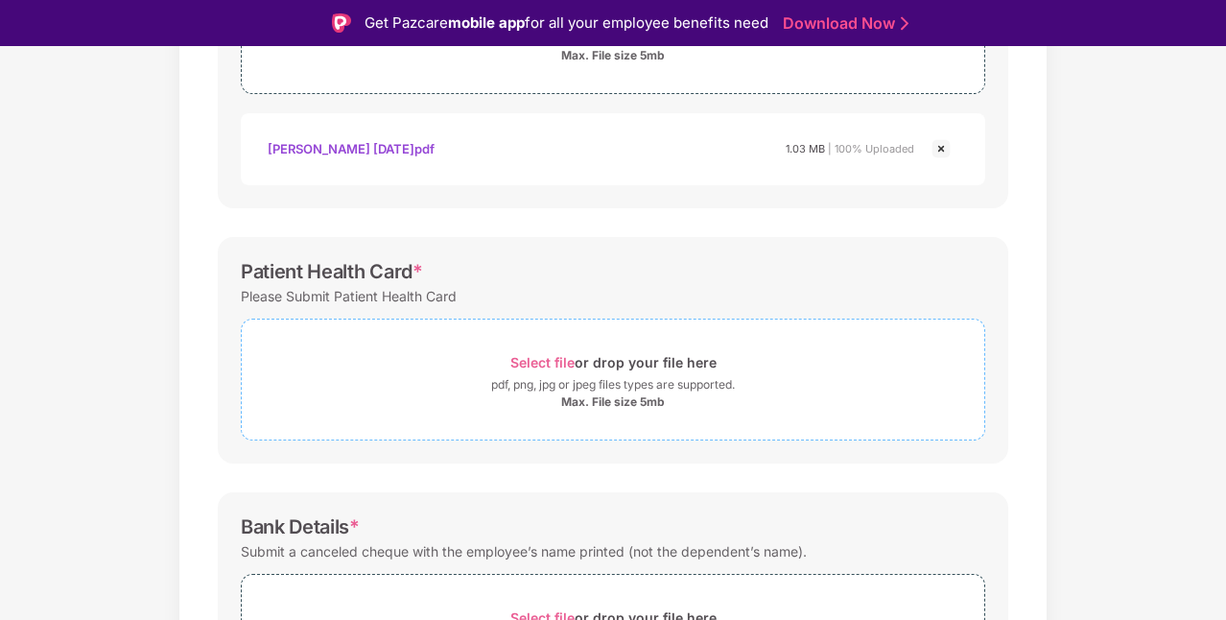
scroll to position [616, 0]
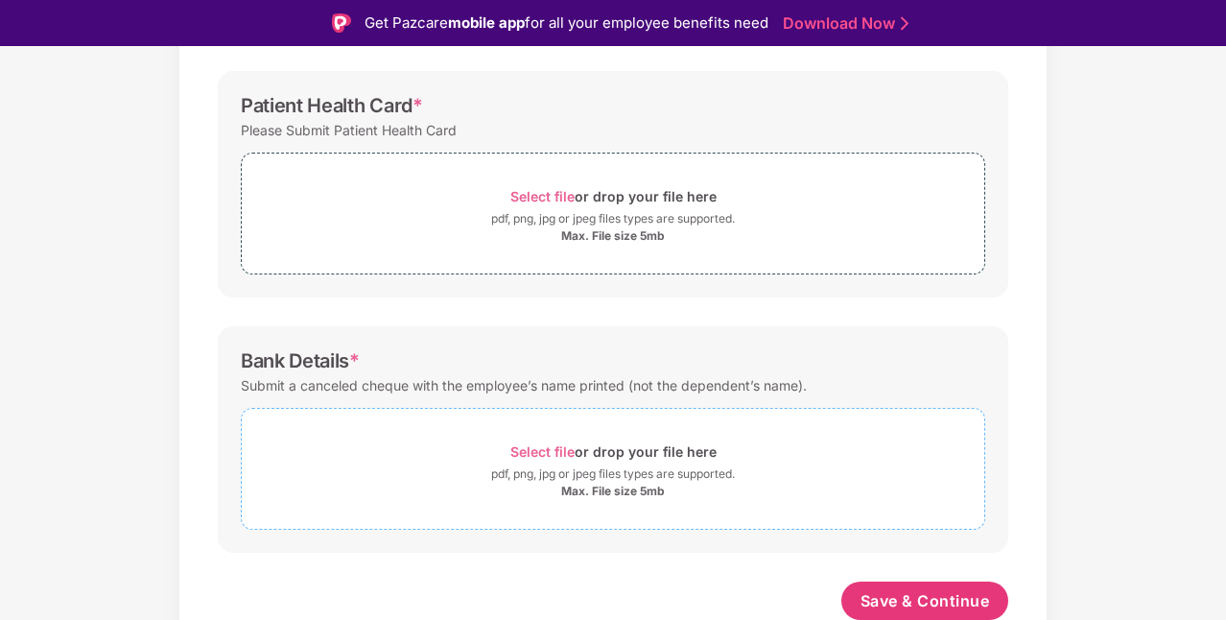
click at [515, 443] on span "Select file" at bounding box center [542, 451] width 64 height 16
click at [537, 456] on span "Select file" at bounding box center [542, 451] width 64 height 16
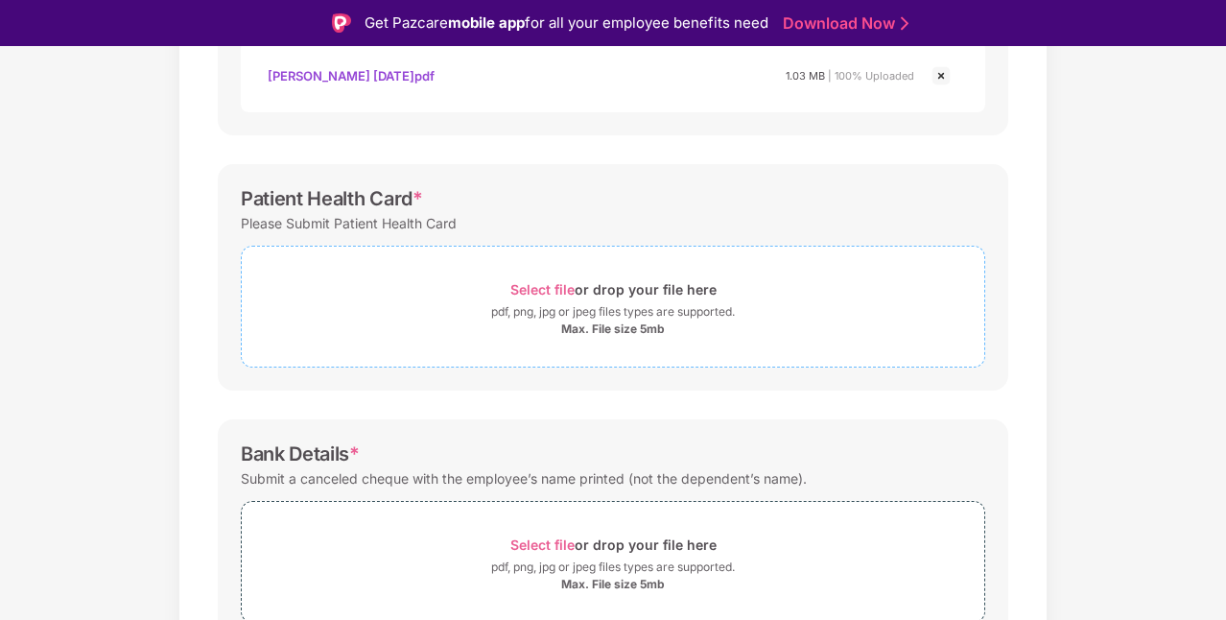
scroll to position [514, 0]
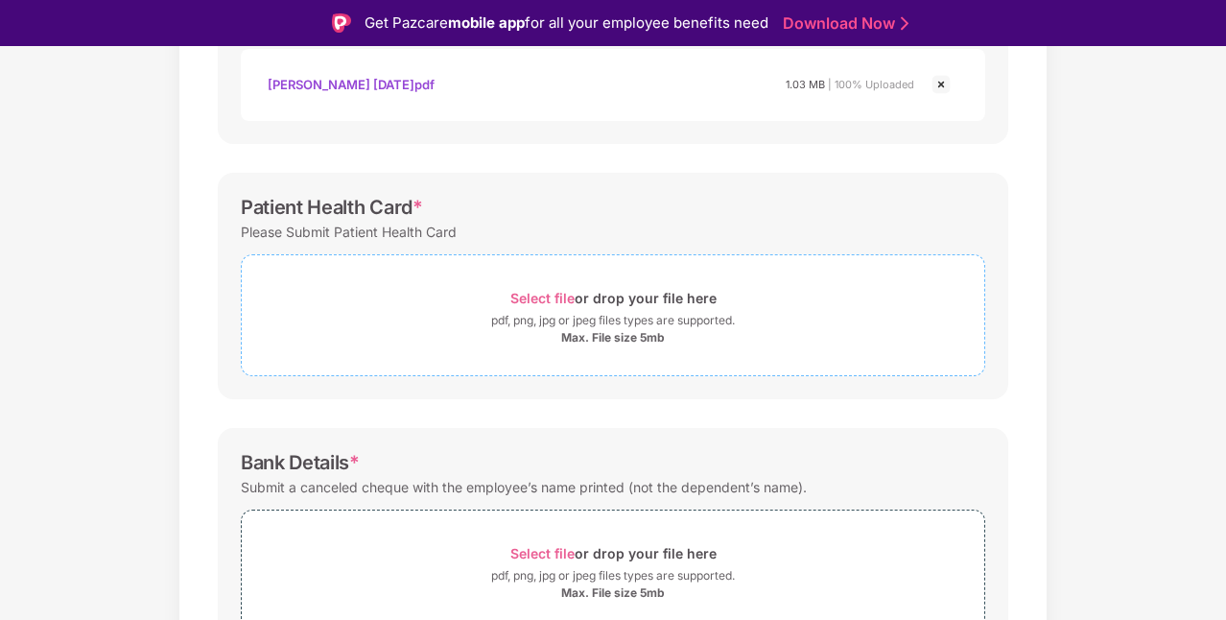
click at [527, 280] on span "Select file or drop your file here pdf, png, jpg or jpeg files types are suppor…" at bounding box center [613, 315] width 742 height 91
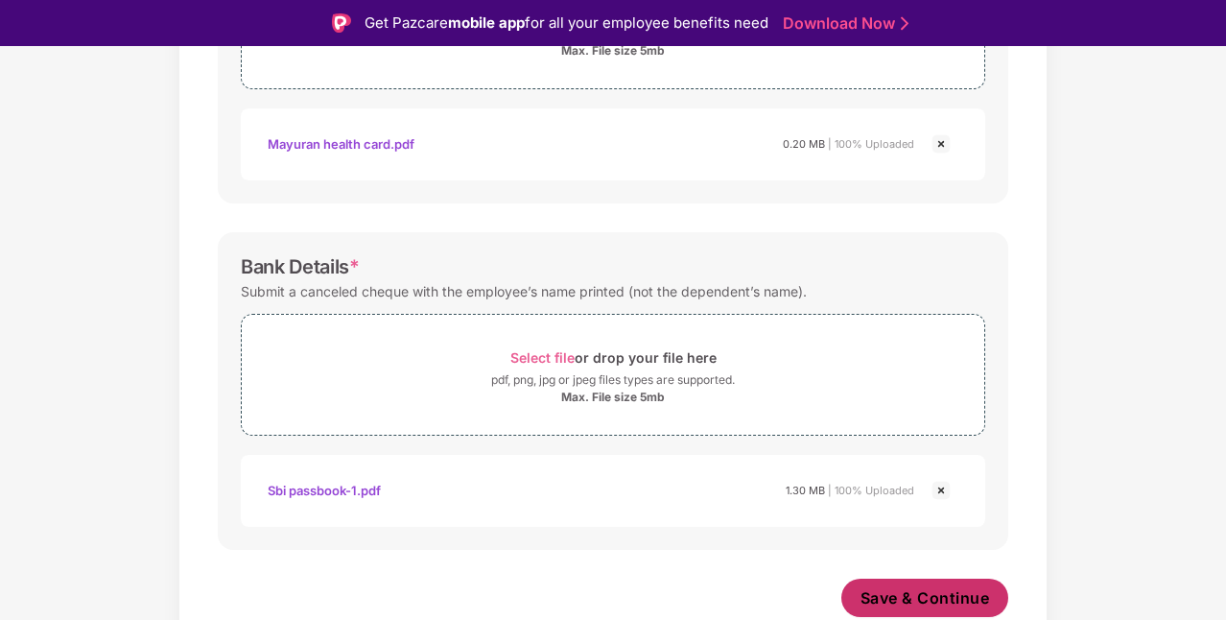
click at [898, 598] on span "Save & Continue" at bounding box center [924, 597] width 129 height 21
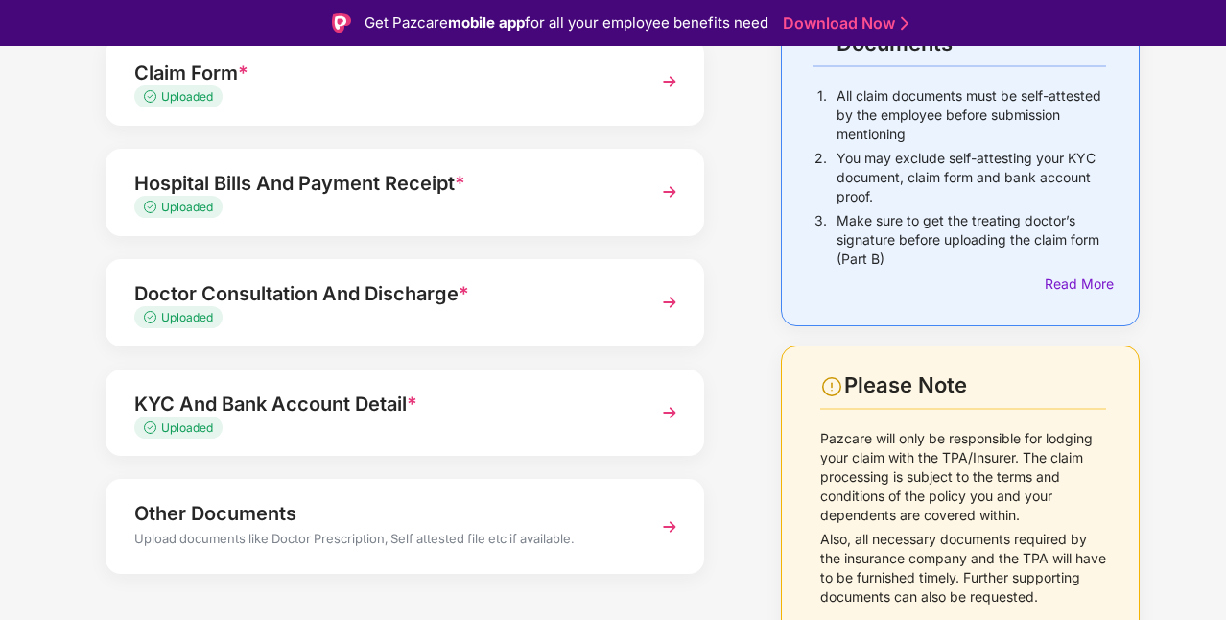
scroll to position [209, 0]
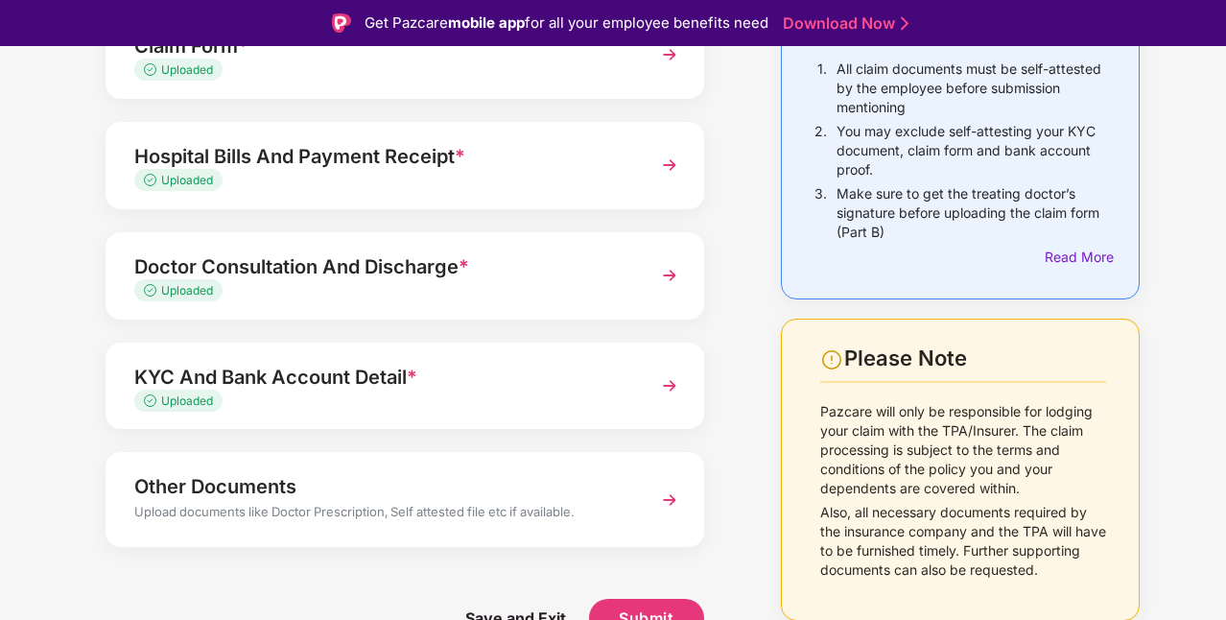
click at [569, 499] on div "Other Documents" at bounding box center [382, 486] width 496 height 31
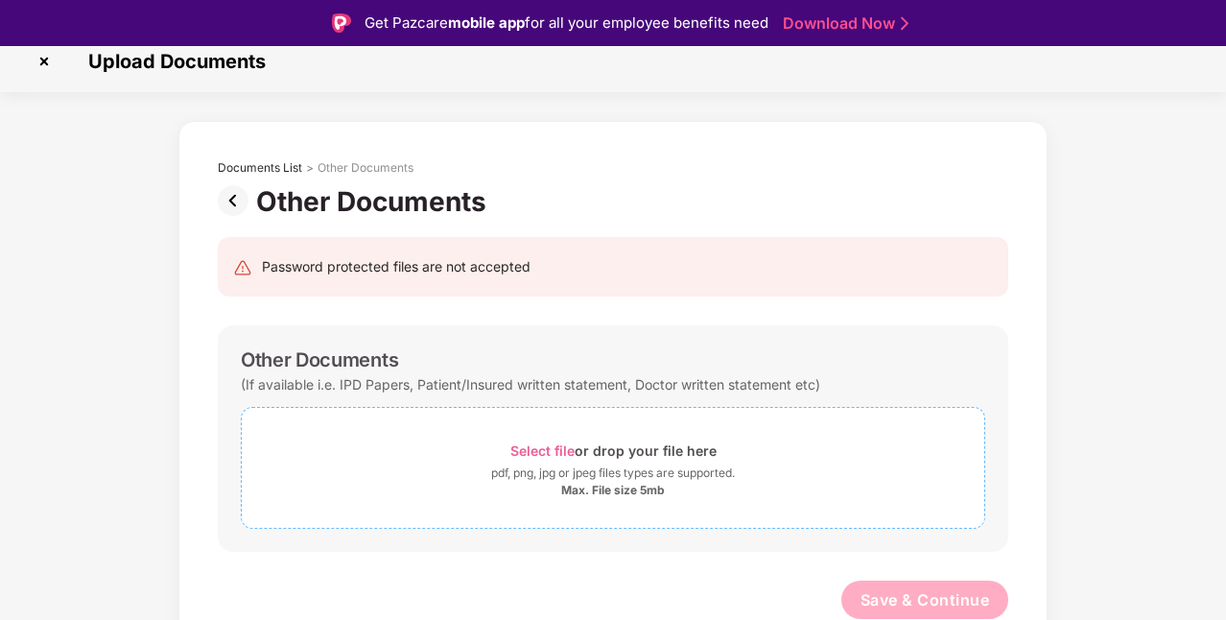
scroll to position [46, 0]
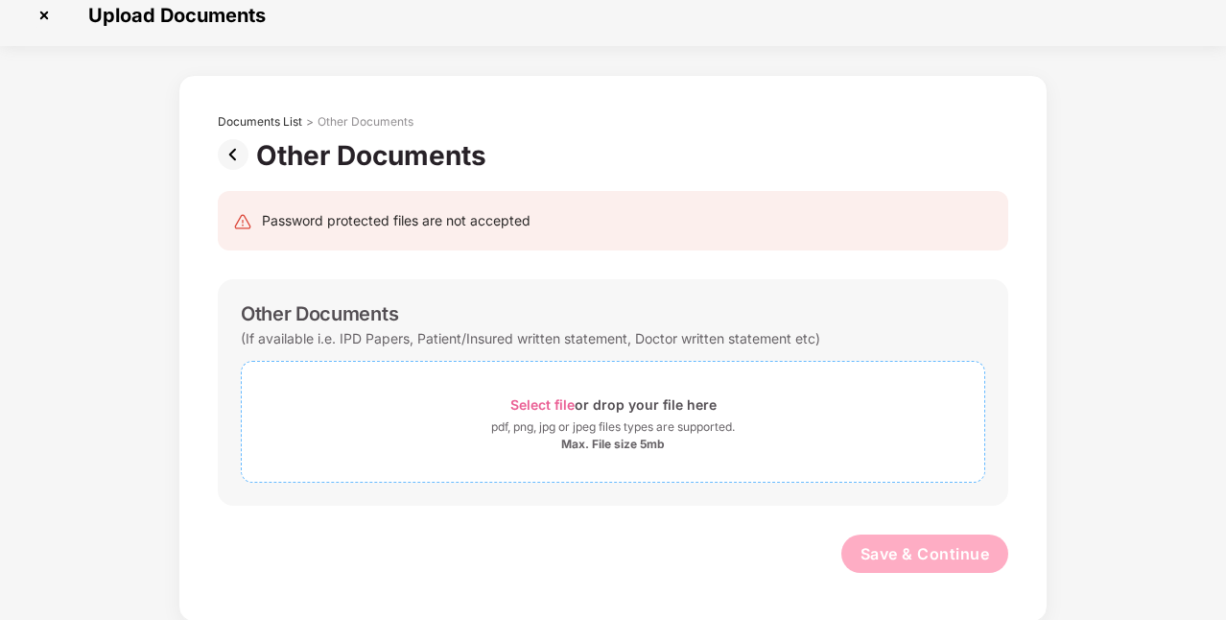
click at [492, 420] on div "pdf, png, jpg or jpeg files types are supported." at bounding box center [613, 426] width 244 height 19
click at [543, 409] on span "Select file" at bounding box center [542, 404] width 64 height 16
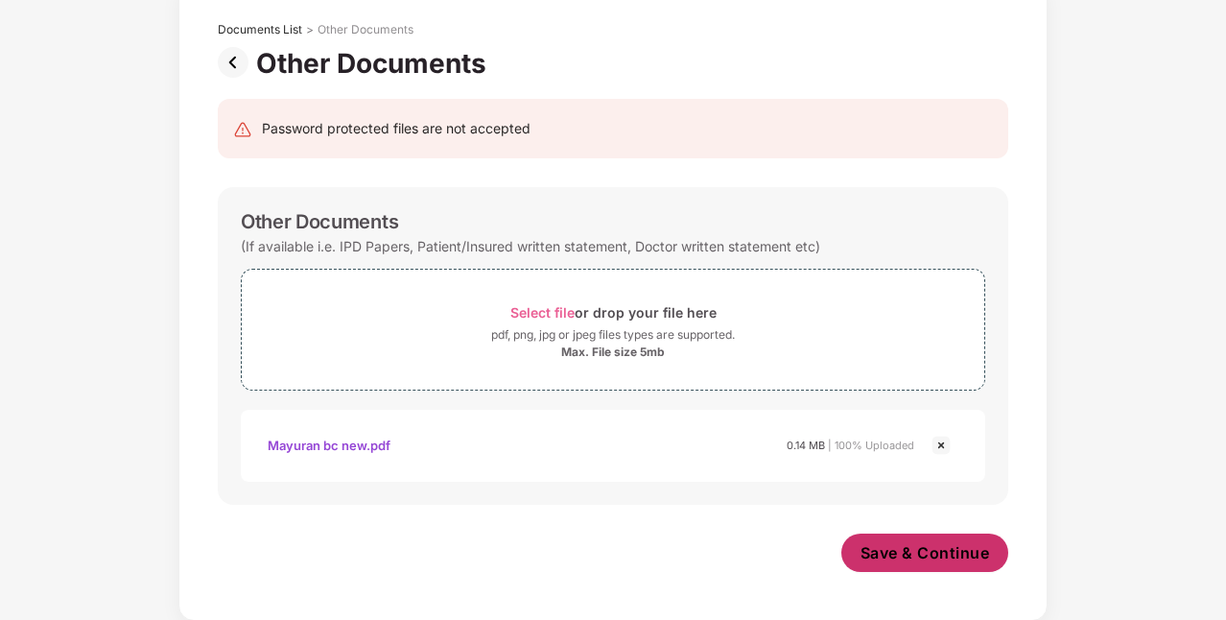
click at [902, 563] on button "Save & Continue" at bounding box center [925, 552] width 168 height 38
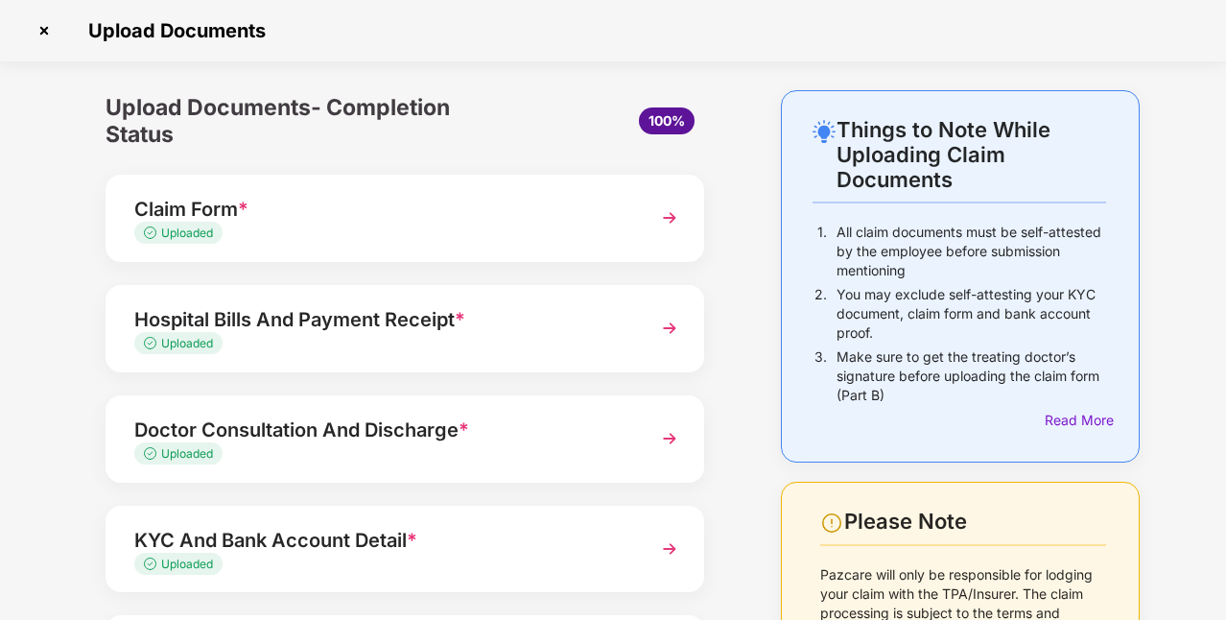
scroll to position [201, 0]
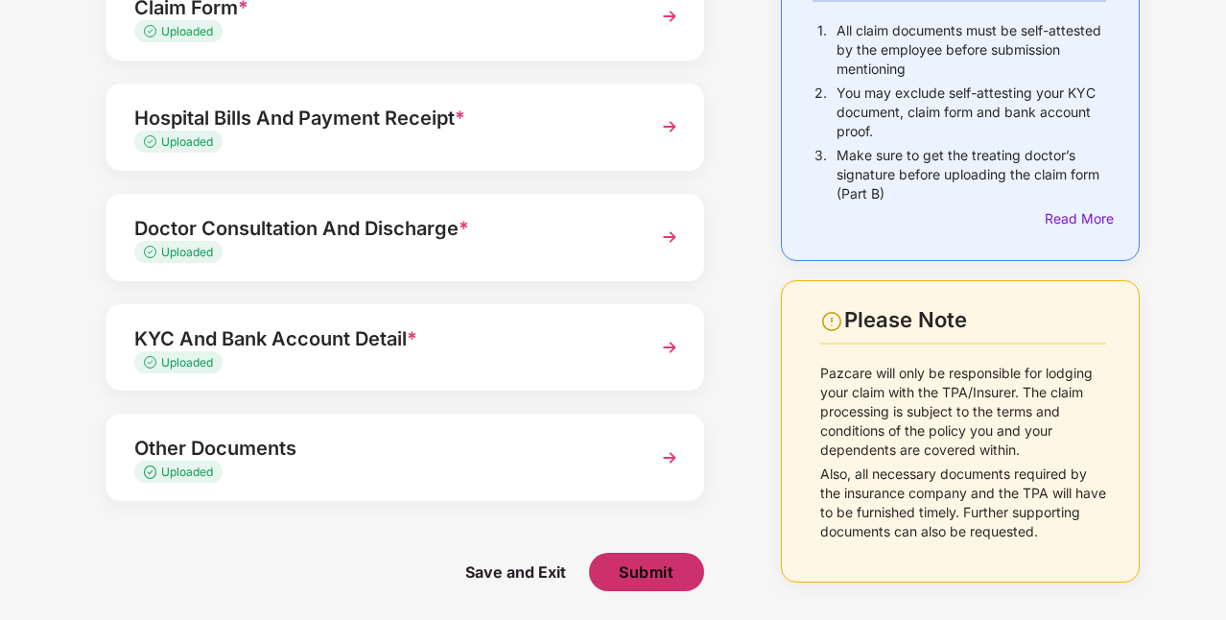
click at [639, 560] on button "Submit" at bounding box center [646, 571] width 115 height 38
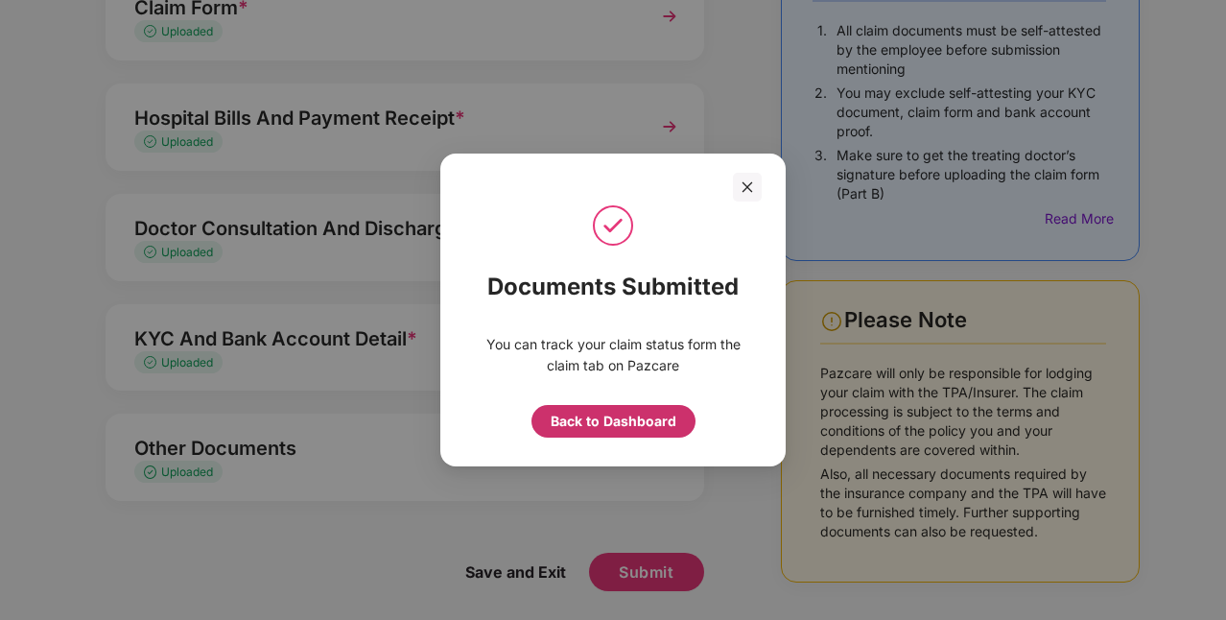
click at [569, 421] on div "Back to Dashboard" at bounding box center [614, 420] width 126 height 21
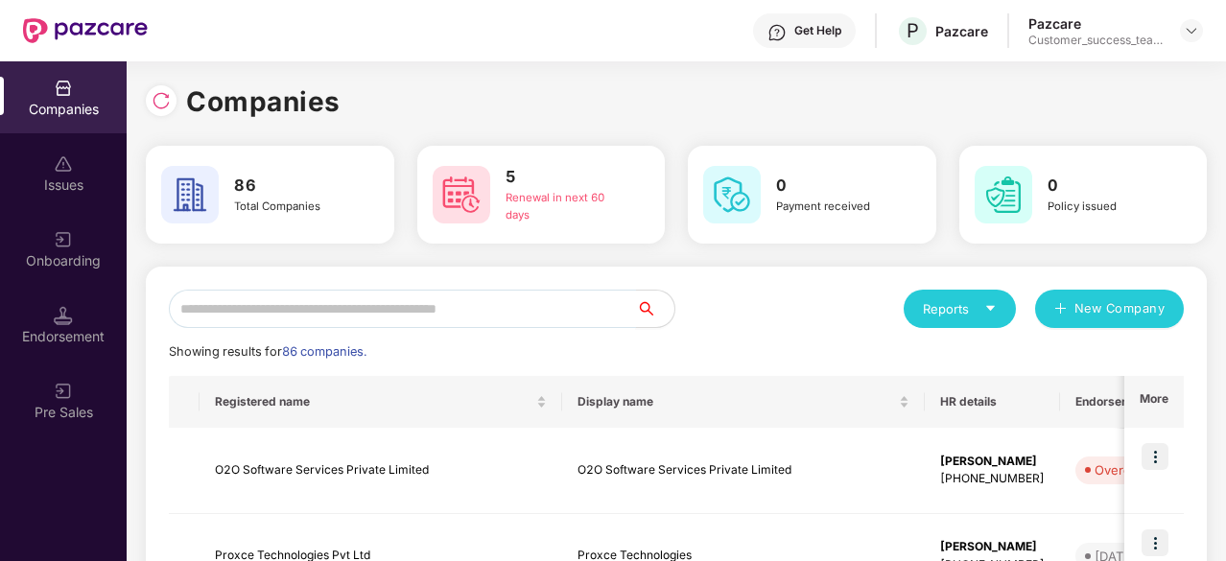
click at [409, 318] on input "text" at bounding box center [402, 309] width 467 height 38
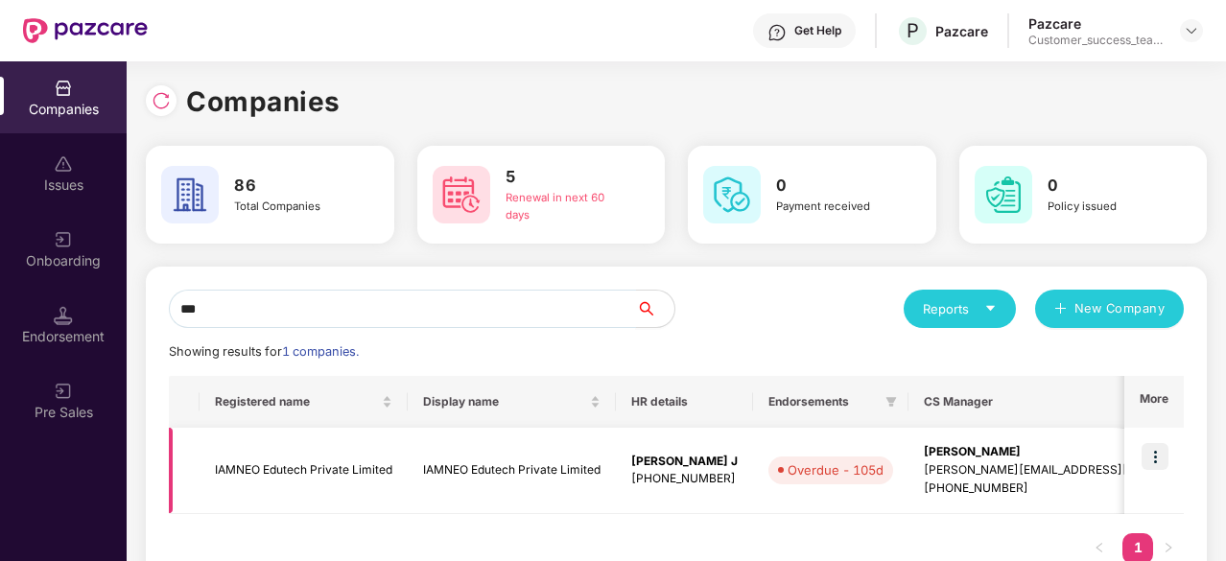
type input "***"
click at [1160, 465] on img at bounding box center [1154, 456] width 27 height 27
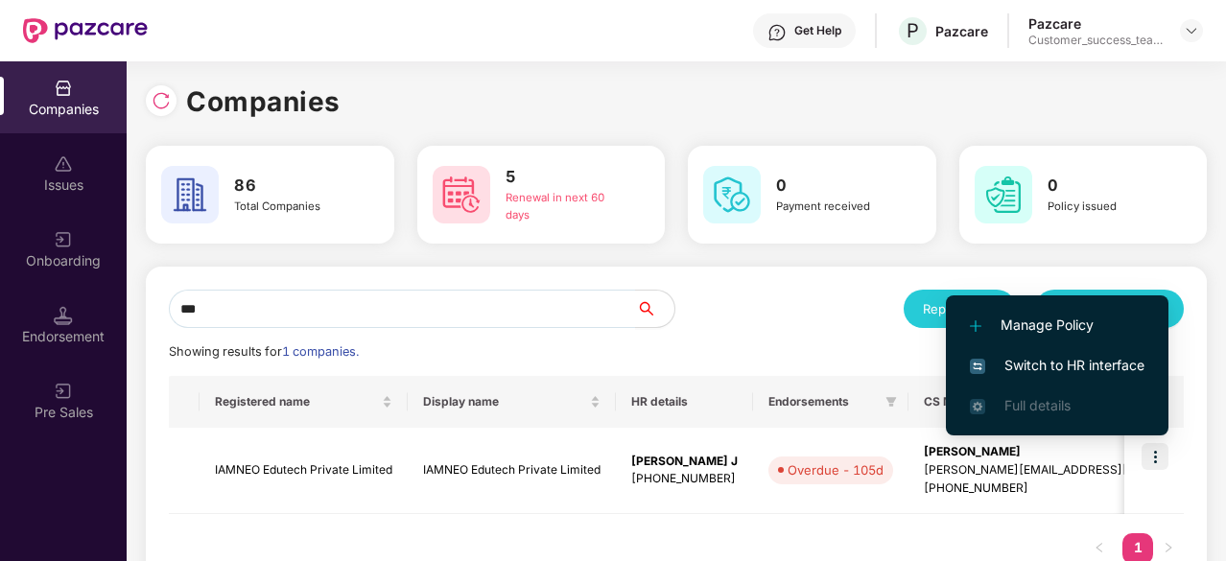
click at [1067, 363] on span "Switch to HR interface" at bounding box center [1057, 365] width 175 height 21
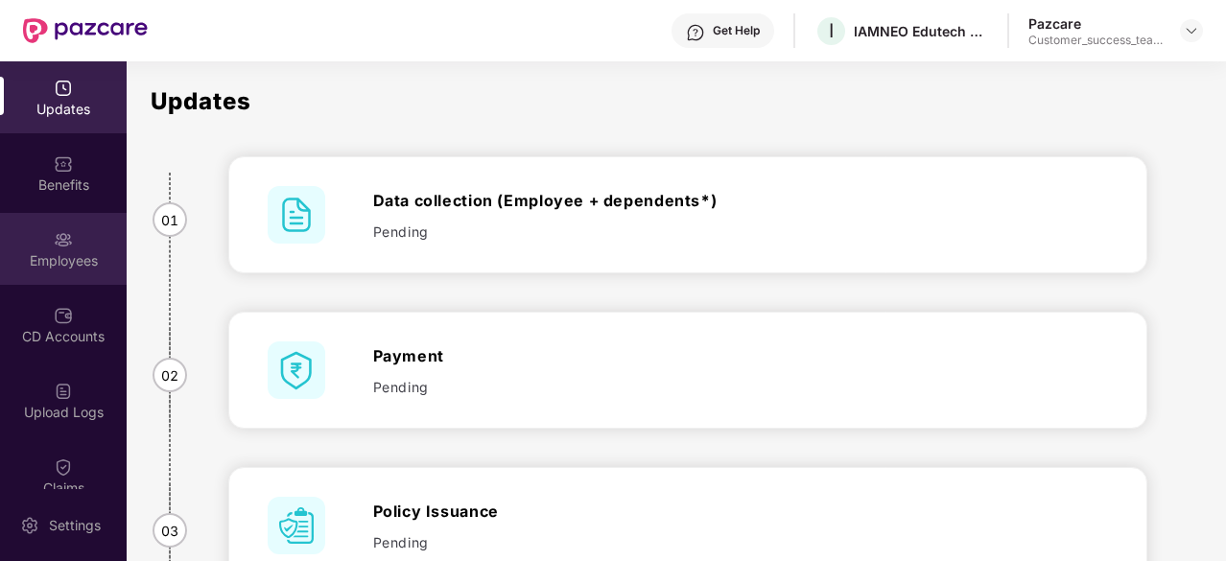
click at [36, 261] on div "Employees" at bounding box center [63, 260] width 127 height 19
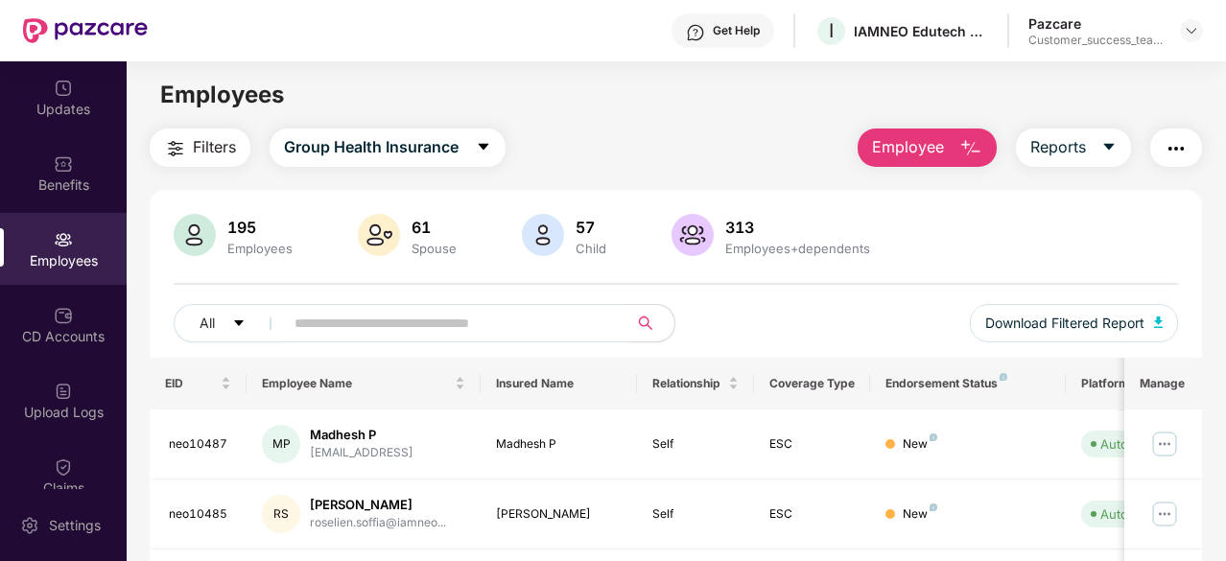
click at [338, 326] on input "text" at bounding box center [448, 323] width 308 height 29
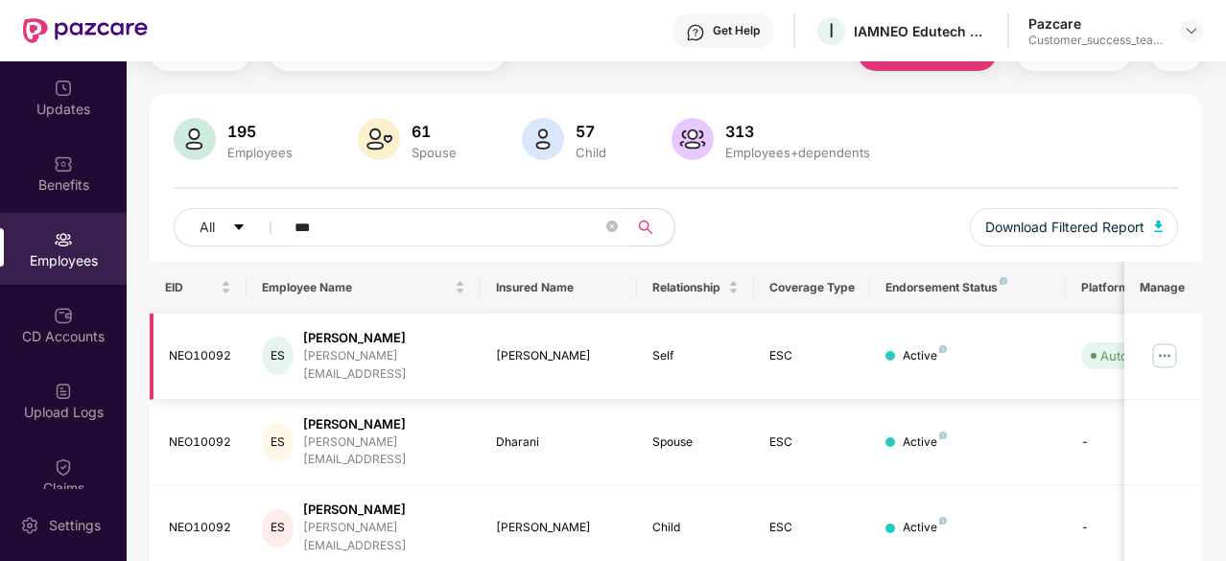
scroll to position [108, 0]
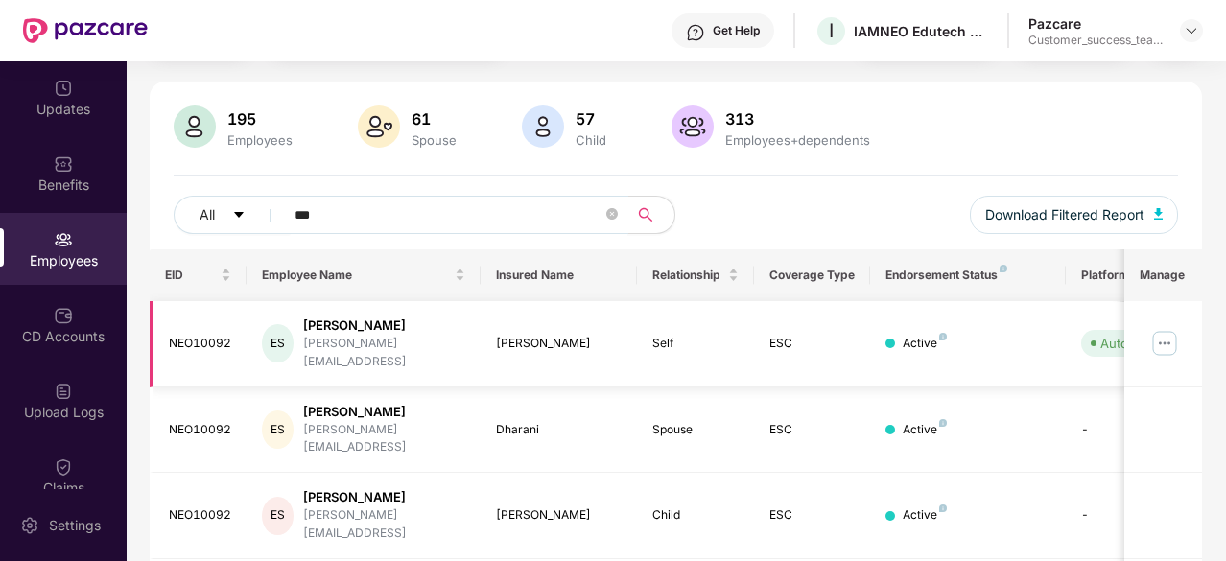
type input "***"
click at [1158, 337] on img at bounding box center [1164, 343] width 31 height 31
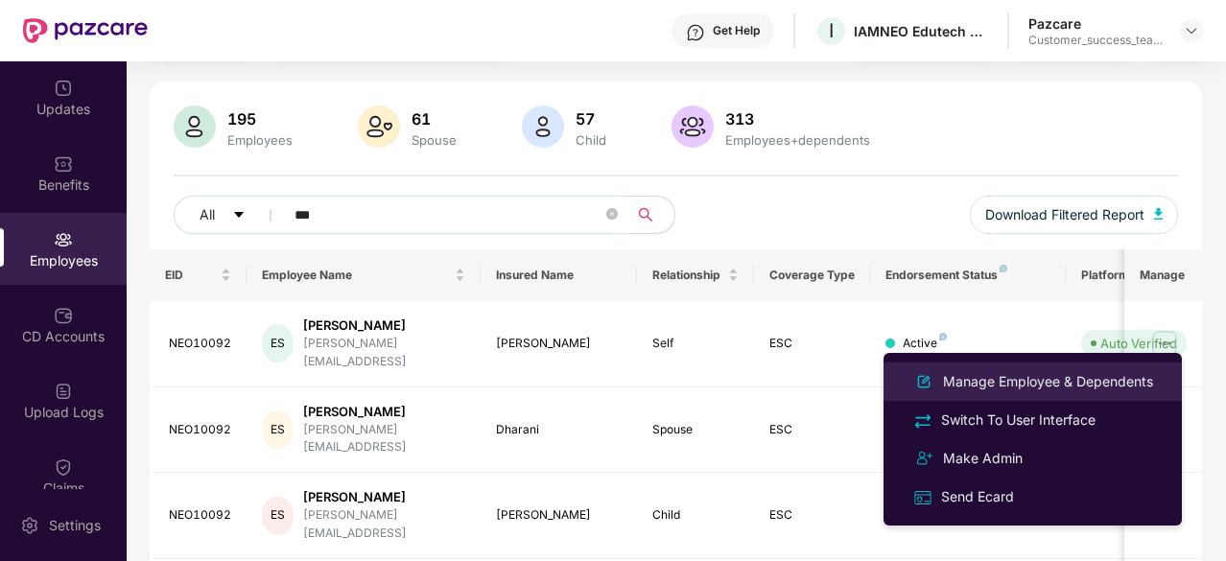
click at [1001, 391] on div "Manage Employee & Dependents" at bounding box center [1048, 381] width 218 height 21
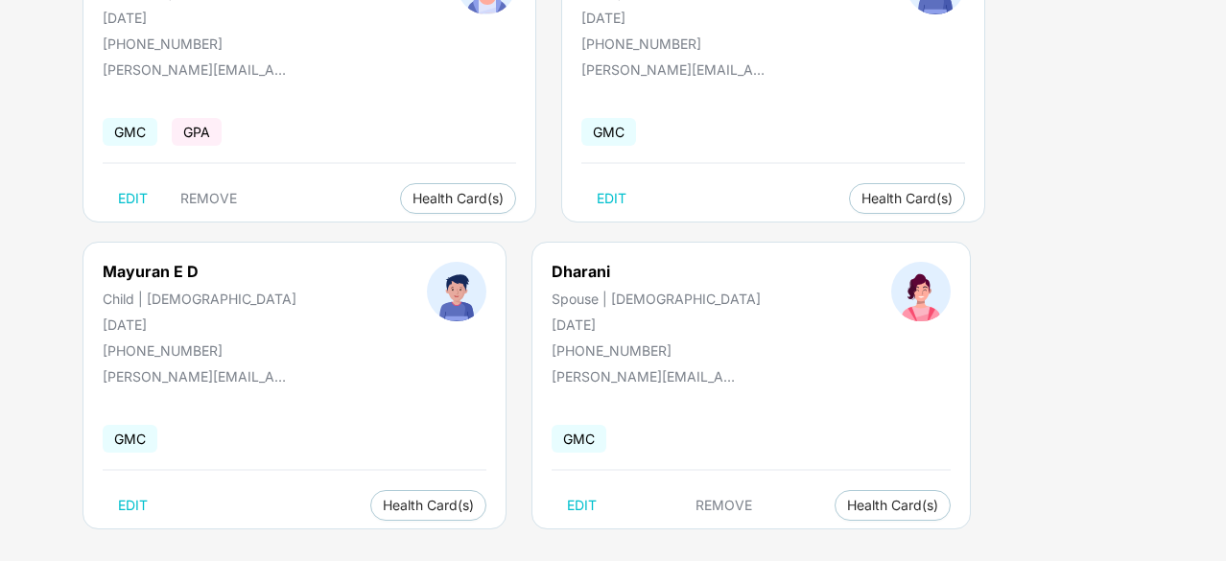
scroll to position [247, 0]
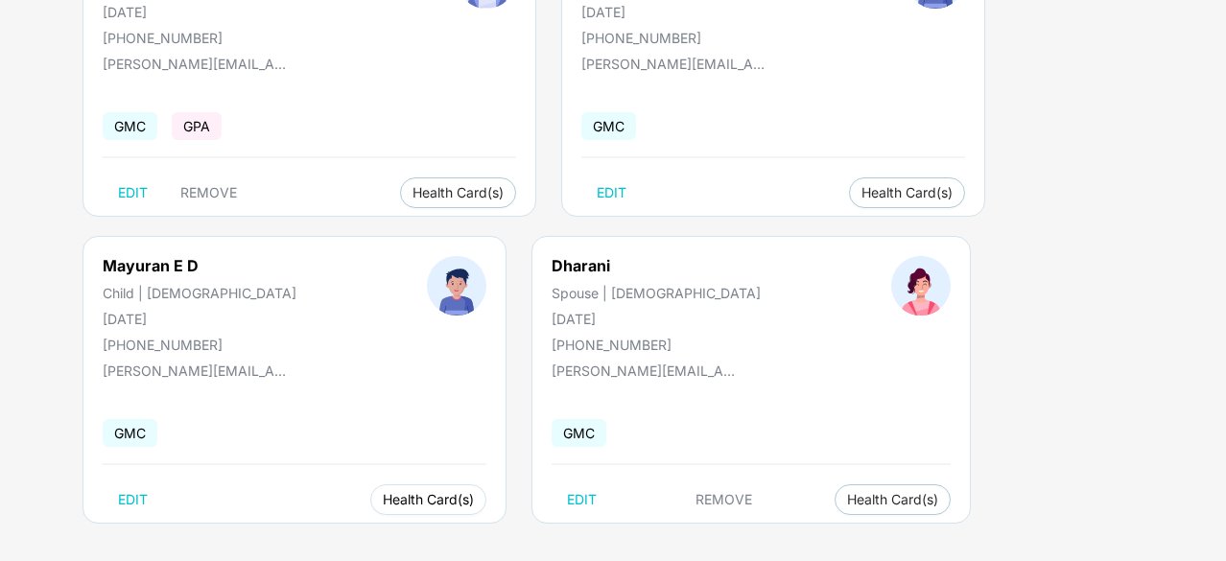
click at [474, 495] on span "Health Card(s)" at bounding box center [428, 500] width 91 height 10
click at [1098, 218] on li "Health Insurance(ESC)" at bounding box center [1122, 230] width 191 height 31
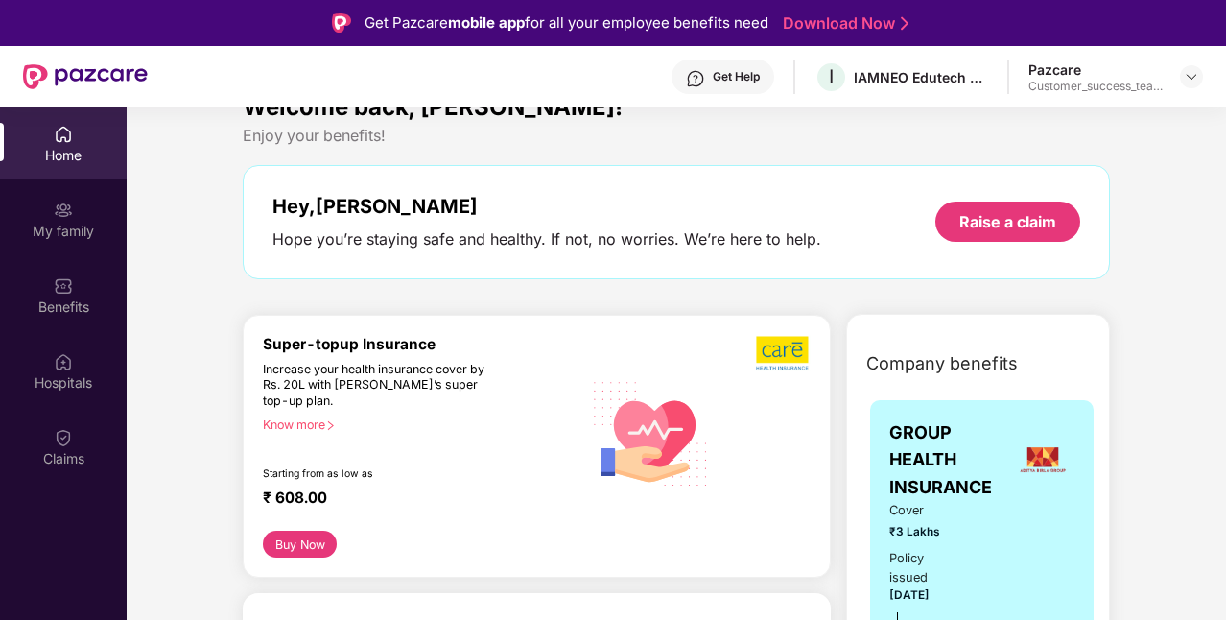
scroll to position [35, 0]
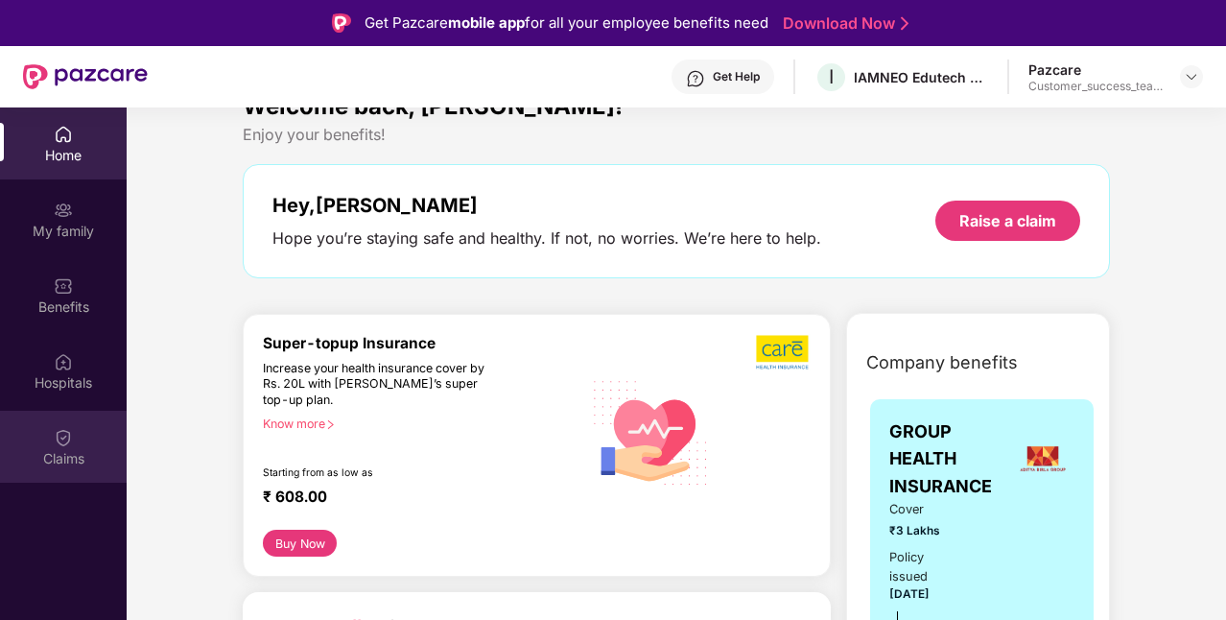
click at [90, 438] on div "Claims" at bounding box center [63, 446] width 127 height 72
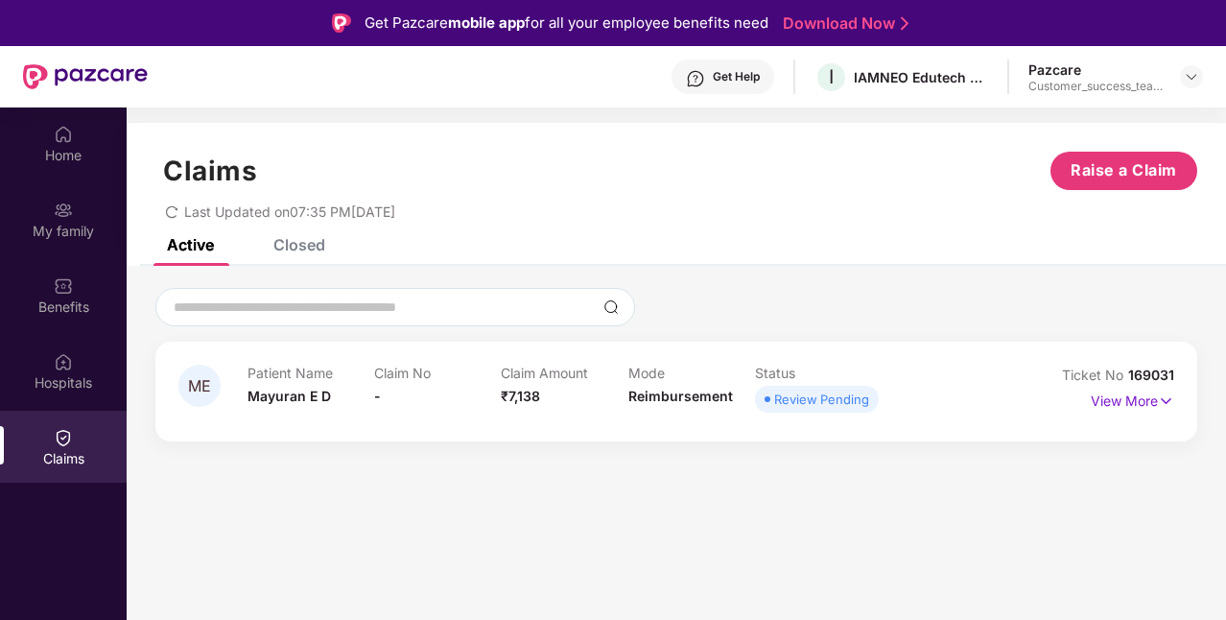
click at [1153, 377] on span "169031" at bounding box center [1151, 374] width 46 height 16
click at [1084, 371] on span "Ticket No" at bounding box center [1095, 374] width 66 height 16
drag, startPoint x: 1066, startPoint y: 372, endPoint x: 1179, endPoint y: 371, distance: 112.2
click at [1179, 371] on div "ME Patient Name Mayuran E D Claim No - Claim Amount ₹7,138 Mode Reimbursement S…" at bounding box center [676, 391] width 1042 height 100
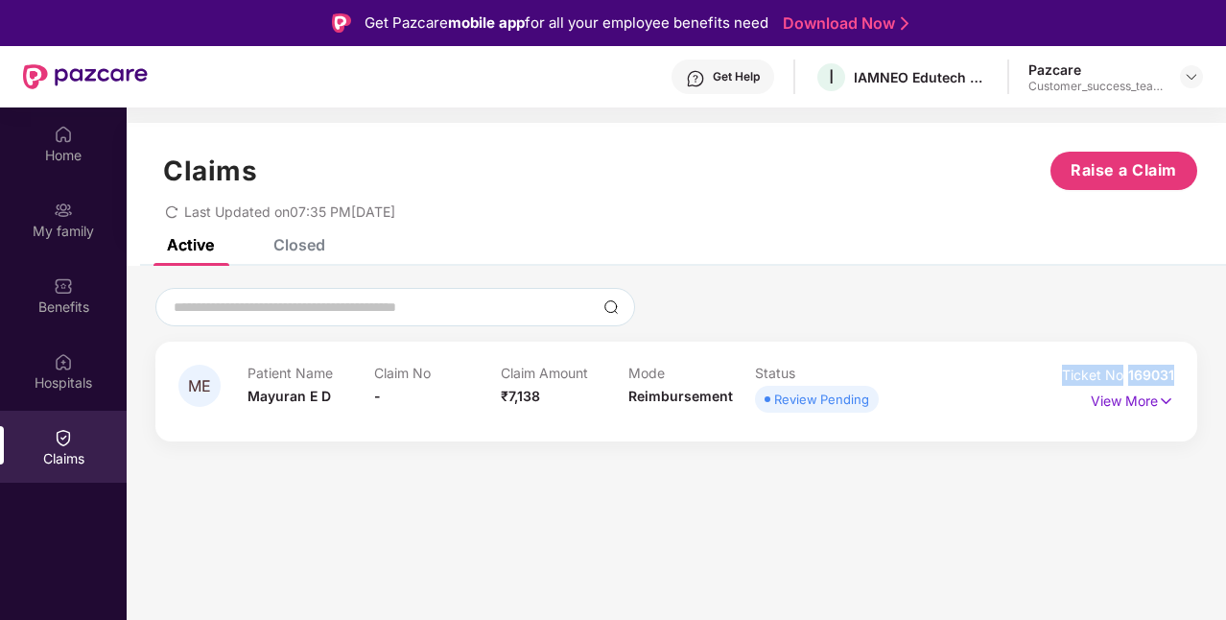
copy div "Ticket No 169031"
